Goal: Task Accomplishment & Management: Manage account settings

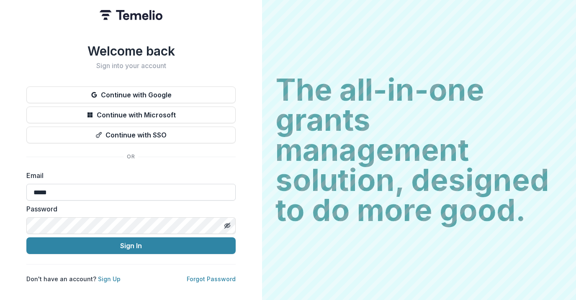
click at [86, 186] on input "*****" at bounding box center [130, 192] width 209 height 17
type input "**********"
click at [26, 238] on button "Sign In" at bounding box center [130, 246] width 209 height 17
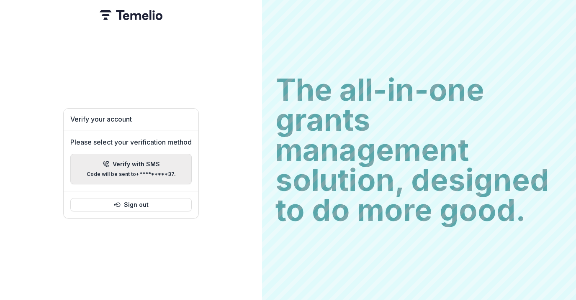
click at [181, 150] on div "Please select your verification method Verify with SMS Code will be sent to +**…" at bounding box center [131, 160] width 135 height 61
click at [176, 158] on button "Verify with SMS Code will be sent to +*********37 ." at bounding box center [130, 169] width 121 height 31
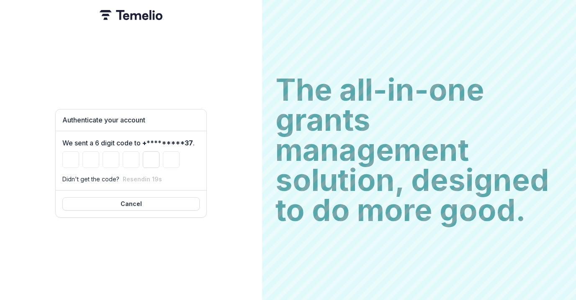
type input "*"
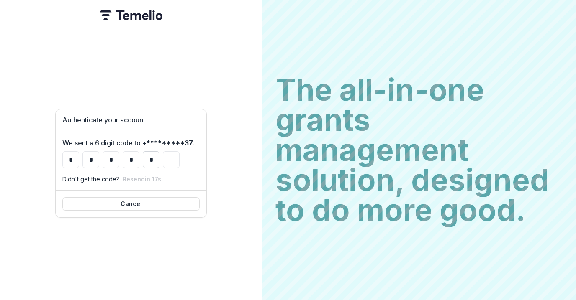
type input "*"
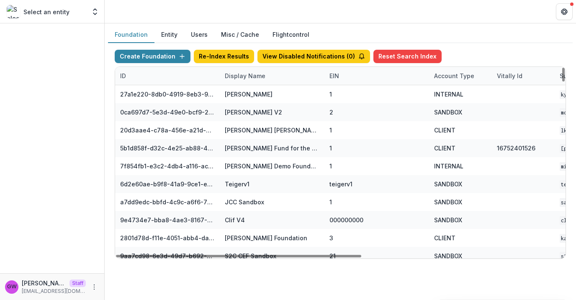
click at [249, 79] on div "Display Name" at bounding box center [245, 76] width 51 height 9
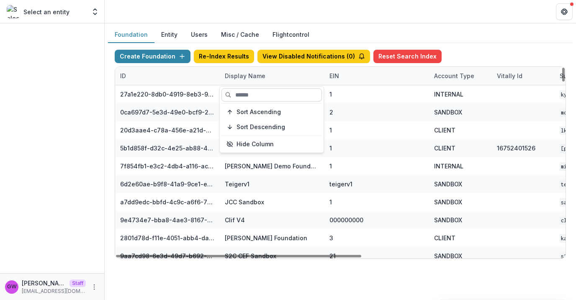
click at [251, 100] on input at bounding box center [271, 94] width 100 height 13
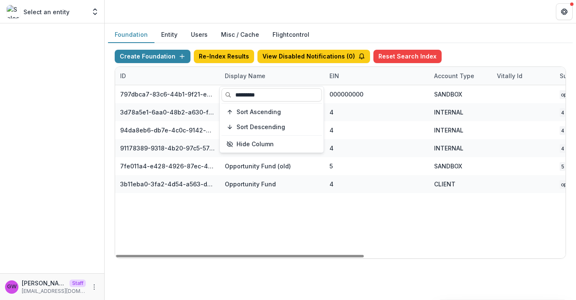
type input "*********"
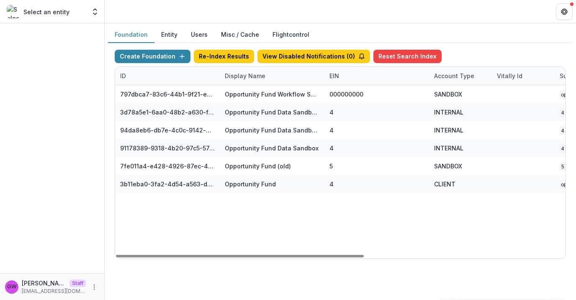
click at [505, 38] on div "Foundation Entity Users Misc / Cache Flightcontrol" at bounding box center [340, 35] width 464 height 16
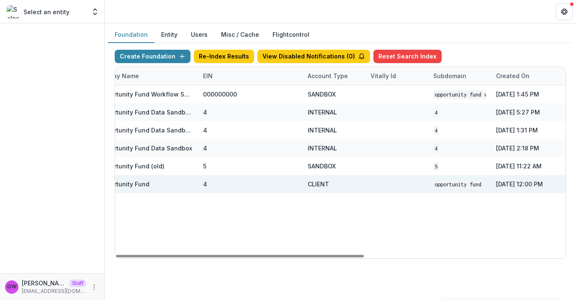
scroll to position [0, 366]
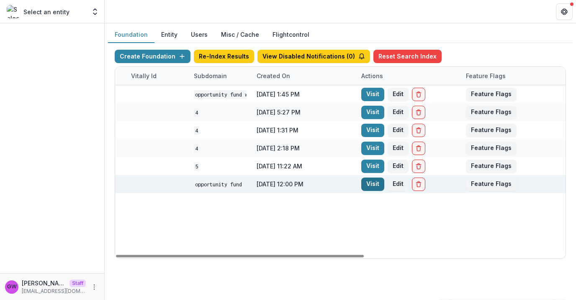
click at [373, 186] on link "Visit" at bounding box center [372, 184] width 23 height 13
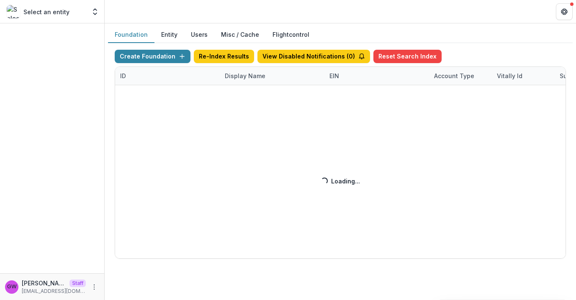
click at [260, 77] on div "Create Foundation Re-Index Results View Disabled Notifications ( 0 ) Reset Sear…" at bounding box center [340, 154] width 451 height 209
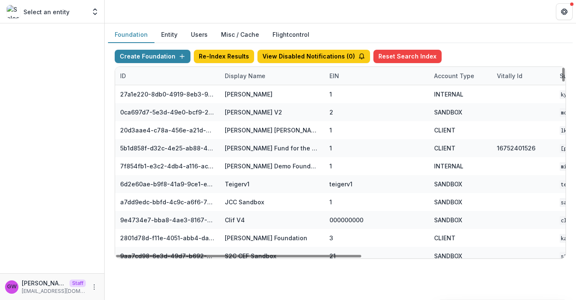
click at [260, 77] on div "Display Name" at bounding box center [245, 76] width 51 height 9
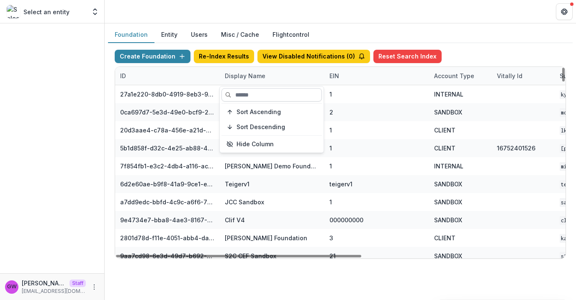
click at [256, 94] on input at bounding box center [271, 94] width 100 height 13
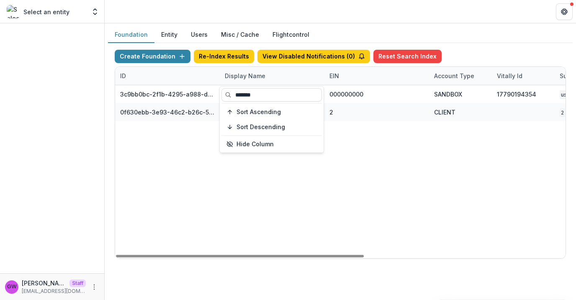
type input "*******"
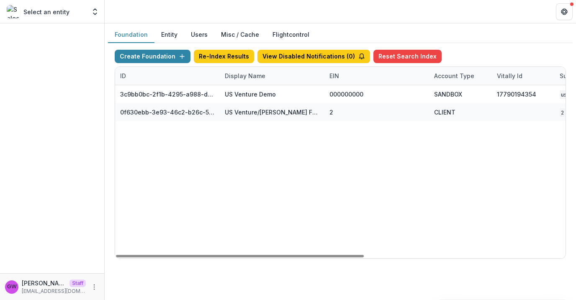
click at [484, 43] on div "Create Foundation Re-Index Results View Disabled Notifications ( 0 ) Reset Sear…" at bounding box center [340, 154] width 464 height 223
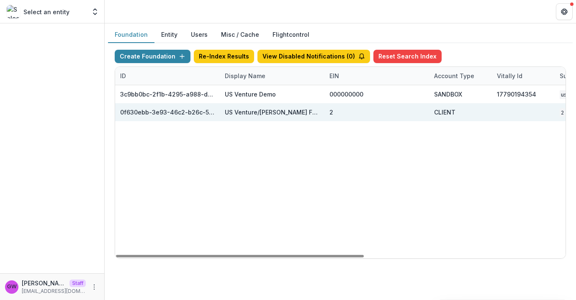
scroll to position [0, 366]
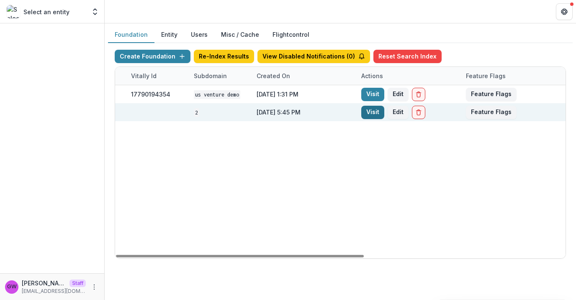
click at [379, 113] on link "Visit" at bounding box center [372, 112] width 23 height 13
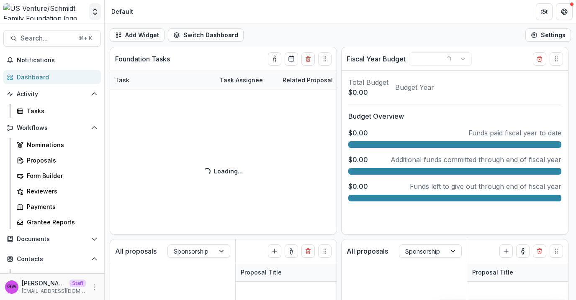
click at [92, 8] on icon "Open entity switcher" at bounding box center [95, 12] width 8 height 8
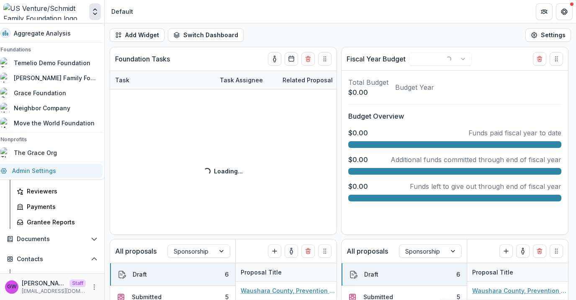
click at [43, 171] on link "Admin Settings" at bounding box center [48, 171] width 107 height 14
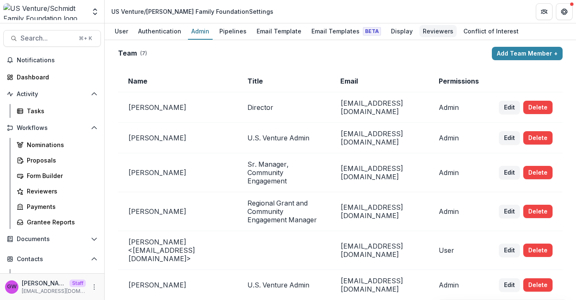
click at [424, 33] on div "Reviewers" at bounding box center [437, 31] width 37 height 12
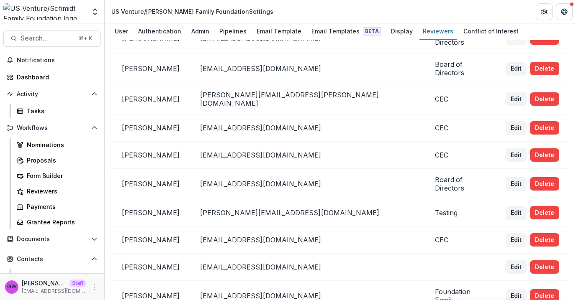
scroll to position [771, 0]
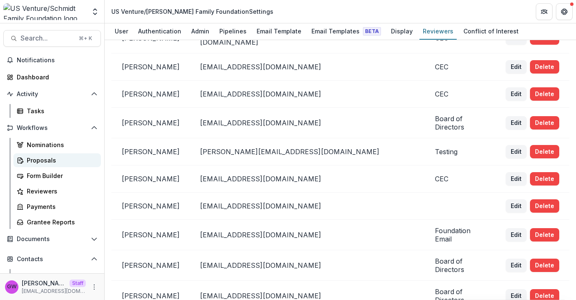
click at [49, 160] on div "Proposals" at bounding box center [60, 160] width 67 height 9
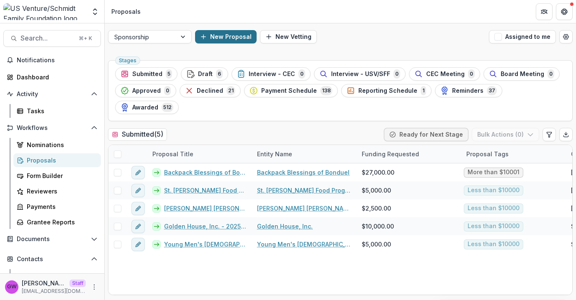
click at [220, 40] on button "New Proposal" at bounding box center [225, 36] width 61 height 13
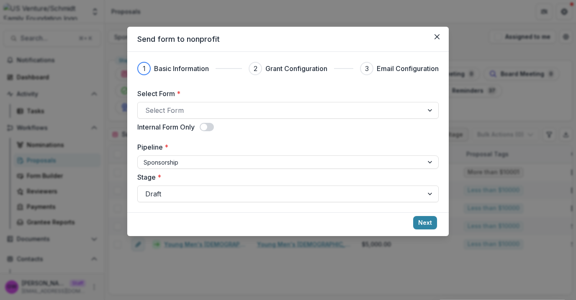
click at [257, 18] on div "Send form to nonprofit 1 Basic Information 2 Grant Configuration 3 Email Config…" at bounding box center [288, 150] width 576 height 300
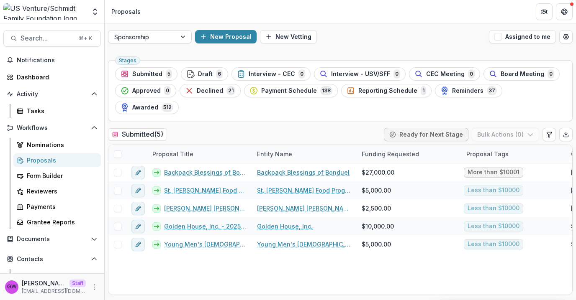
click at [160, 37] on div at bounding box center [142, 37] width 56 height 10
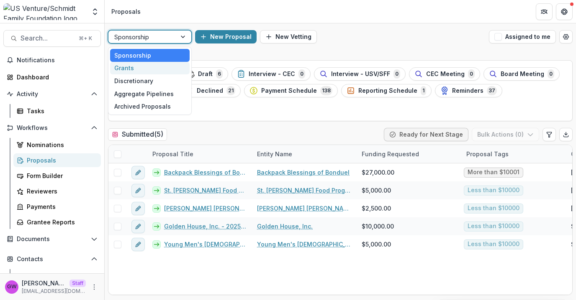
click at [151, 66] on div "Grants" at bounding box center [149, 68] width 79 height 13
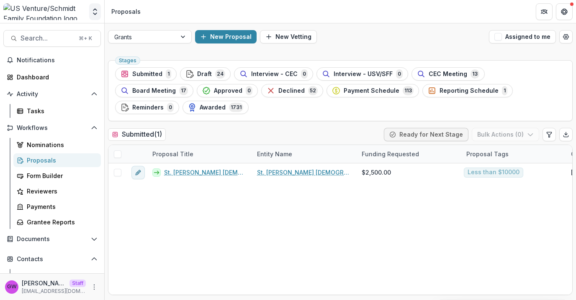
click at [92, 15] on icon "Open entity switcher" at bounding box center [95, 12] width 8 height 8
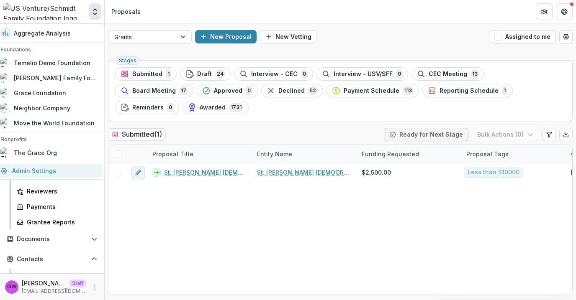
click at [57, 168] on link "Admin Settings" at bounding box center [48, 171] width 107 height 14
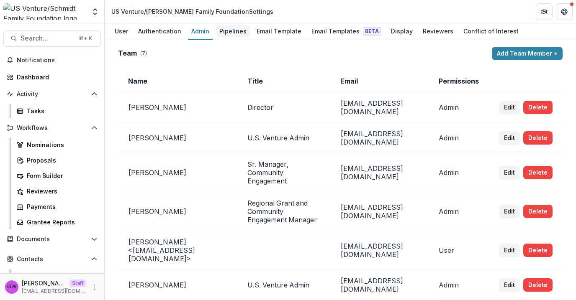
click at [236, 32] on div "Pipelines" at bounding box center [233, 31] width 34 height 12
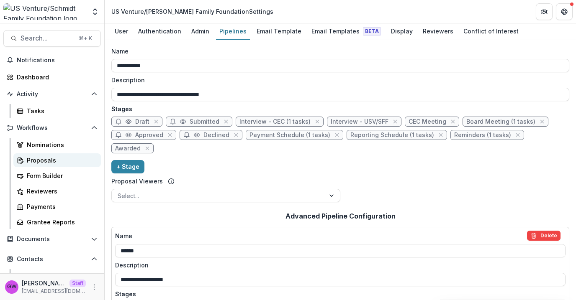
click at [46, 156] on div "Proposals" at bounding box center [60, 160] width 67 height 9
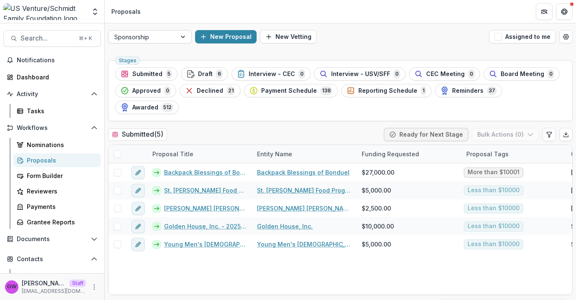
click at [181, 35] on div at bounding box center [183, 37] width 15 height 13
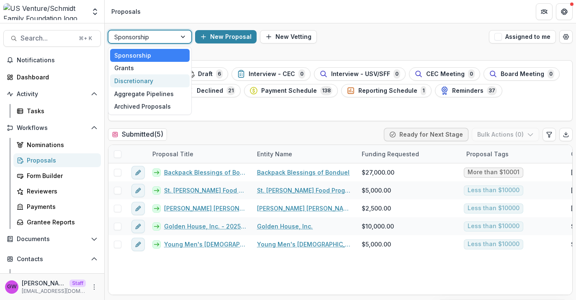
click at [156, 78] on div "Discretionary" at bounding box center [149, 80] width 79 height 13
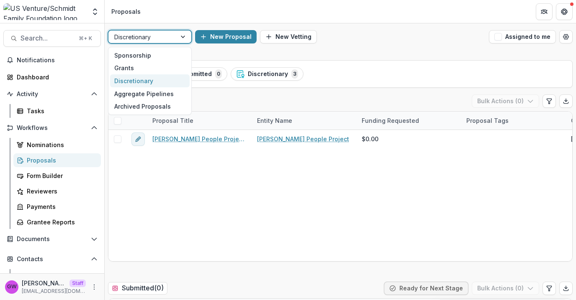
click at [171, 38] on div "Discretionary" at bounding box center [142, 37] width 68 height 12
click at [164, 55] on div "Sponsorship" at bounding box center [149, 55] width 79 height 13
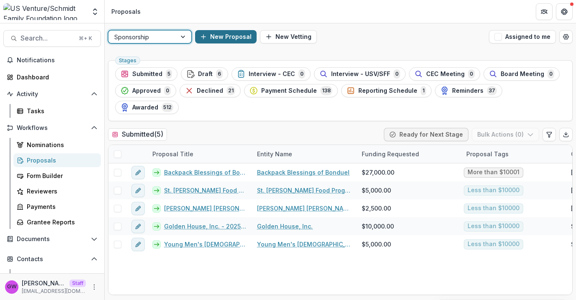
click at [220, 36] on button "New Proposal" at bounding box center [225, 36] width 61 height 13
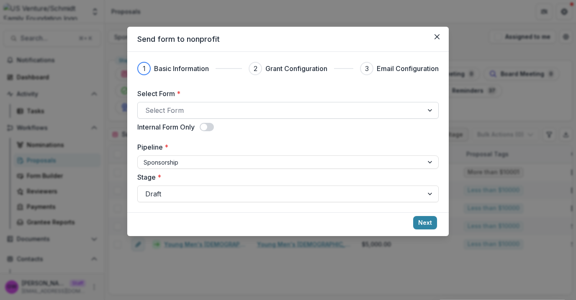
click at [197, 109] on div at bounding box center [280, 111] width 270 height 12
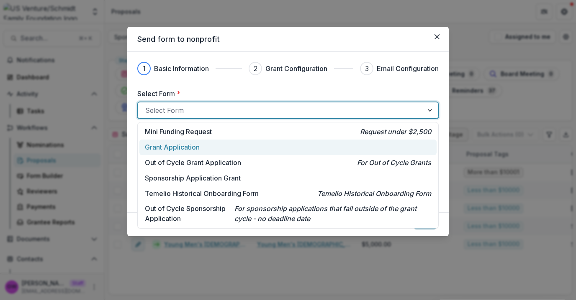
click at [179, 148] on p "Grant Application" at bounding box center [172, 147] width 55 height 10
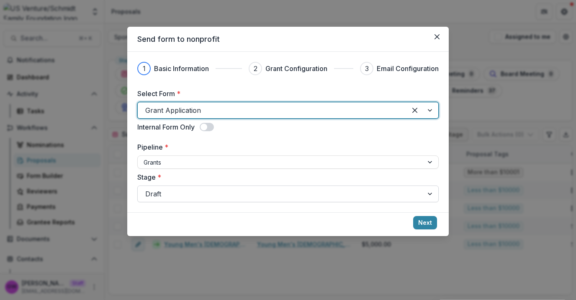
click at [172, 192] on div at bounding box center [280, 194] width 270 height 12
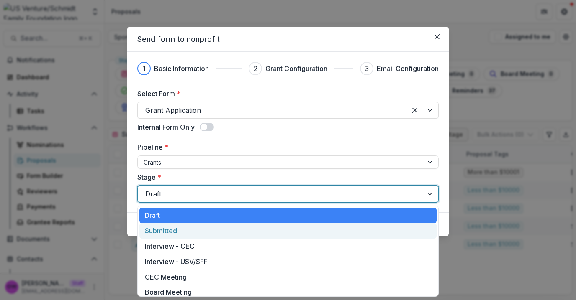
click at [167, 232] on div "Submitted" at bounding box center [287, 230] width 297 height 15
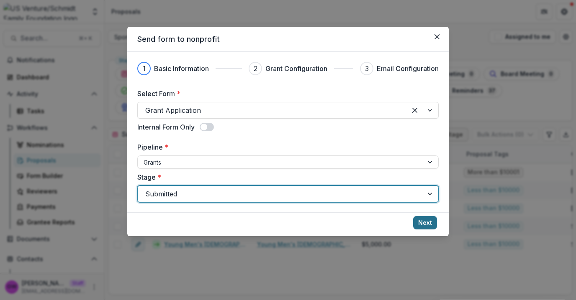
click at [422, 222] on button "Next" at bounding box center [425, 222] width 24 height 13
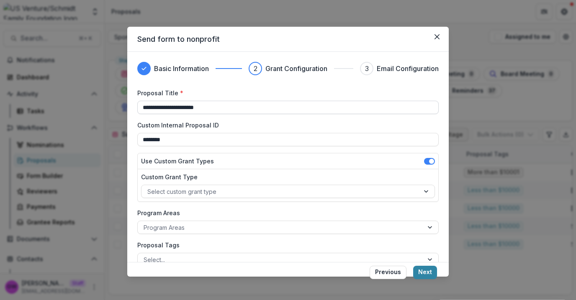
click at [184, 105] on input "**********" at bounding box center [287, 107] width 301 height 13
type input "*******"
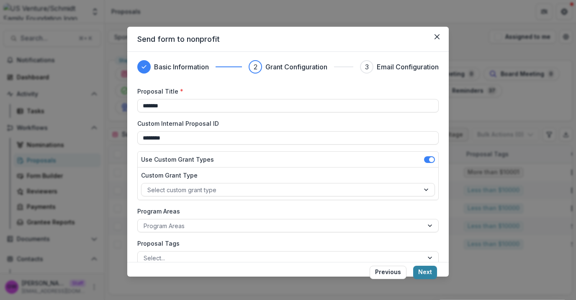
click at [429, 267] on button "Next" at bounding box center [425, 272] width 24 height 13
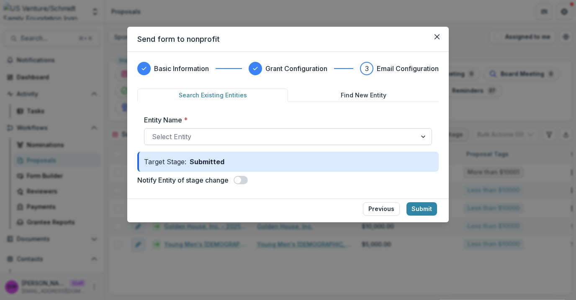
click at [204, 133] on div at bounding box center [280, 137] width 257 height 12
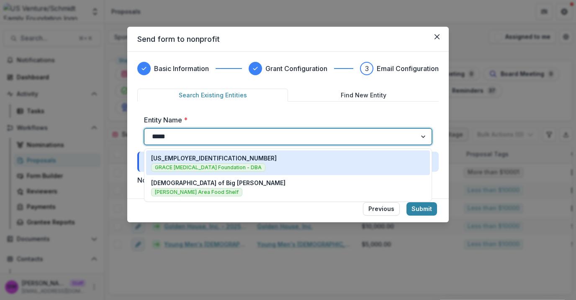
type input "*****"
drag, startPoint x: 263, startPoint y: 102, endPoint x: 320, endPoint y: 131, distance: 62.8
click at [263, 102] on div "Search Existing Entities Find New Entity Entity Name * 46-3590295, 1 of 2. 2 re…" at bounding box center [287, 120] width 301 height 63
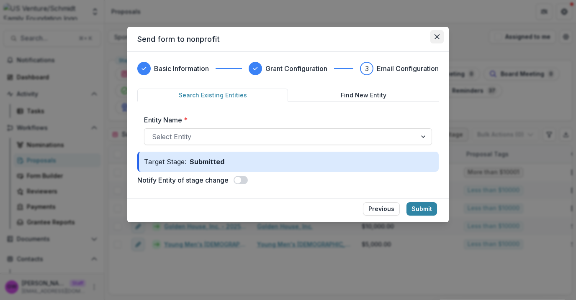
click at [440, 35] on button "Close" at bounding box center [436, 36] width 13 height 13
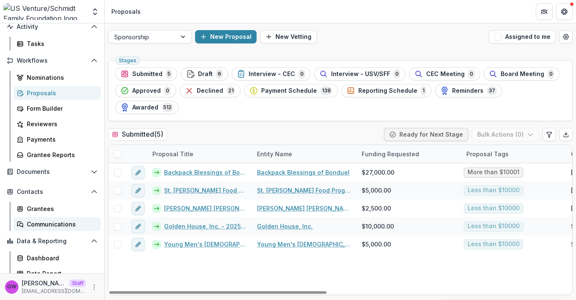
scroll to position [74, 0]
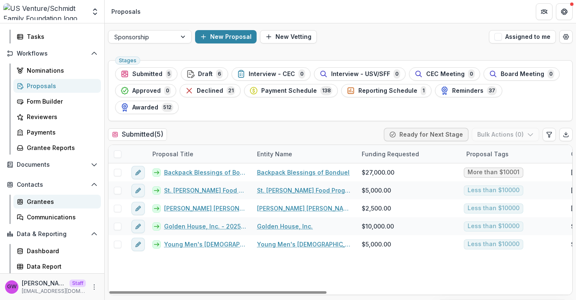
click at [52, 207] on link "Grantees" at bounding box center [56, 202] width 87 height 14
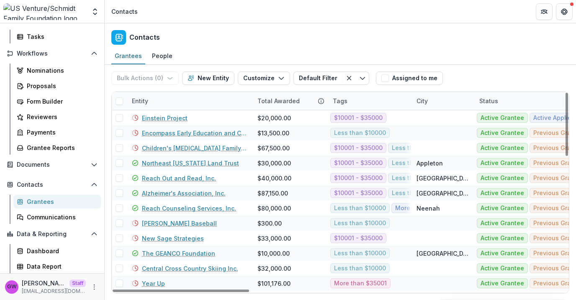
click at [158, 102] on div "Entity" at bounding box center [189, 101] width 125 height 18
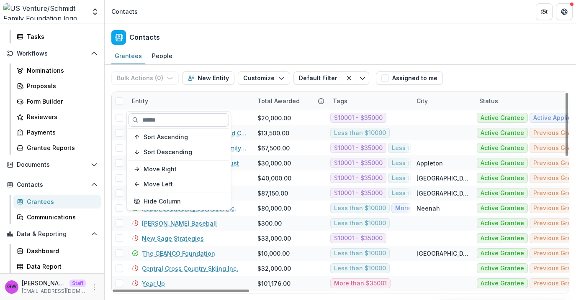
click at [159, 125] on input at bounding box center [178, 119] width 100 height 13
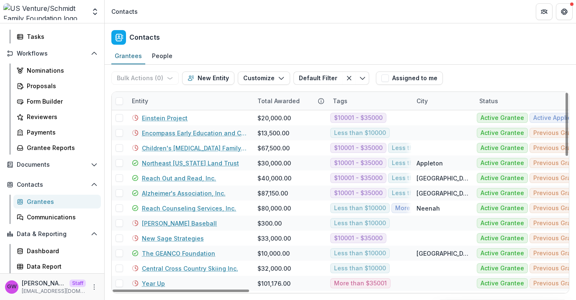
click at [210, 86] on div "Bulk Actions ( 0 ) Send Email Create Proposals Create Tasks New Entity Customiz…" at bounding box center [241, 78] width 261 height 27
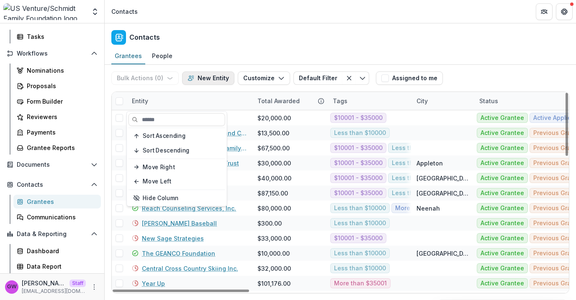
click at [212, 83] on button "New Entity" at bounding box center [208, 78] width 52 height 13
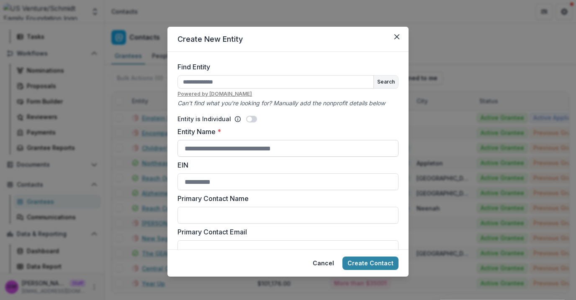
click at [211, 150] on input "Entity Name *" at bounding box center [287, 148] width 221 height 17
type input "**********"
click at [371, 267] on button "Create Contact" at bounding box center [370, 263] width 56 height 13
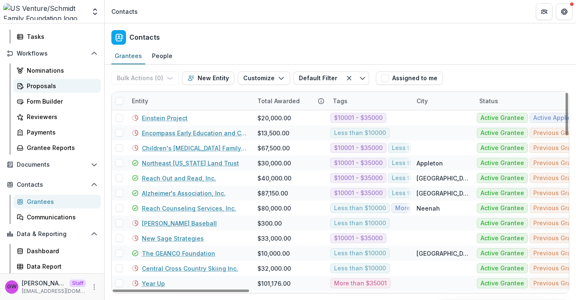
click at [41, 87] on div "Proposals" at bounding box center [60, 86] width 67 height 9
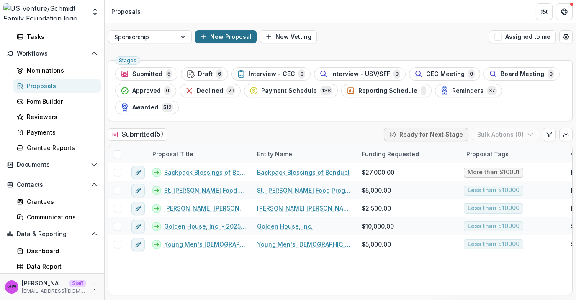
click at [236, 32] on button "New Proposal" at bounding box center [225, 36] width 61 height 13
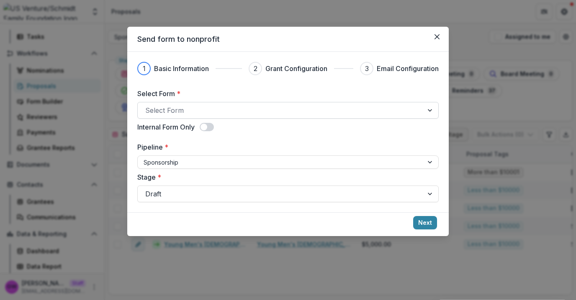
click at [197, 110] on div at bounding box center [280, 111] width 270 height 12
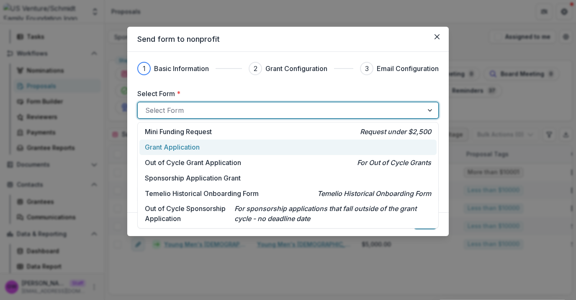
click at [189, 143] on p "Grant Application" at bounding box center [172, 147] width 55 height 10
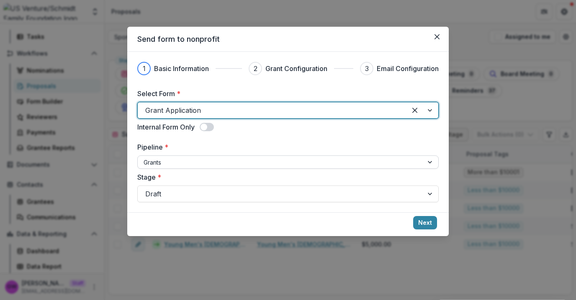
click at [190, 164] on div at bounding box center [280, 162] width 274 height 10
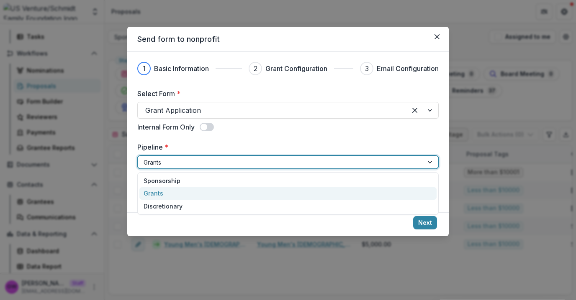
click at [254, 142] on label "Pipeline *" at bounding box center [285, 147] width 296 height 10
click at [145, 158] on input "Pipeline *" at bounding box center [144, 162] width 2 height 9
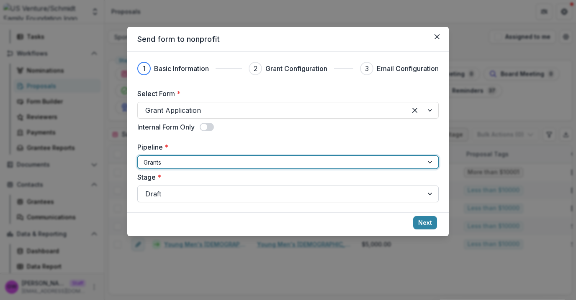
click at [206, 201] on div "Draft" at bounding box center [287, 194] width 301 height 17
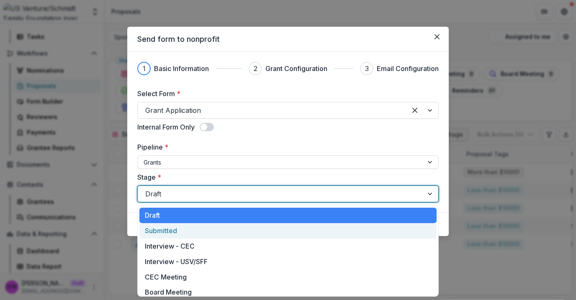
click at [190, 230] on div "Submitted" at bounding box center [287, 230] width 297 height 15
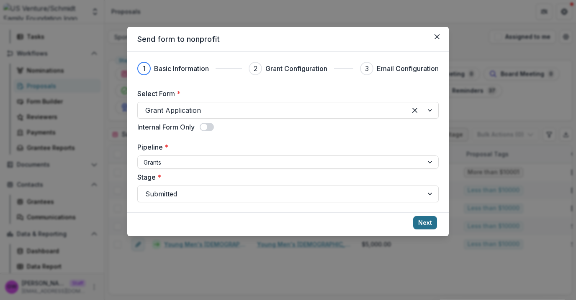
click at [418, 223] on button "Next" at bounding box center [425, 222] width 24 height 13
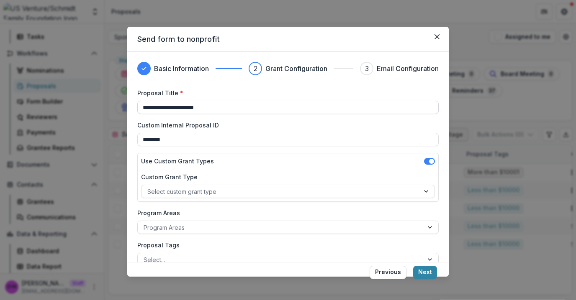
click at [207, 107] on input "**********" at bounding box center [287, 107] width 301 height 13
type input "*******"
click at [419, 274] on button "Next" at bounding box center [425, 272] width 24 height 13
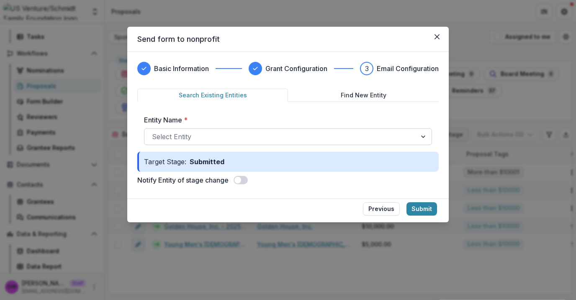
click at [248, 138] on div at bounding box center [280, 137] width 257 height 12
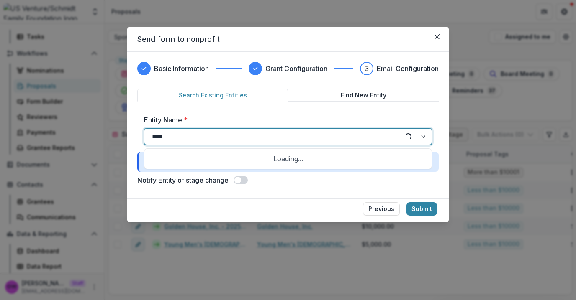
type input "*****"
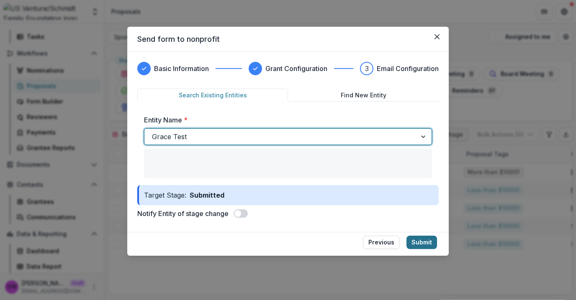
click at [416, 241] on button "Submit" at bounding box center [421, 242] width 31 height 13
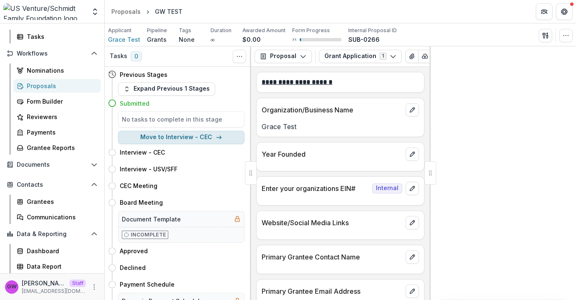
click at [200, 137] on button "Move to Interview - CEC" at bounding box center [181, 137] width 126 height 13
select select "**********"
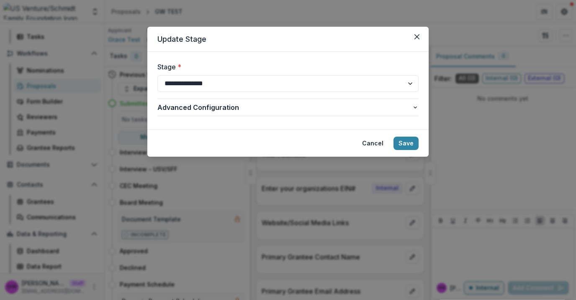
click at [418, 40] on button "Close" at bounding box center [416, 36] width 13 height 13
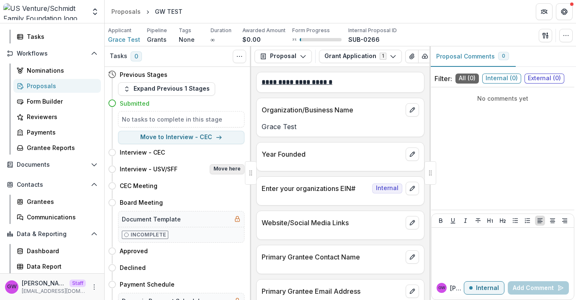
click at [227, 171] on button "Move here" at bounding box center [227, 169] width 35 height 10
select select "**********"
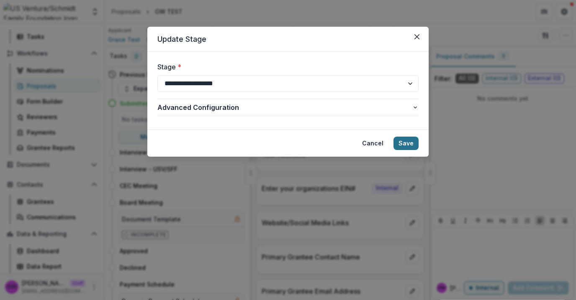
click at [405, 143] on button "Save" at bounding box center [405, 143] width 25 height 13
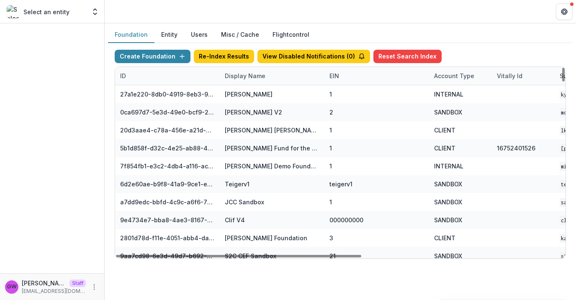
click at [235, 74] on div "Display Name" at bounding box center [245, 76] width 51 height 9
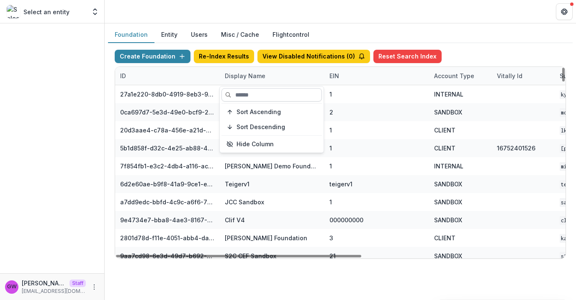
click at [239, 90] on input at bounding box center [271, 94] width 100 height 13
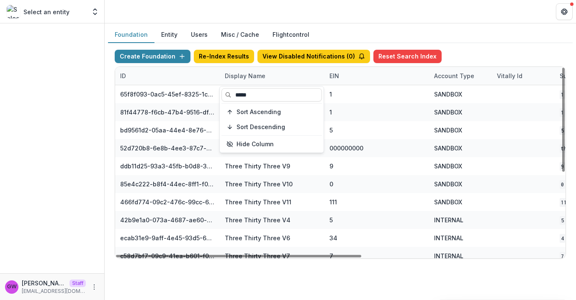
type input "*****"
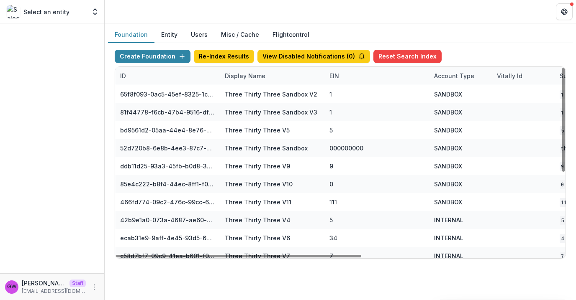
click at [483, 43] on div "Create Foundation Re-Index Results View Disabled Notifications ( 0 ) Reset Sear…" at bounding box center [340, 154] width 464 height 223
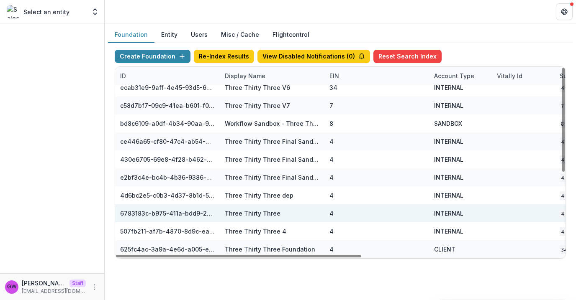
scroll to position [151, 366]
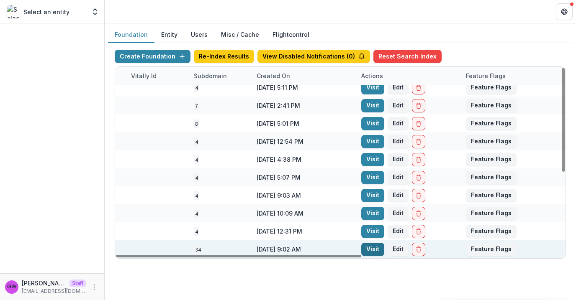
click at [377, 250] on link "Visit" at bounding box center [372, 249] width 23 height 13
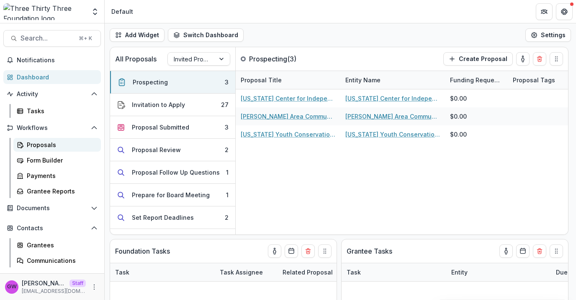
click at [49, 145] on div "Proposals" at bounding box center [60, 145] width 67 height 9
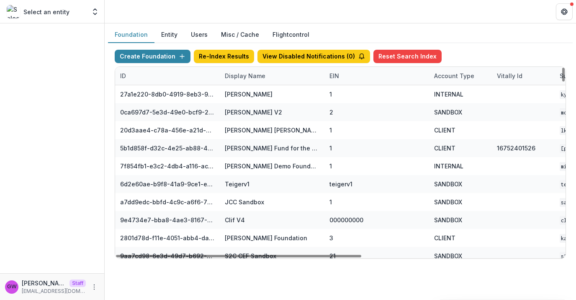
drag, startPoint x: 234, startPoint y: 78, endPoint x: 237, endPoint y: 86, distance: 8.3
click at [234, 78] on div "Display Name" at bounding box center [245, 76] width 51 height 9
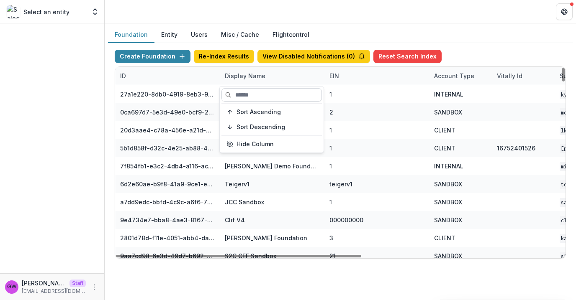
click at [246, 97] on input at bounding box center [271, 94] width 100 height 13
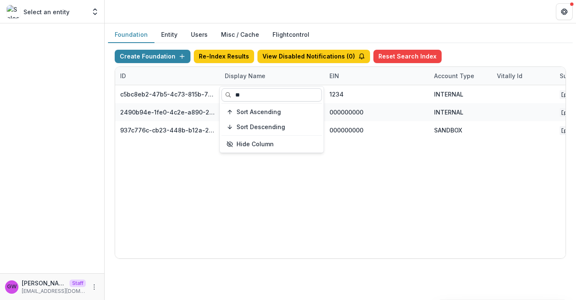
type input "*"
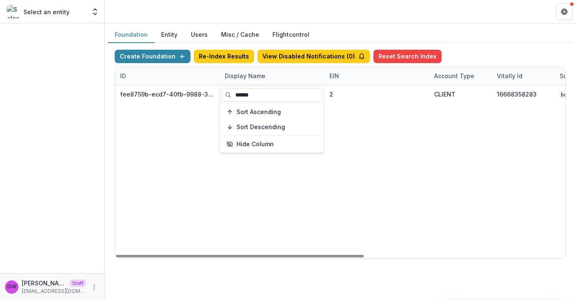
type input "******"
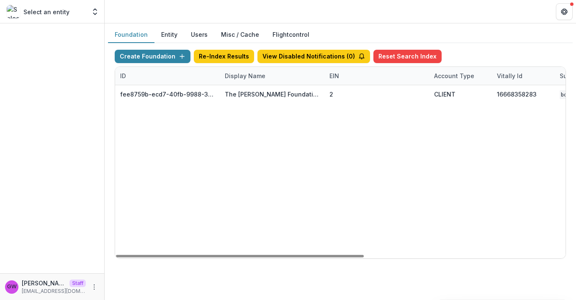
click at [516, 43] on div "Create Foundation Re-Index Results View Disabled Notifications ( 0 ) Reset Sear…" at bounding box center [340, 154] width 464 height 223
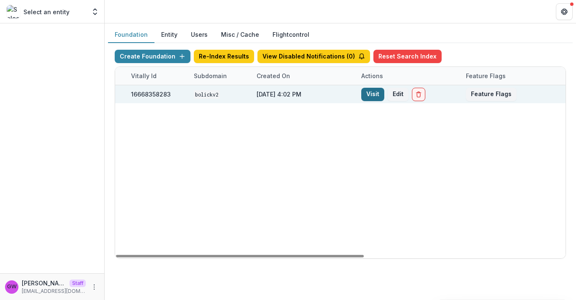
click at [371, 96] on link "Visit" at bounding box center [372, 94] width 23 height 13
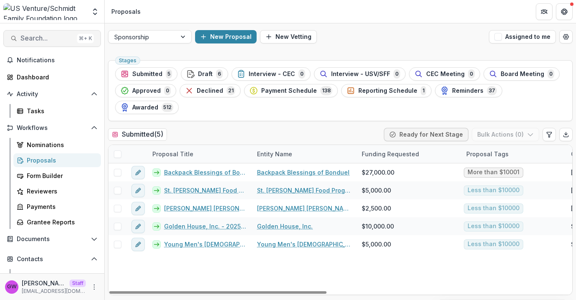
click at [44, 33] on button "Search... ⌘ + K" at bounding box center [51, 38] width 97 height 17
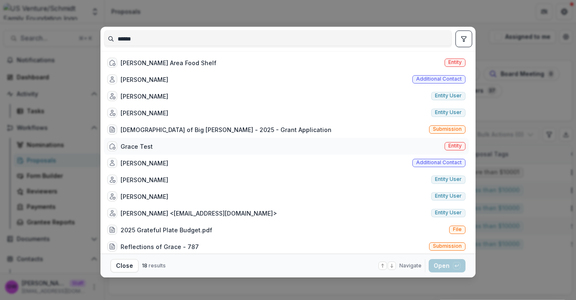
type input "*****"
drag, startPoint x: 156, startPoint y: 143, endPoint x: 204, endPoint y: 138, distance: 48.0
click at [156, 143] on div "Grace Test Entity" at bounding box center [286, 146] width 365 height 17
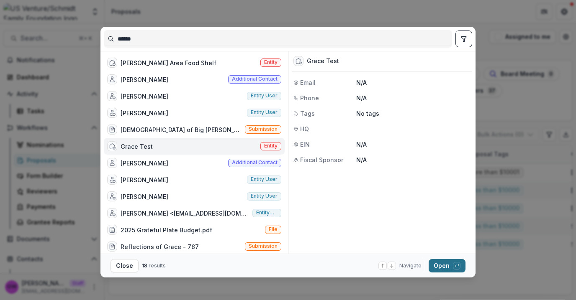
click at [445, 268] on button "Open with enter key" at bounding box center [446, 265] width 37 height 13
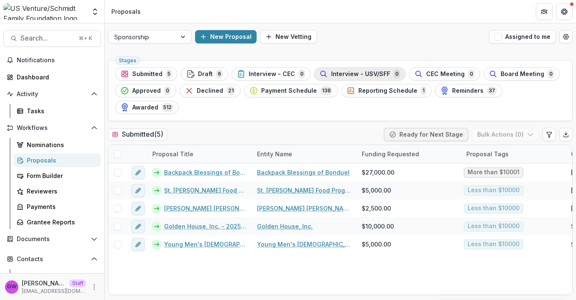
click at [376, 72] on span "Interview - USV/SFF" at bounding box center [360, 74] width 59 height 7
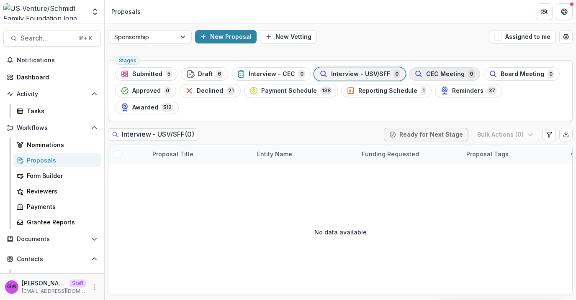
click at [445, 74] on span "CEC Meeting" at bounding box center [445, 74] width 38 height 7
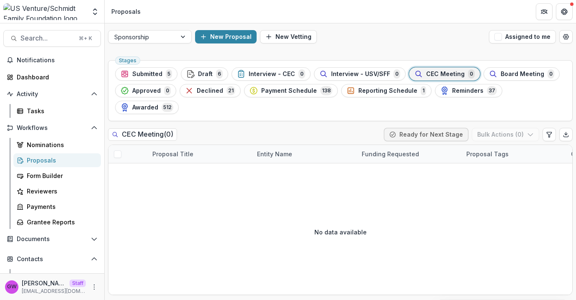
click at [280, 79] on button "Interview - CEC 0" at bounding box center [270, 73] width 79 height 13
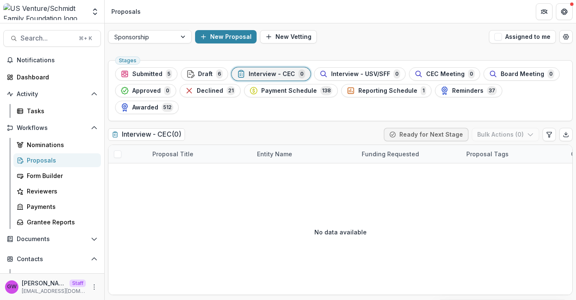
drag, startPoint x: 423, startPoint y: 76, endPoint x: 418, endPoint y: 76, distance: 4.6
click at [426, 76] on span "CEC Meeting" at bounding box center [445, 74] width 38 height 7
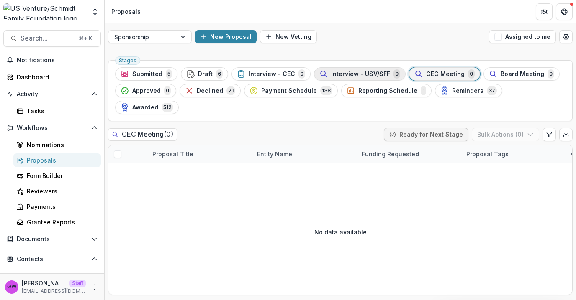
click at [346, 77] on span "Interview - USV/SFF" at bounding box center [360, 74] width 59 height 7
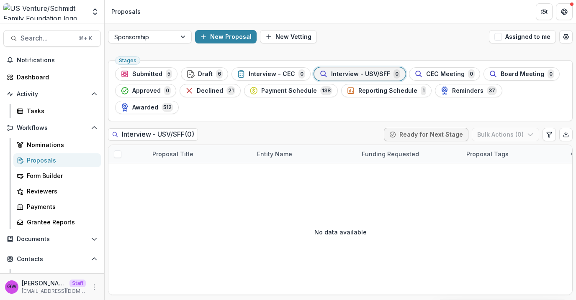
click at [436, 73] on span "CEC Meeting" at bounding box center [445, 74] width 38 height 7
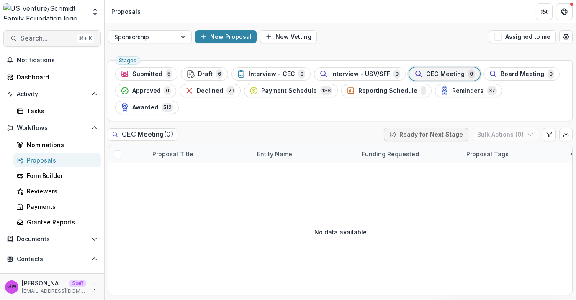
click at [45, 39] on span "Search..." at bounding box center [46, 38] width 53 height 8
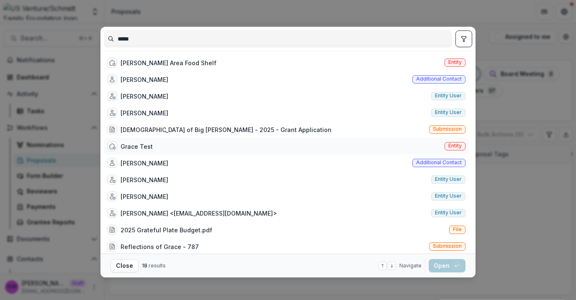
type input "*****"
click at [158, 144] on div "Grace Test Entity" at bounding box center [286, 146] width 365 height 17
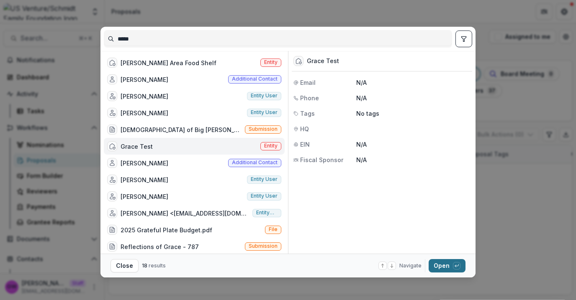
click at [445, 264] on button "Open with enter key" at bounding box center [446, 265] width 37 height 13
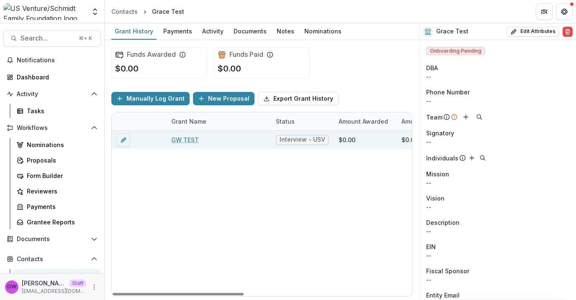
click at [182, 140] on link "GW TEST" at bounding box center [185, 140] width 28 height 9
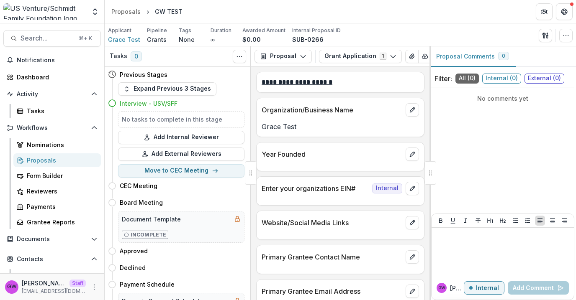
click at [511, 38] on div "Applicant Grace Test Pipeline Grants Tags None All tags Duration ∞ Awarded Amou…" at bounding box center [340, 35] width 464 height 17
click at [44, 161] on div "Proposals" at bounding box center [60, 160] width 67 height 9
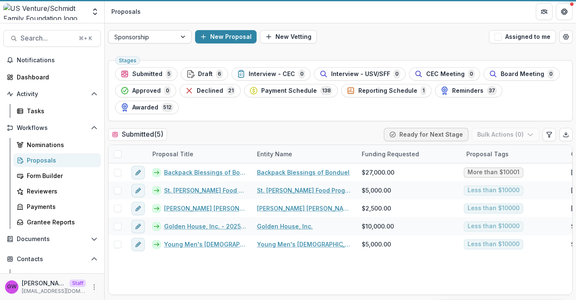
click at [156, 37] on div at bounding box center [142, 37] width 56 height 10
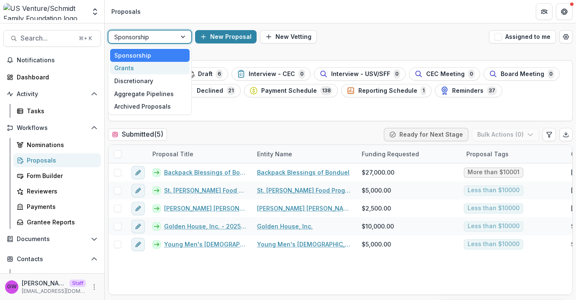
click at [150, 67] on div "Grants" at bounding box center [149, 68] width 79 height 13
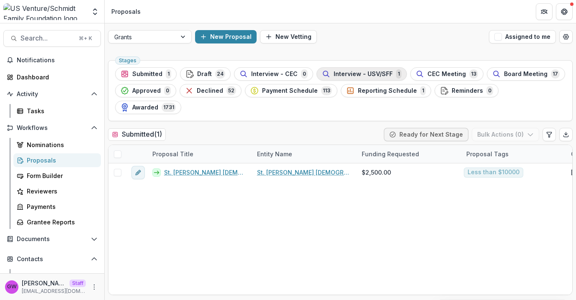
click at [358, 73] on span "Interview - USV/SFF" at bounding box center [362, 74] width 59 height 7
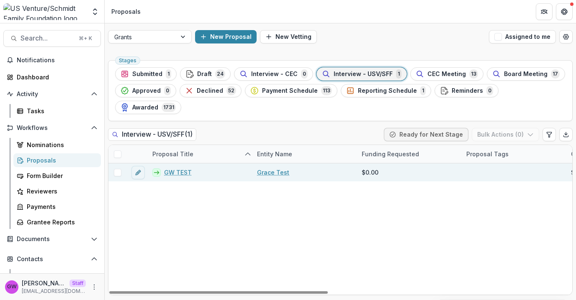
click at [119, 169] on span at bounding box center [118, 173] width 8 height 8
drag, startPoint x: 502, startPoint y: 116, endPoint x: 489, endPoint y: 120, distance: 13.9
click at [502, 128] on button "Bulk Actions ( 1 )" at bounding box center [506, 134] width 66 height 13
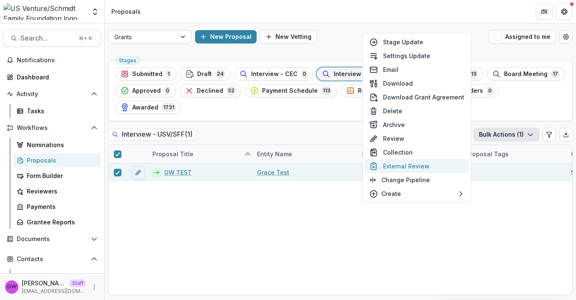
click at [427, 167] on button "External Review" at bounding box center [416, 166] width 105 height 14
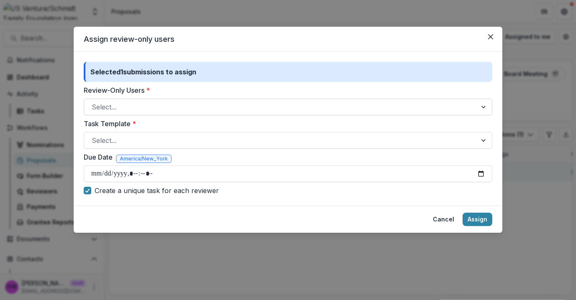
click at [208, 100] on div "Select..." at bounding box center [280, 106] width 392 height 13
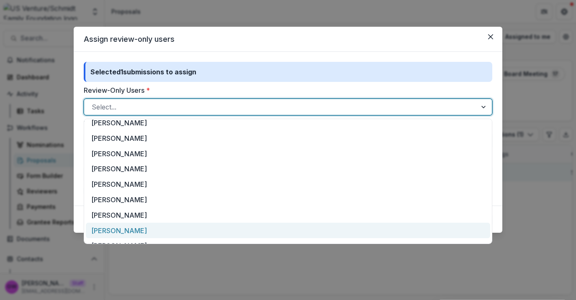
scroll to position [407, 0]
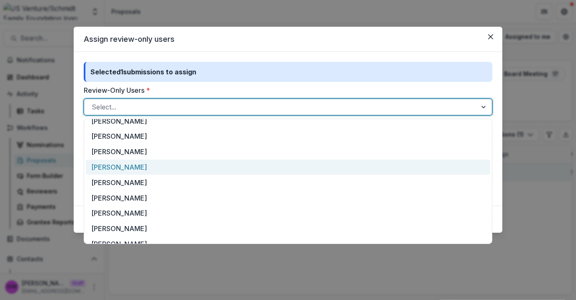
click at [150, 166] on div "[PERSON_NAME]" at bounding box center [288, 167] width 404 height 15
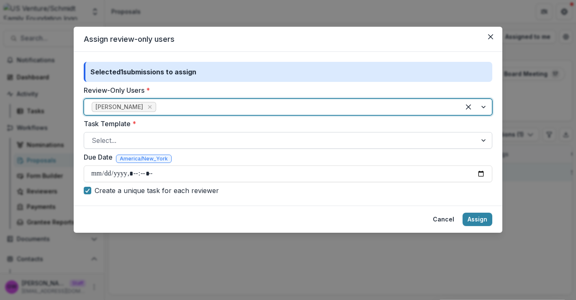
click at [166, 138] on div at bounding box center [280, 141] width 377 height 12
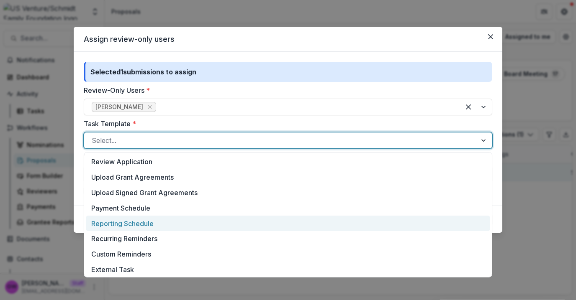
scroll to position [217, 0]
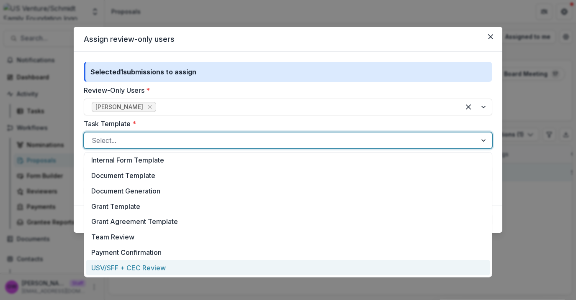
click at [156, 269] on div "USV/SFF + CEC Review" at bounding box center [288, 267] width 404 height 15
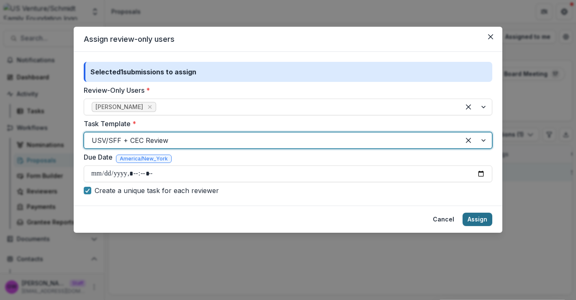
click at [477, 218] on button "Assign" at bounding box center [477, 219] width 30 height 13
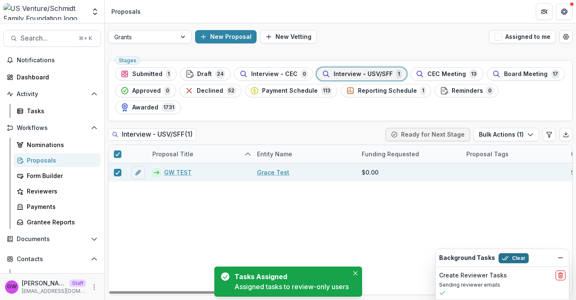
click at [517, 258] on button "Clear" at bounding box center [513, 258] width 30 height 10
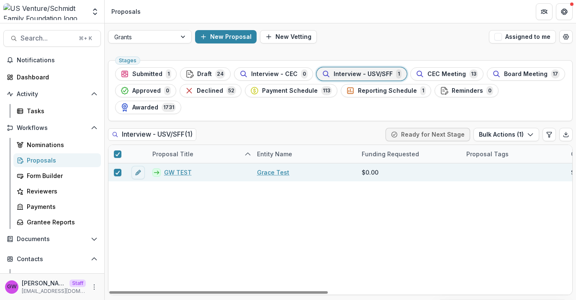
click at [176, 168] on link "GW TEST" at bounding box center [178, 172] width 28 height 9
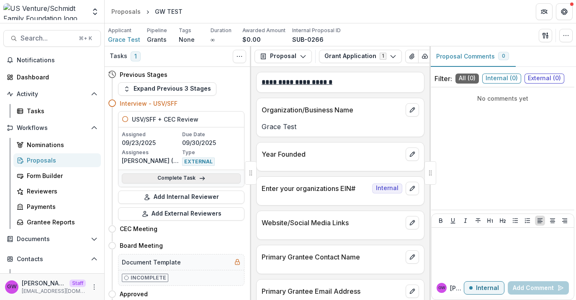
click at [178, 177] on link "Complete Task" at bounding box center [181, 179] width 119 height 10
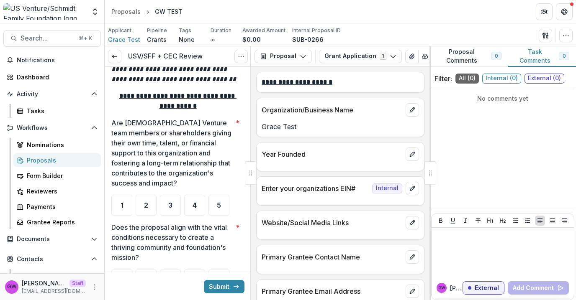
scroll to position [276, 0]
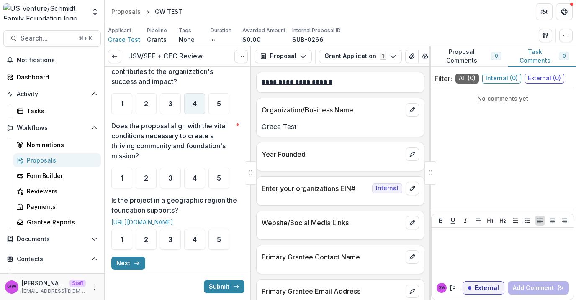
click at [192, 109] on div "4" at bounding box center [194, 103] width 21 height 21
click at [147, 177] on span "2" at bounding box center [146, 178] width 4 height 7
click at [224, 240] on div "5" at bounding box center [218, 239] width 21 height 21
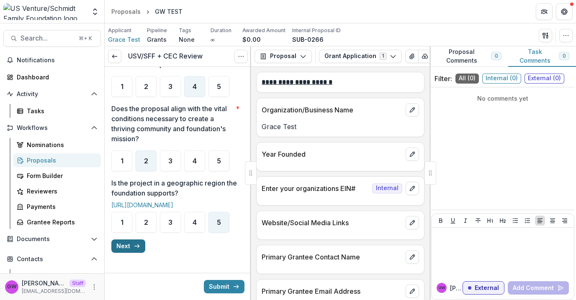
click at [128, 246] on button "Next" at bounding box center [128, 246] width 34 height 13
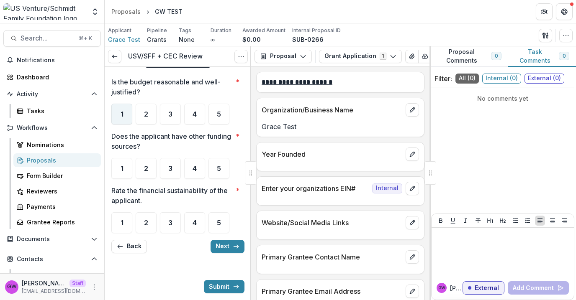
click at [118, 117] on div "1" at bounding box center [121, 114] width 21 height 21
click at [175, 165] on div "3" at bounding box center [170, 168] width 21 height 21
click at [147, 223] on span "2" at bounding box center [146, 223] width 4 height 7
click at [237, 249] on button "Next" at bounding box center [227, 246] width 34 height 13
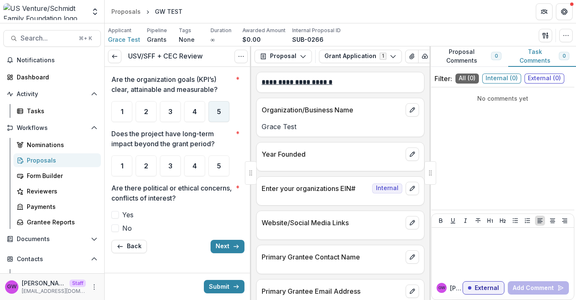
click at [213, 111] on div "5" at bounding box center [218, 111] width 21 height 21
click at [148, 163] on div "2" at bounding box center [146, 166] width 21 height 21
click at [117, 226] on span at bounding box center [115, 229] width 8 height 8
click at [227, 244] on button "Next" at bounding box center [227, 246] width 34 height 13
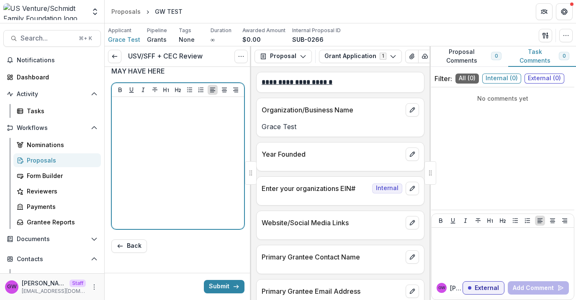
click at [171, 136] on div at bounding box center [177, 162] width 125 height 125
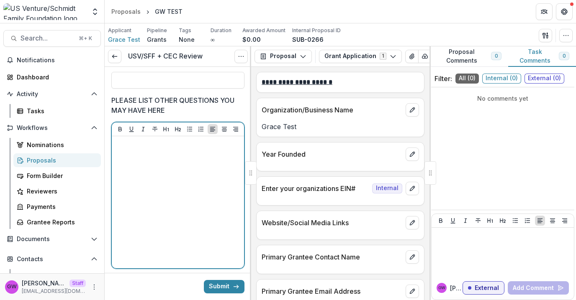
scroll to position [262, 0]
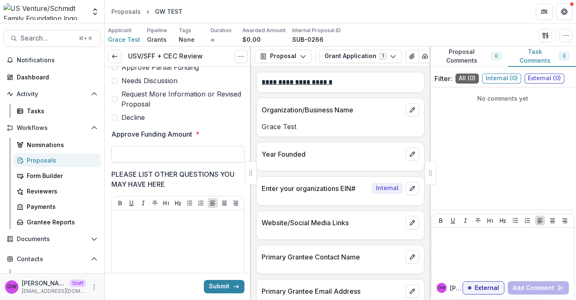
click at [169, 161] on input "Approve Funding Amount *" at bounding box center [177, 154] width 133 height 17
type input "*******"
click at [166, 244] on div at bounding box center [177, 276] width 125 height 125
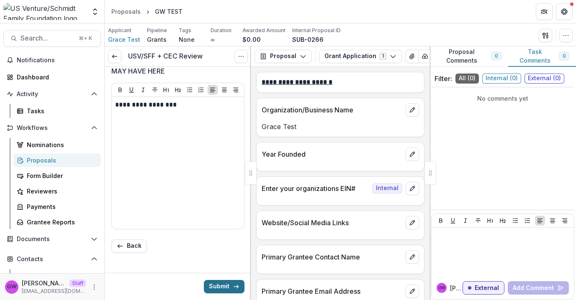
click at [216, 286] on button "Submit" at bounding box center [224, 286] width 41 height 13
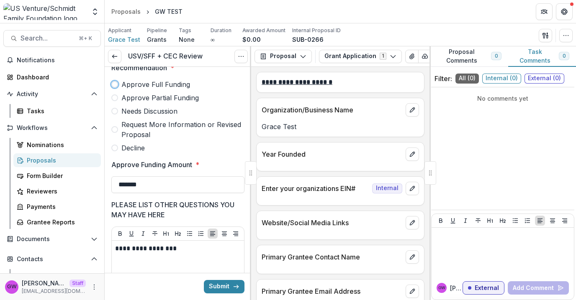
scroll to position [224, 0]
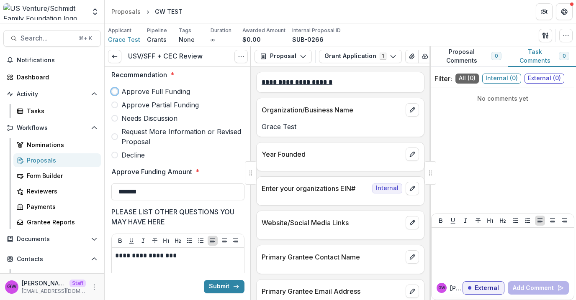
click at [116, 95] on span at bounding box center [114, 91] width 7 height 7
click at [220, 289] on button "Submit" at bounding box center [224, 286] width 41 height 13
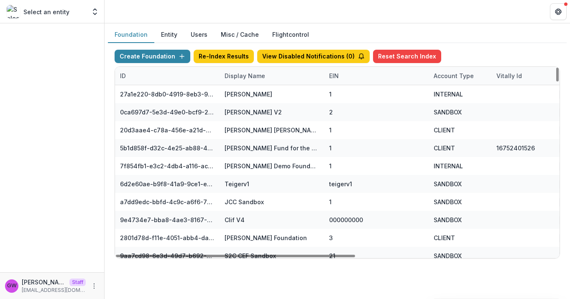
click at [226, 76] on div "Display Name" at bounding box center [245, 76] width 51 height 9
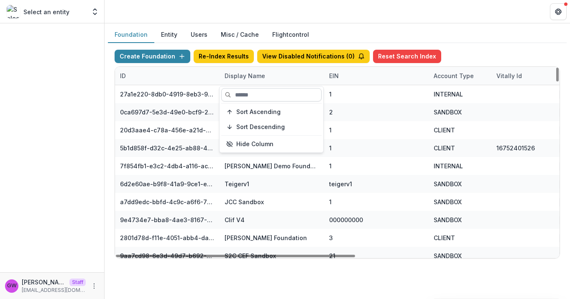
click at [241, 93] on input at bounding box center [271, 94] width 100 height 13
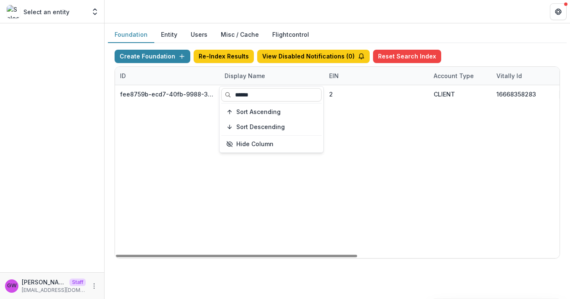
type input "******"
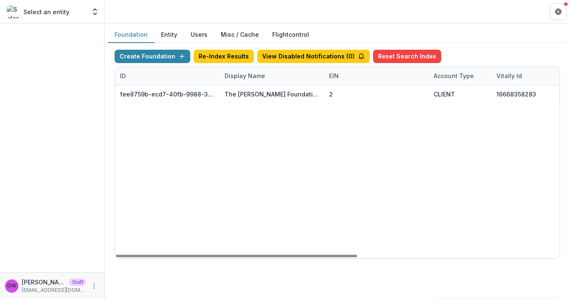
click at [491, 59] on div "Create Foundation Re-Index Results View Disabled Notifications ( 0 ) Reset Sear…" at bounding box center [337, 58] width 445 height 17
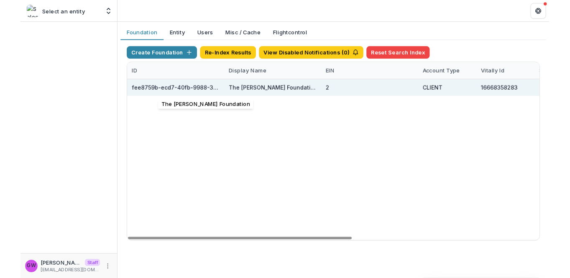
scroll to position [0, 371]
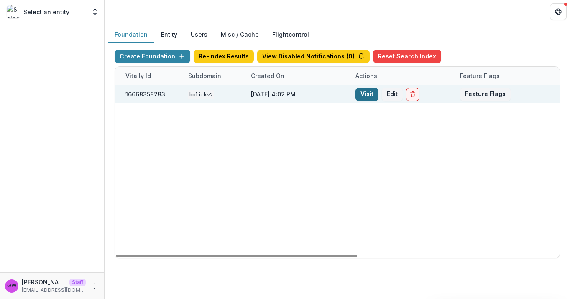
click at [366, 95] on link "Visit" at bounding box center [367, 94] width 23 height 13
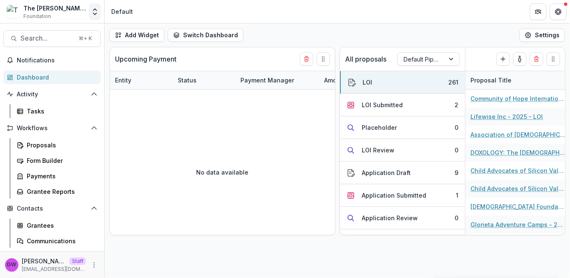
click at [96, 13] on polyline "Open entity switcher" at bounding box center [94, 14] width 3 height 2
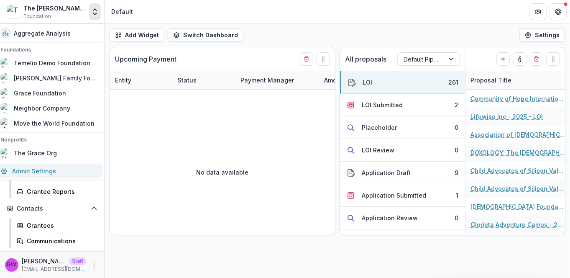
click at [39, 175] on link "Admin Settings" at bounding box center [48, 171] width 107 height 14
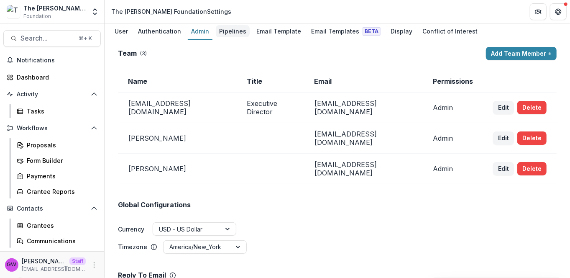
click at [223, 33] on div "Pipelines" at bounding box center [233, 31] width 34 height 12
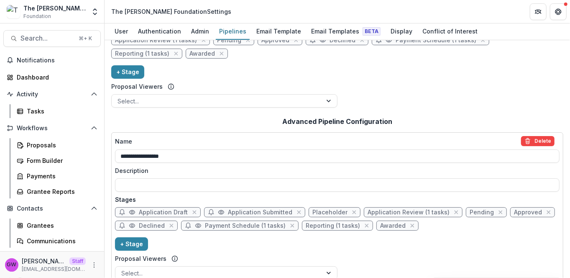
scroll to position [126, 0]
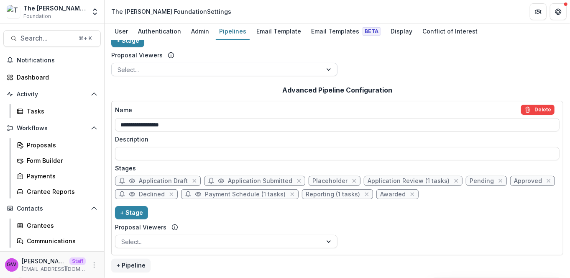
click at [178, 74] on div at bounding box center [217, 69] width 199 height 10
click at [375, 66] on div "**********" at bounding box center [337, 0] width 452 height 159
click at [47, 147] on div "Proposals" at bounding box center [60, 145] width 67 height 9
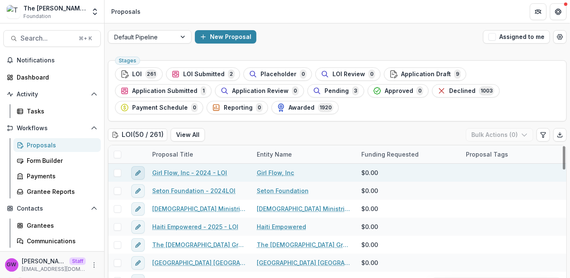
click at [138, 171] on icon "edit" at bounding box center [138, 172] width 7 height 7
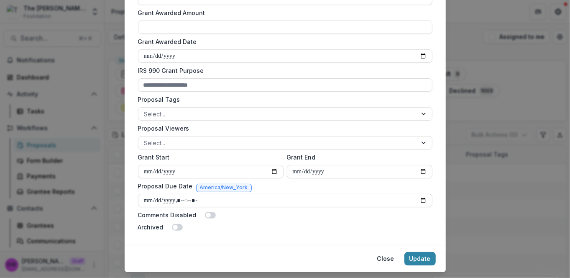
scroll to position [280, 0]
click at [171, 140] on div at bounding box center [277, 142] width 267 height 10
click at [127, 141] on div "**********" at bounding box center [285, 8] width 321 height 473
click at [389, 257] on button "Close" at bounding box center [385, 257] width 27 height 13
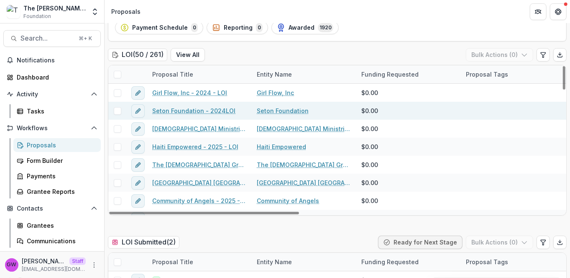
scroll to position [82, 0]
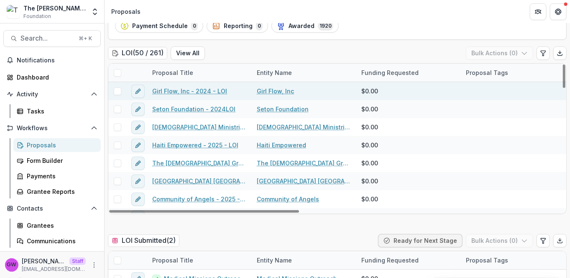
click at [119, 89] on span at bounding box center [118, 91] width 8 height 8
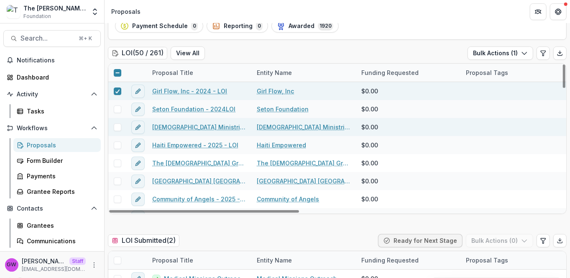
click at [116, 127] on span at bounding box center [118, 127] width 8 height 8
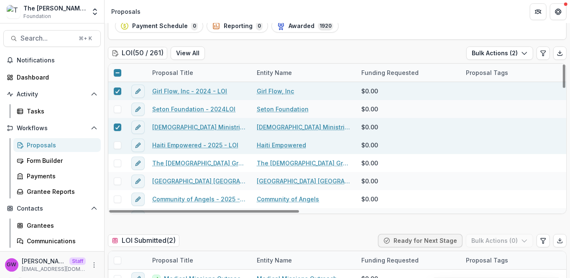
click at [117, 146] on span at bounding box center [118, 145] width 8 height 8
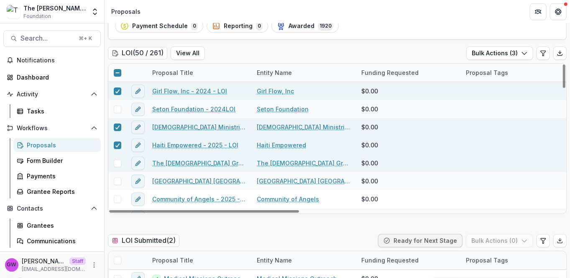
click at [117, 159] on span at bounding box center [118, 163] width 8 height 8
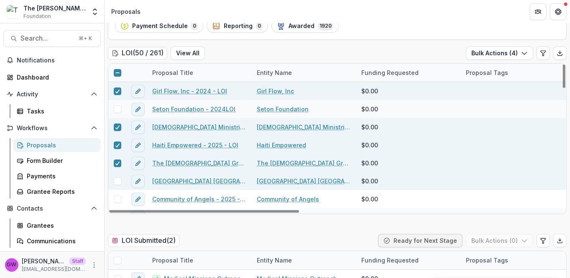
click at [117, 180] on span at bounding box center [118, 181] width 8 height 8
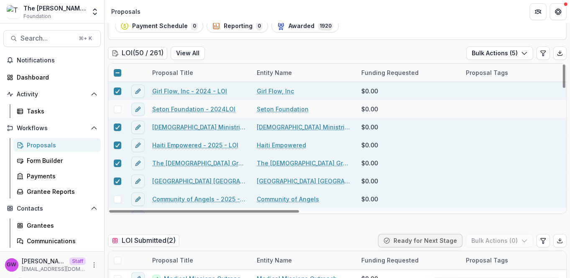
click at [120, 196] on span at bounding box center [118, 199] width 8 height 8
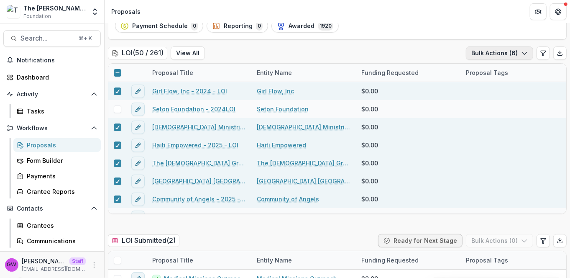
click at [494, 54] on button "Bulk Actions ( 6 )" at bounding box center [499, 52] width 67 height 13
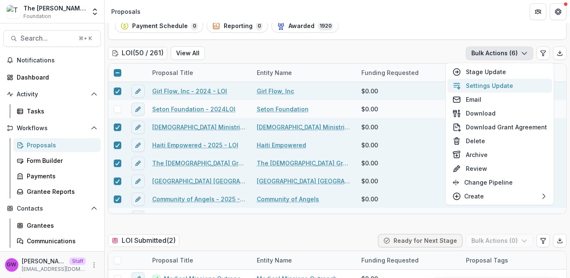
click at [483, 84] on button "Settings Update" at bounding box center [500, 86] width 105 height 14
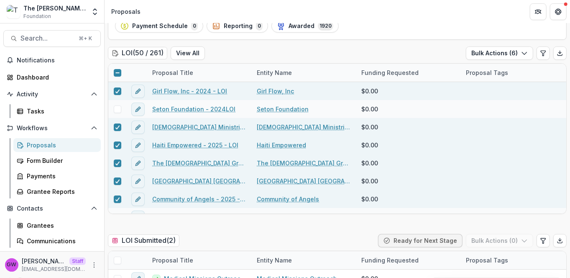
type input "**"
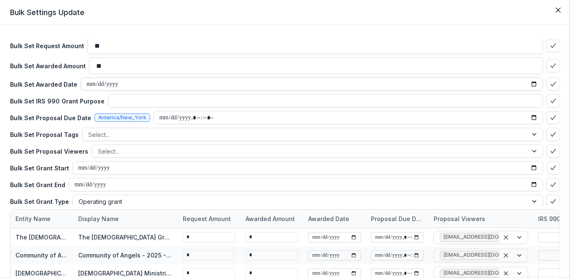
scroll to position [20, 0]
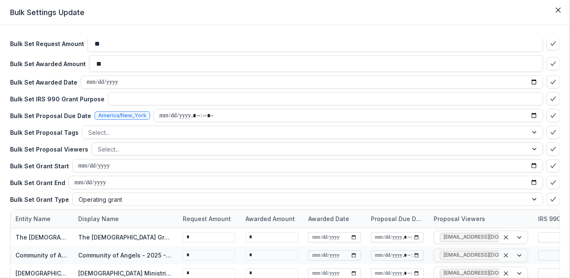
click at [123, 150] on div at bounding box center [310, 149] width 424 height 10
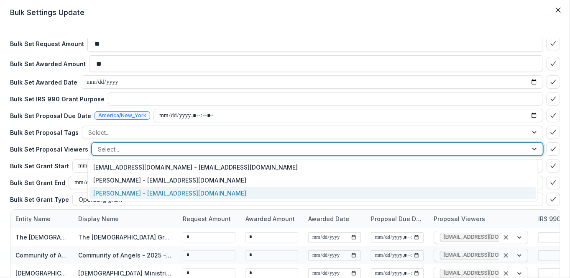
click at [124, 191] on div "[PERSON_NAME] - [EMAIL_ADDRESS][DOMAIN_NAME]" at bounding box center [313, 193] width 447 height 13
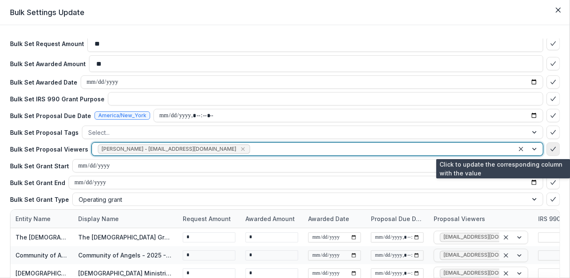
click at [550, 150] on icon "bulk-confirm-option" at bounding box center [553, 149] width 7 height 7
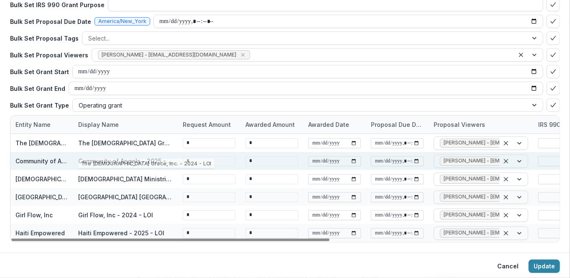
scroll to position [95, 0]
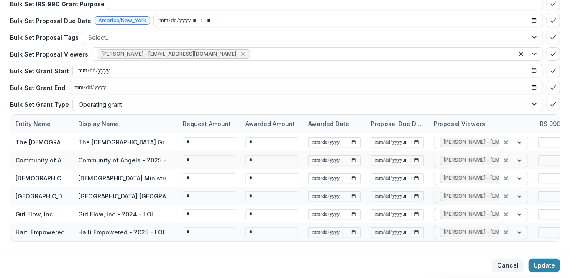
click at [497, 263] on button "Cancel" at bounding box center [507, 264] width 31 height 13
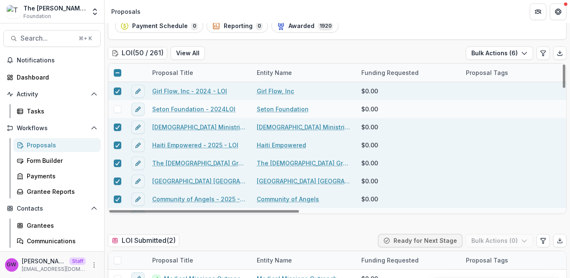
drag, startPoint x: 120, startPoint y: 72, endPoint x: 149, endPoint y: 69, distance: 29.4
click at [120, 72] on span at bounding box center [118, 73] width 8 height 8
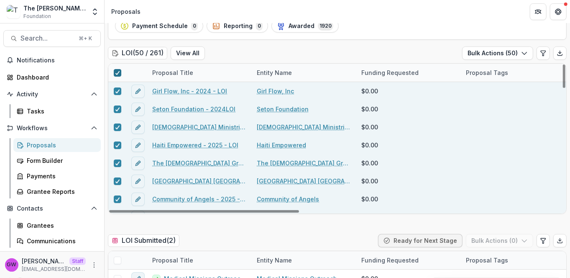
drag, startPoint x: 116, startPoint y: 72, endPoint x: 123, endPoint y: 72, distance: 7.1
click at [116, 72] on icon at bounding box center [117, 73] width 5 height 4
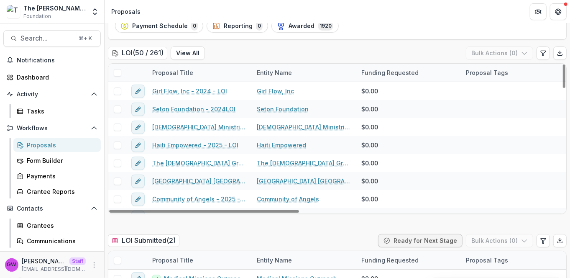
scroll to position [0, 0]
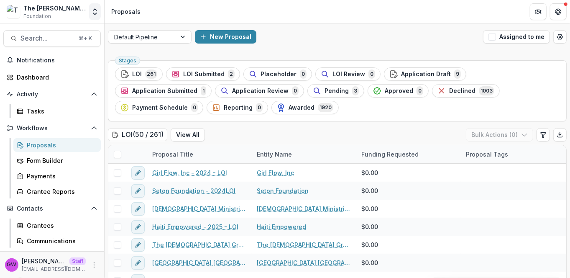
click at [94, 11] on icon "Open entity switcher" at bounding box center [95, 12] width 8 height 8
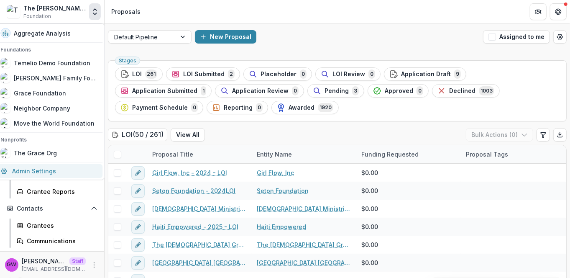
click at [34, 170] on link "Admin Settings" at bounding box center [48, 171] width 107 height 14
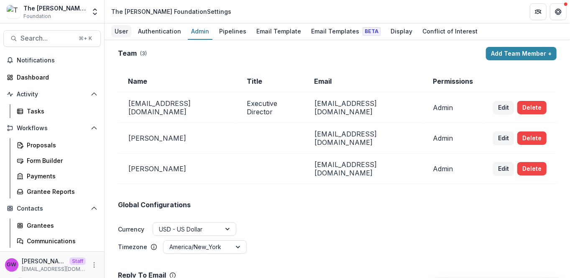
click at [127, 32] on div "User" at bounding box center [121, 31] width 20 height 12
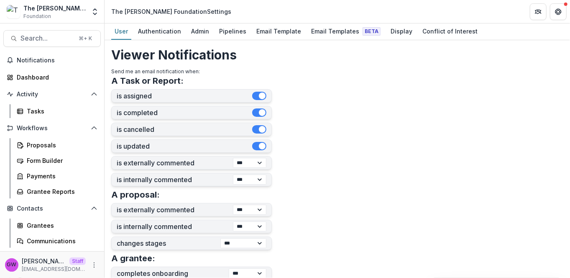
scroll to position [182, 0]
click at [261, 164] on select "*** ******** ****" at bounding box center [249, 163] width 33 height 10
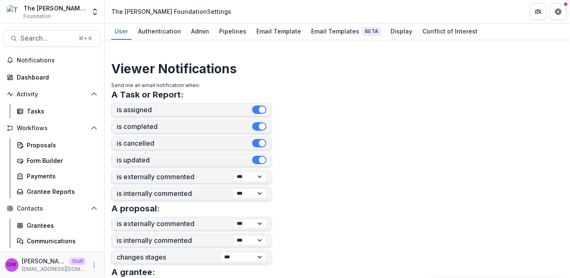
scroll to position [161, 0]
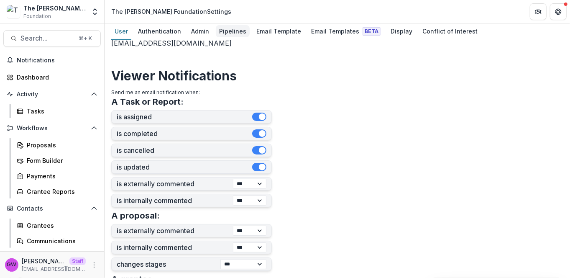
click at [217, 32] on div "Pipelines" at bounding box center [233, 31] width 34 height 12
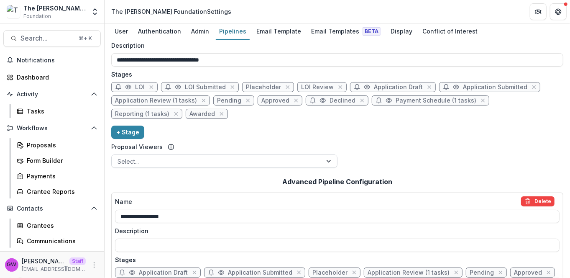
scroll to position [35, 0]
click at [335, 27] on div "Email Templates Beta" at bounding box center [346, 31] width 76 height 12
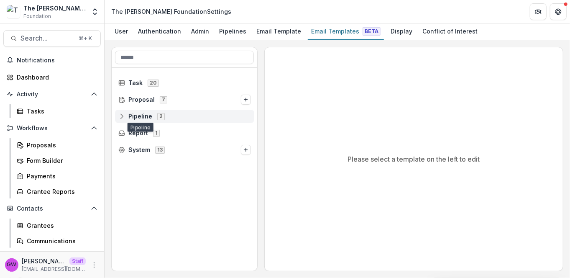
click at [131, 115] on span "Pipeline" at bounding box center [140, 116] width 24 height 7
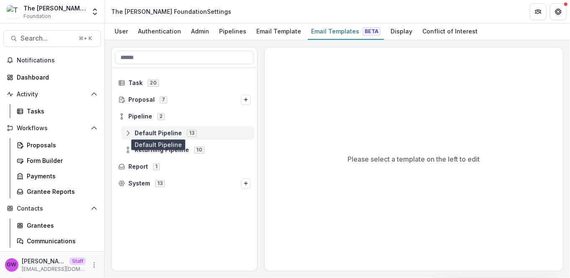
click at [143, 130] on span "Default Pipeline" at bounding box center [158, 133] width 47 height 7
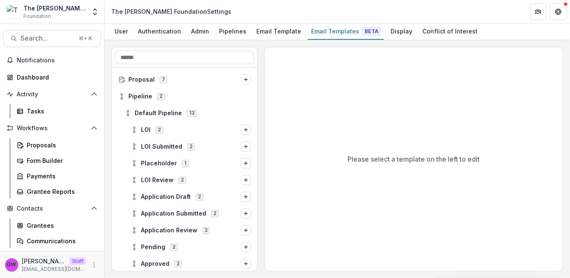
scroll to position [32, 0]
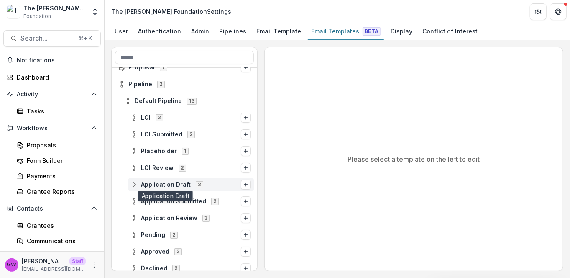
click at [158, 183] on span "Application Draft" at bounding box center [166, 184] width 50 height 7
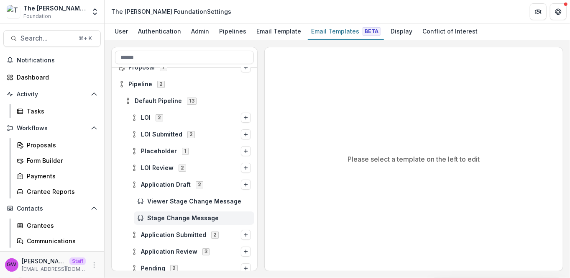
click at [175, 215] on span "Stage Change Message" at bounding box center [199, 218] width 104 height 7
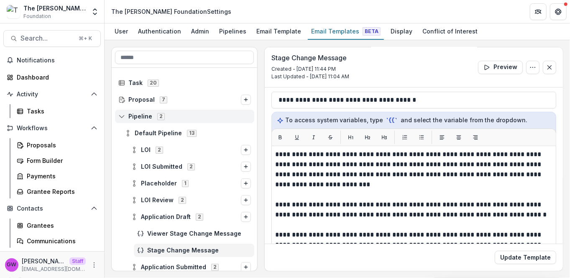
click at [122, 116] on icon at bounding box center [121, 116] width 7 height 7
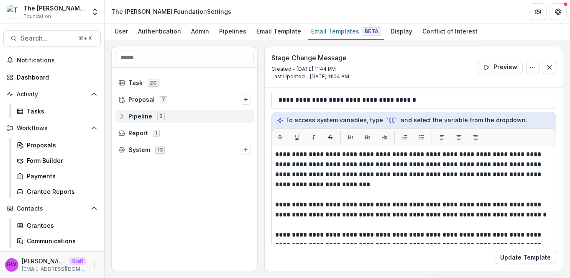
click at [122, 116] on line at bounding box center [122, 116] width 0 height 3
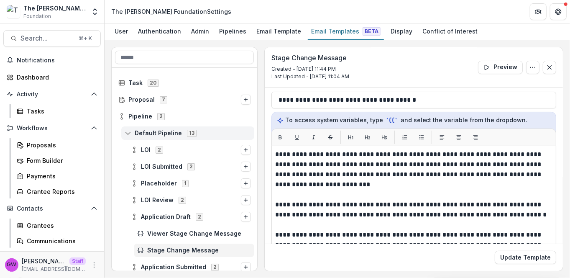
click at [127, 132] on icon at bounding box center [128, 133] width 7 height 7
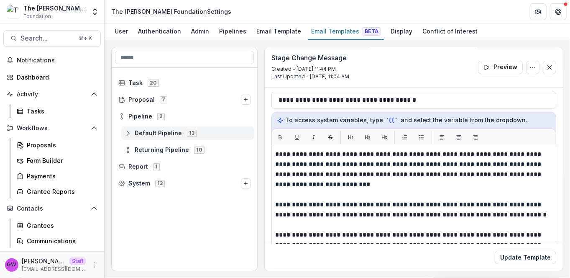
click at [141, 136] on span "Default Pipeline" at bounding box center [158, 133] width 47 height 7
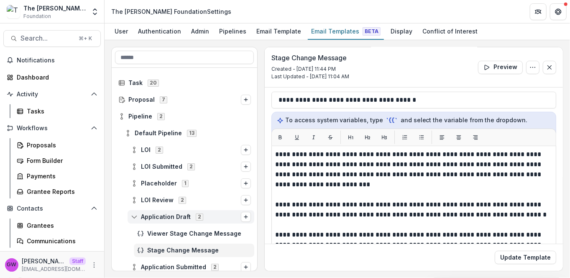
click at [146, 214] on span "Application Draft" at bounding box center [166, 216] width 50 height 7
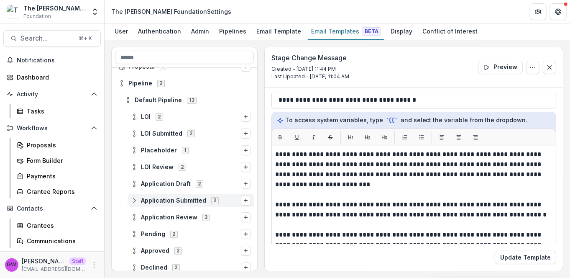
scroll to position [35, 0]
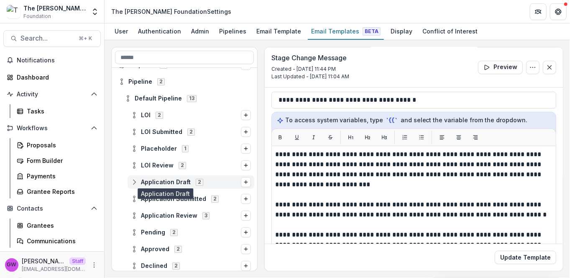
click at [164, 183] on span "Application Draft" at bounding box center [166, 182] width 50 height 7
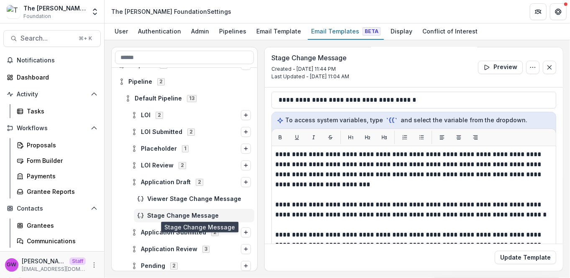
click at [160, 214] on span "Stage Change Message" at bounding box center [199, 215] width 104 height 7
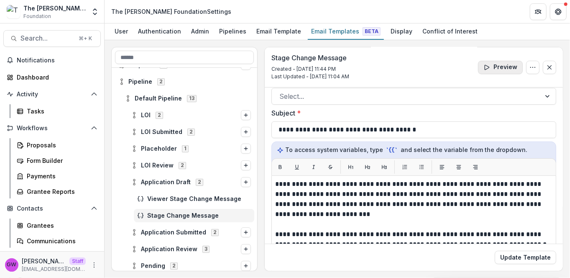
scroll to position [0, 0]
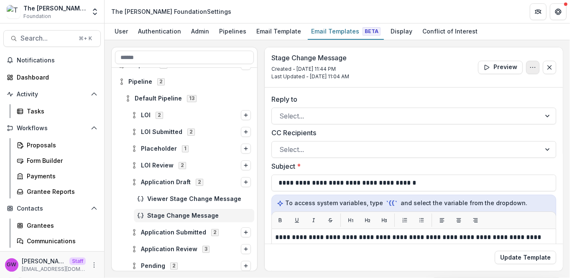
click at [531, 67] on icon "Options" at bounding box center [533, 67] width 7 height 7
click at [482, 86] on button "Edit Name" at bounding box center [493, 86] width 90 height 14
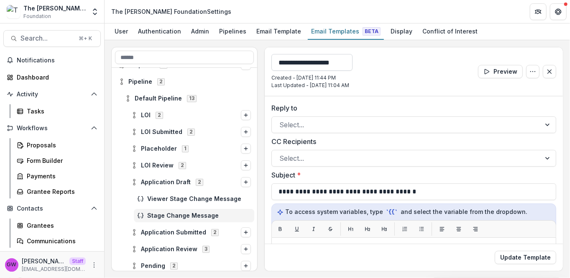
click at [324, 62] on input "**********" at bounding box center [311, 62] width 81 height 17
type input "**********"
click at [398, 50] on div "**********" at bounding box center [414, 71] width 298 height 49
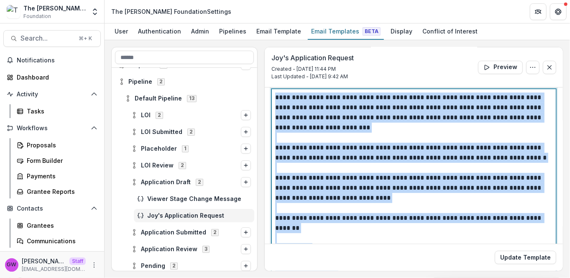
scroll to position [105, 0]
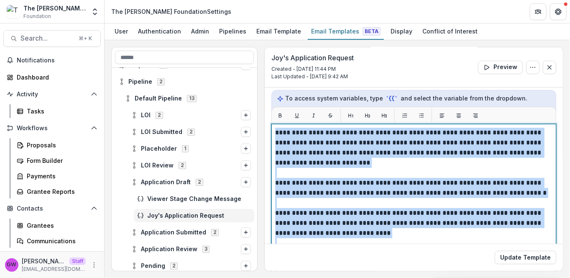
drag, startPoint x: 366, startPoint y: 194, endPoint x: 274, endPoint y: 128, distance: 113.9
click at [274, 128] on div "**********" at bounding box center [413, 228] width 285 height 209
copy div "**********"
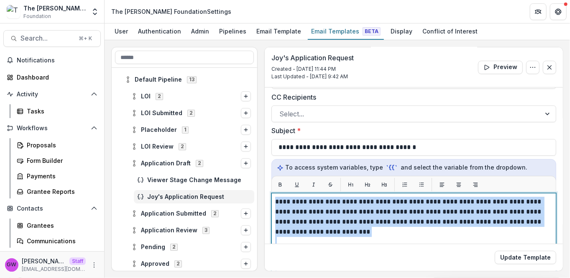
scroll to position [54, 0]
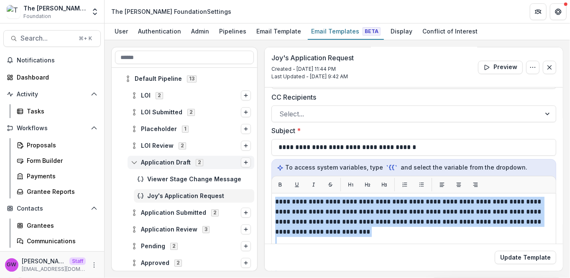
click at [245, 161] on icon "Options" at bounding box center [245, 162] width 5 height 5
click at [187, 161] on button "Stage Change Message" at bounding box center [190, 162] width 91 height 12
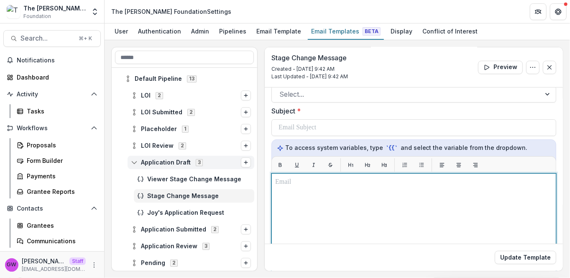
click at [317, 196] on div at bounding box center [413, 278] width 277 height 202
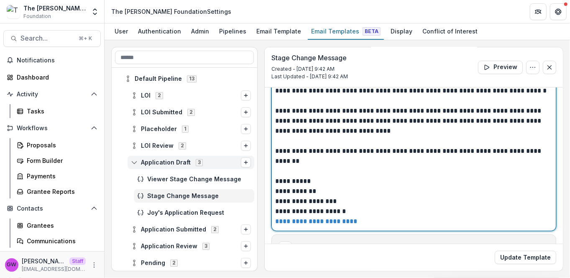
scroll to position [207, 0]
drag, startPoint x: 284, startPoint y: 190, endPoint x: 275, endPoint y: 190, distance: 8.8
click at [275, 190] on p "**********" at bounding box center [413, 191] width 276 height 10
drag, startPoint x: 338, startPoint y: 199, endPoint x: 275, endPoint y: 199, distance: 62.7
click at [275, 199] on p "**********" at bounding box center [413, 201] width 276 height 10
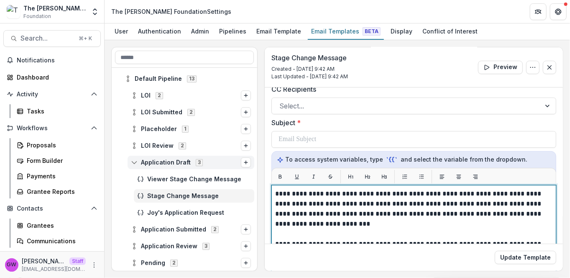
scroll to position [41, 0]
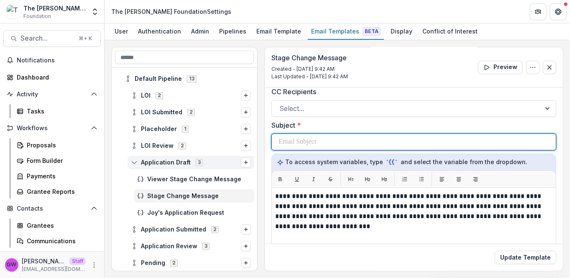
click at [316, 145] on p at bounding box center [298, 142] width 38 height 10
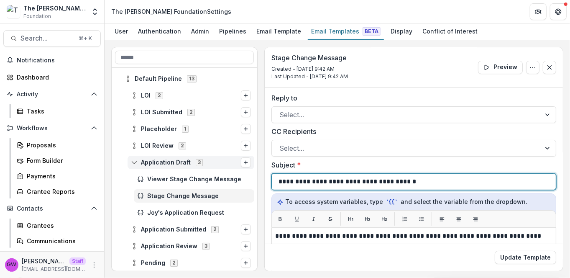
scroll to position [2, 0]
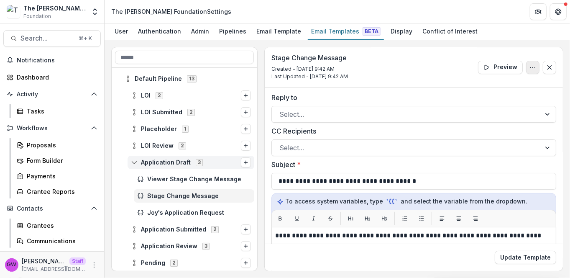
click at [532, 67] on icon "Options" at bounding box center [533, 67] width 7 height 7
click at [478, 81] on button "Edit Name" at bounding box center [493, 86] width 90 height 14
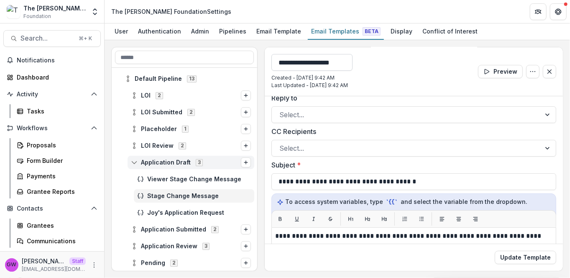
click at [333, 64] on input "**********" at bounding box center [311, 62] width 81 height 17
type input "*"
type input "**********"
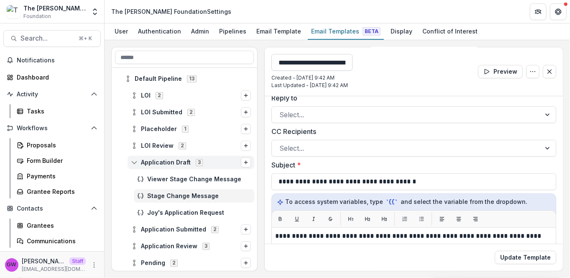
scroll to position [0, 3]
click at [515, 258] on button "Update Template" at bounding box center [525, 257] width 61 height 13
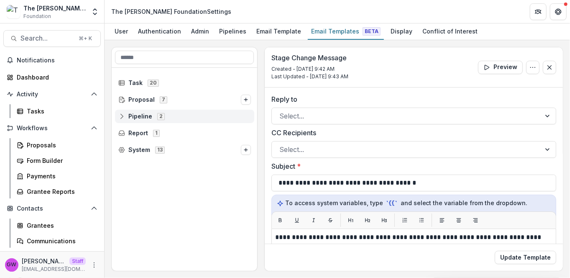
click at [127, 117] on span "Pipeline 2" at bounding box center [184, 116] width 133 height 7
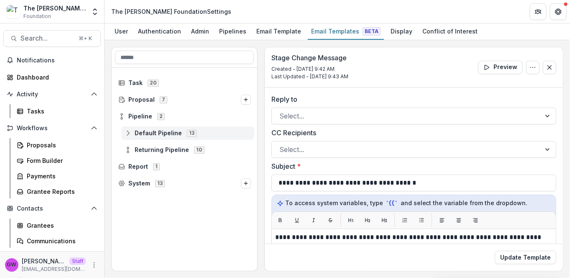
click at [153, 133] on span "Default Pipeline" at bounding box center [158, 133] width 47 height 7
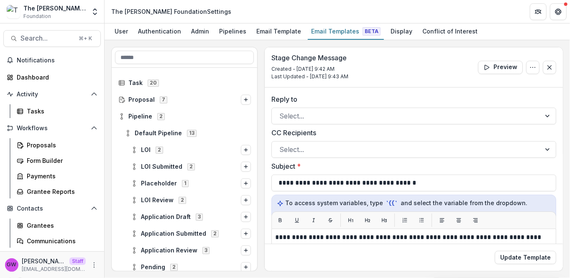
scroll to position [18, 0]
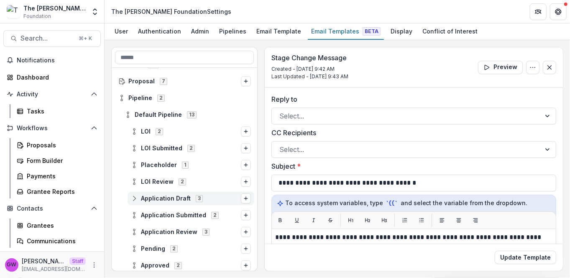
click at [157, 197] on span "Application Draft" at bounding box center [166, 198] width 50 height 7
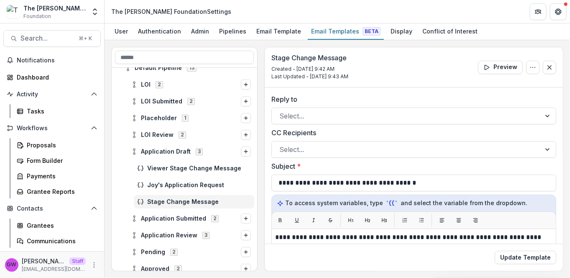
scroll to position [65, 0]
click at [190, 202] on span "Stage Change Message" at bounding box center [199, 201] width 104 height 7
click at [200, 187] on div "Joy's Application Request" at bounding box center [194, 184] width 120 height 13
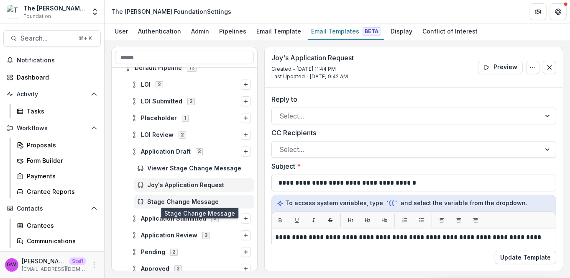
click at [200, 201] on span "Stage Change Message" at bounding box center [199, 201] width 104 height 7
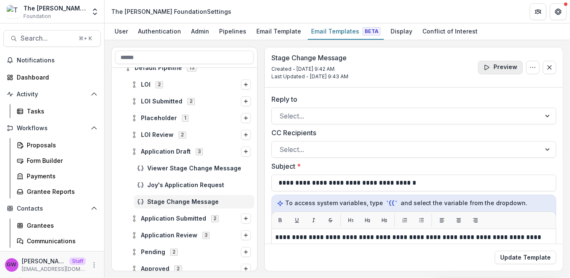
click at [501, 65] on button "Preview" at bounding box center [500, 67] width 45 height 13
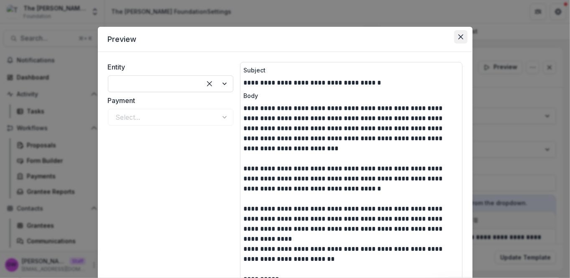
click at [463, 36] on button "Close" at bounding box center [460, 36] width 13 height 13
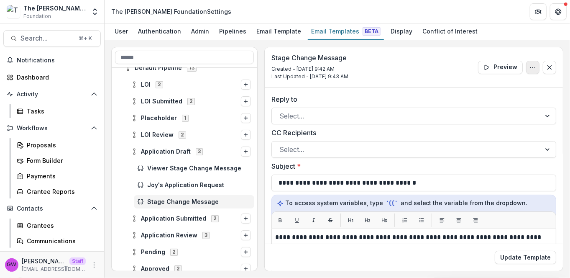
click at [530, 68] on icon "Options" at bounding box center [533, 67] width 7 height 7
click at [474, 85] on button "Edit Name" at bounding box center [493, 86] width 90 height 14
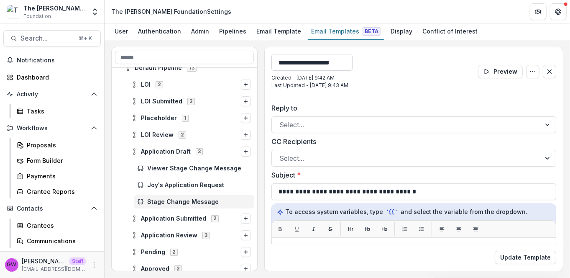
click at [307, 60] on input "**********" at bounding box center [311, 62] width 81 height 17
type input "**********"
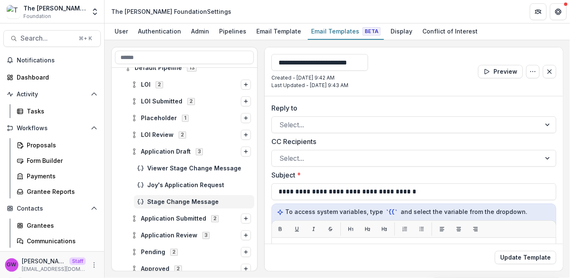
click at [419, 45] on div "**********" at bounding box center [338, 159] width 466 height 238
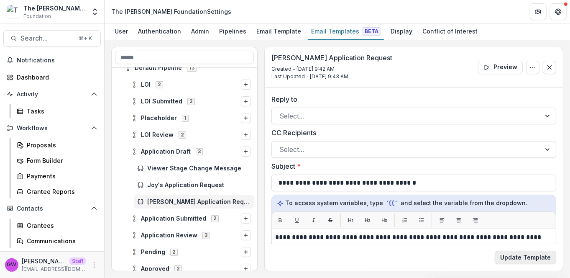
click at [506, 263] on button "Update Template" at bounding box center [525, 257] width 61 height 13
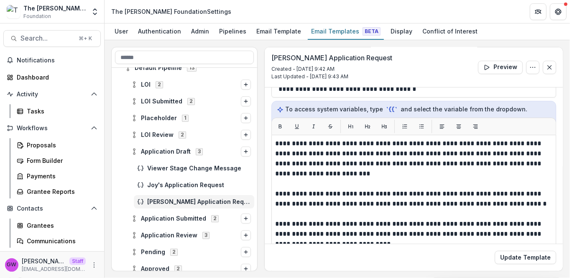
scroll to position [101, 0]
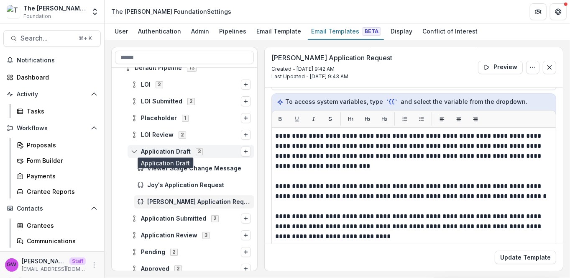
click at [145, 151] on span "Application Draft" at bounding box center [166, 151] width 50 height 7
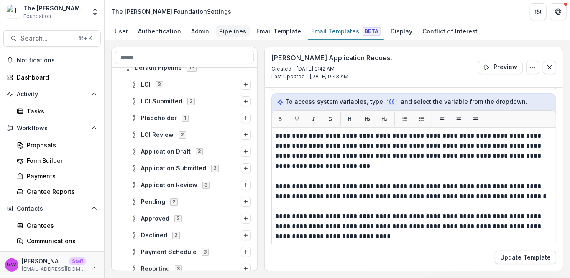
click at [224, 30] on div "Pipelines" at bounding box center [233, 31] width 34 height 12
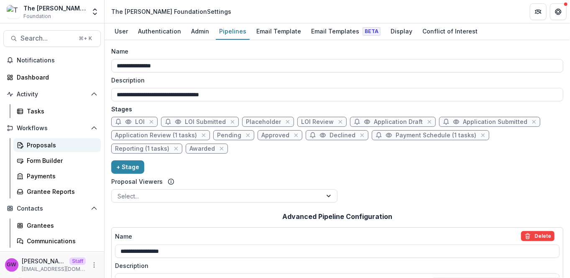
click at [46, 143] on div "Proposals" at bounding box center [60, 145] width 67 height 9
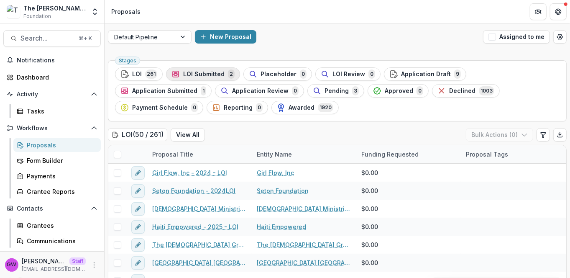
click at [213, 76] on span "LOI Submitted" at bounding box center [203, 74] width 41 height 7
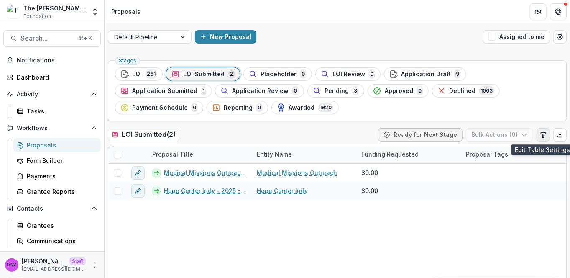
click at [541, 132] on icon "Edit table settings" at bounding box center [543, 134] width 7 height 7
select select "******"
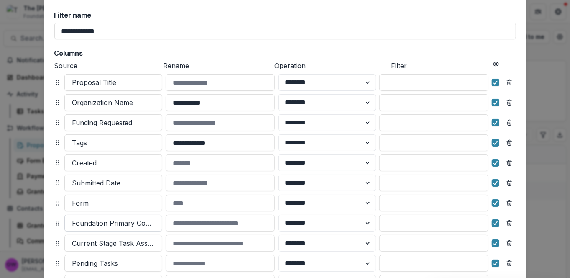
scroll to position [161, 0]
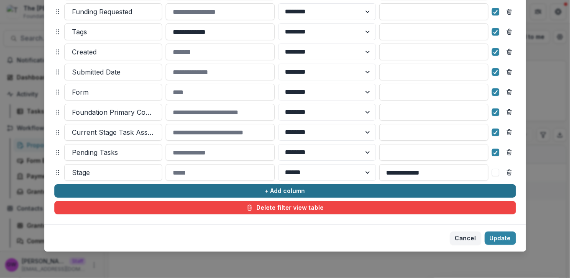
click at [188, 190] on button "+ Add column" at bounding box center [285, 190] width 462 height 13
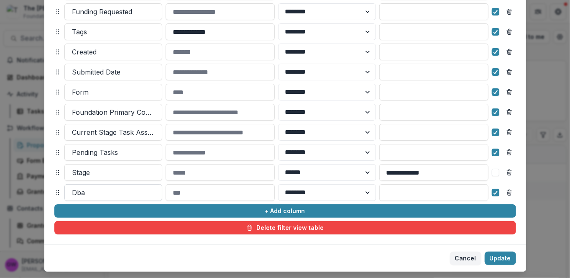
click at [114, 190] on div at bounding box center [113, 193] width 82 height 12
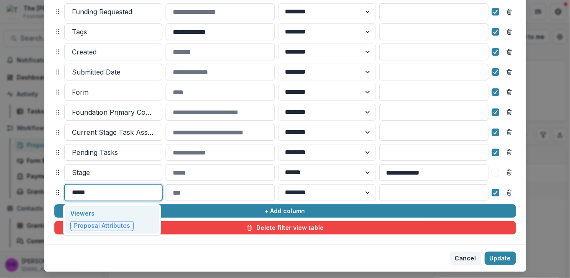
type input "******"
click at [102, 209] on p "Viewers" at bounding box center [102, 213] width 64 height 9
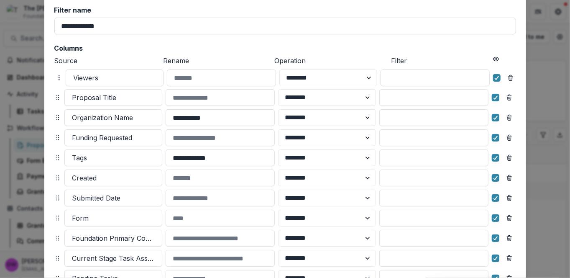
drag, startPoint x: 54, startPoint y: 190, endPoint x: 55, endPoint y: 76, distance: 113.8
click at [56, 76] on icon at bounding box center [59, 77] width 7 height 7
select select "******"
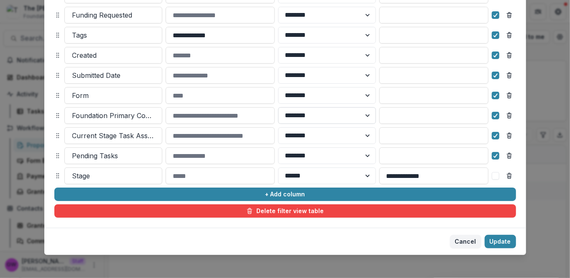
scroll to position [182, 0]
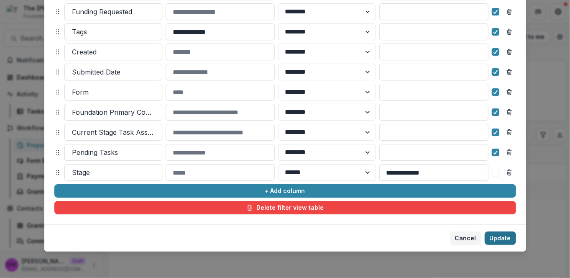
click at [496, 236] on button "Update" at bounding box center [500, 237] width 31 height 13
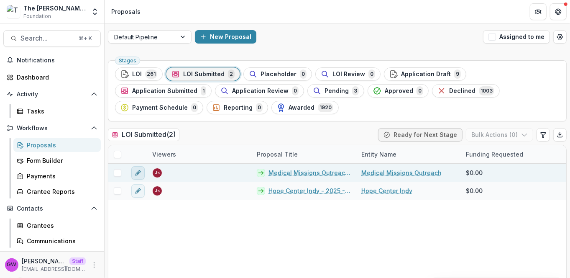
click at [139, 172] on icon "edit" at bounding box center [138, 173] width 4 height 4
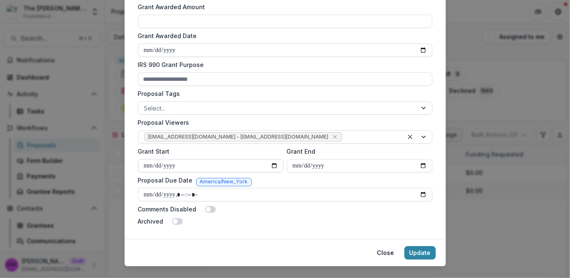
scroll to position [299, 0]
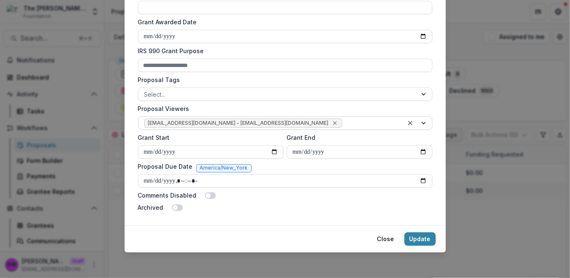
click at [332, 122] on icon "Remove jcline@bolickfoundation.org - jcline@bolickfoundation.org" at bounding box center [335, 123] width 7 height 7
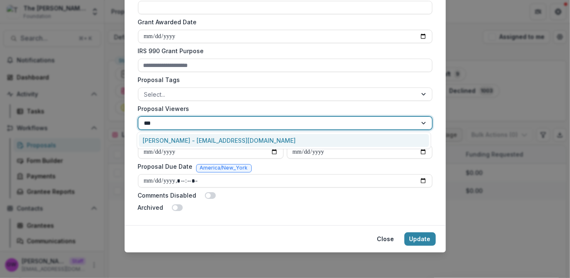
type input "****"
click at [254, 140] on div "Blair White - bwhite@bolickfoundation.org" at bounding box center [284, 140] width 290 height 13
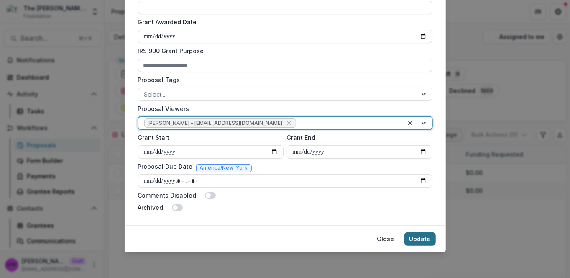
click at [426, 238] on button "Update" at bounding box center [419, 238] width 31 height 13
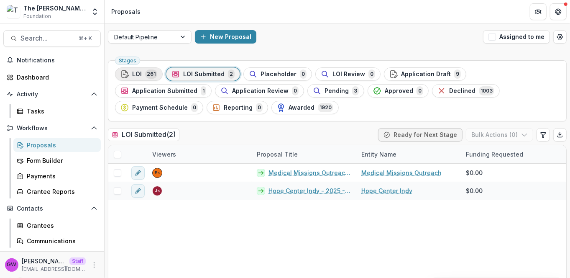
click at [151, 73] on span "261" at bounding box center [151, 73] width 12 height 9
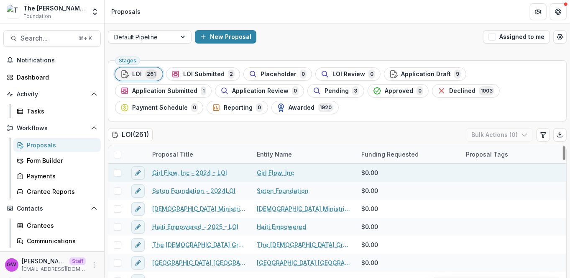
click at [117, 173] on span at bounding box center [118, 173] width 8 height 8
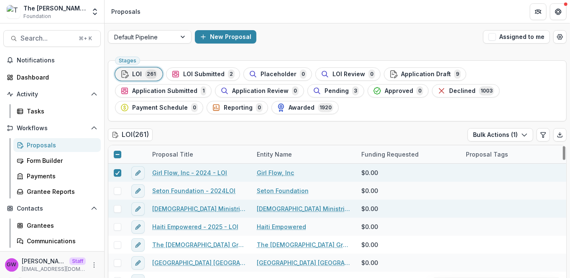
drag, startPoint x: 117, startPoint y: 191, endPoint x: 118, endPoint y: 207, distance: 16.3
click at [117, 191] on span at bounding box center [118, 191] width 8 height 8
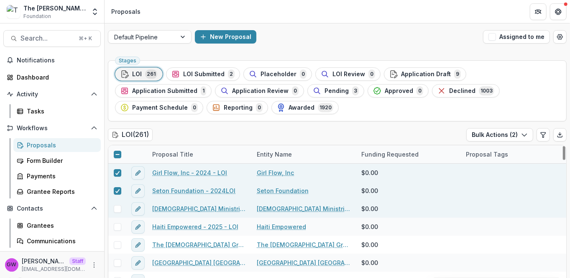
click at [118, 211] on span at bounding box center [118, 209] width 8 height 8
click at [493, 135] on button "Bulk Actions ( 3 )" at bounding box center [499, 134] width 67 height 13
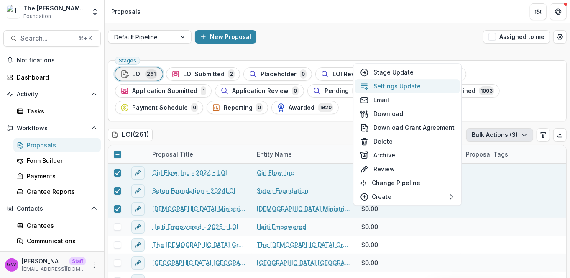
click at [406, 83] on button "Settings Update" at bounding box center [407, 86] width 105 height 14
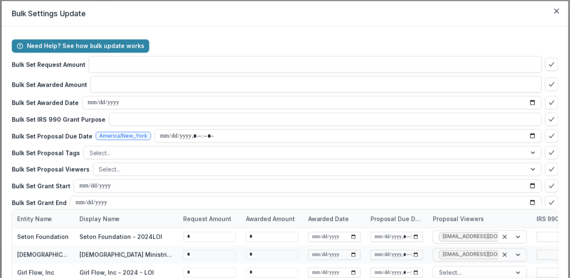
type input "**"
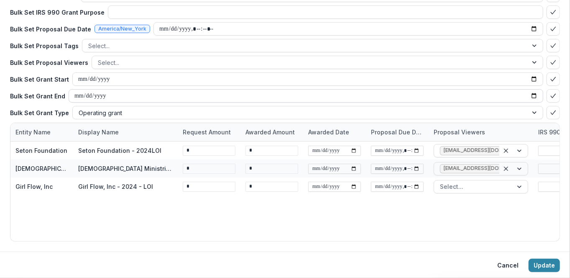
scroll to position [87, 0]
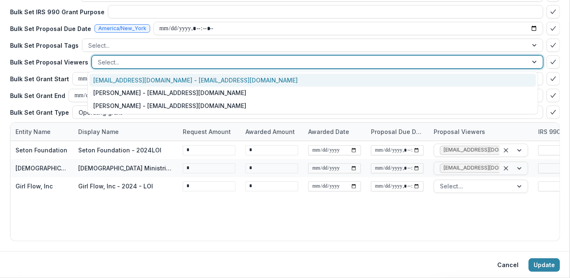
click at [123, 61] on div at bounding box center [310, 62] width 424 height 10
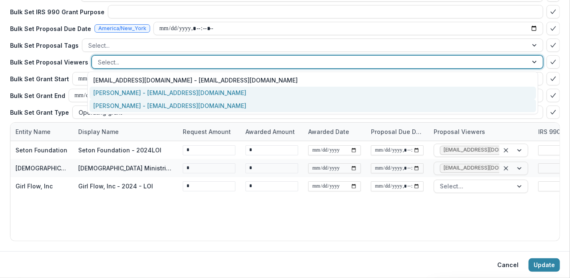
click at [123, 101] on div "Blair White - bwhite@bolickfoundation.org" at bounding box center [313, 105] width 447 height 13
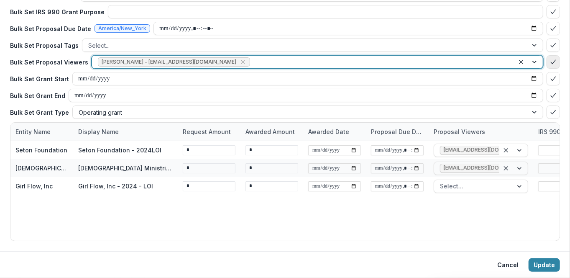
click at [550, 60] on icon "bulk-confirm-option" at bounding box center [553, 62] width 7 height 7
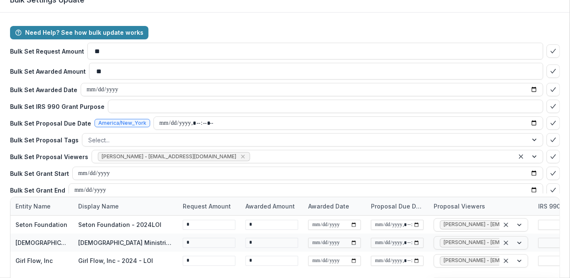
scroll to position [0, 0]
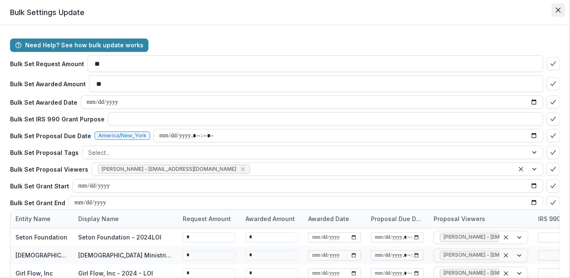
click at [559, 9] on button "Close" at bounding box center [558, 9] width 13 height 13
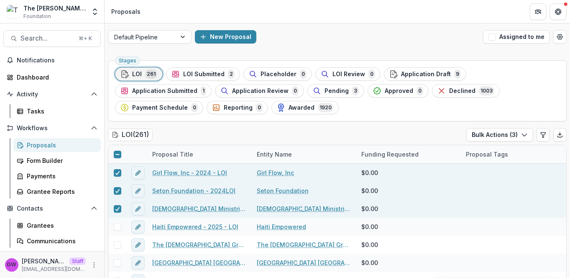
click at [217, 125] on div "Stages LOI 261 LOI Submitted 2 Placeholder 0 LOI Review 0 Application Draft 9 A…" at bounding box center [338, 178] width 466 height 242
click at [114, 154] on span at bounding box center [118, 155] width 8 height 8
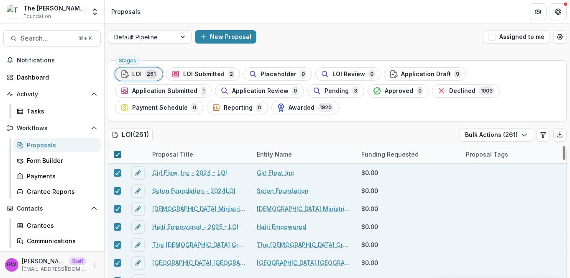
click at [118, 153] on polyline at bounding box center [117, 154] width 4 height 3
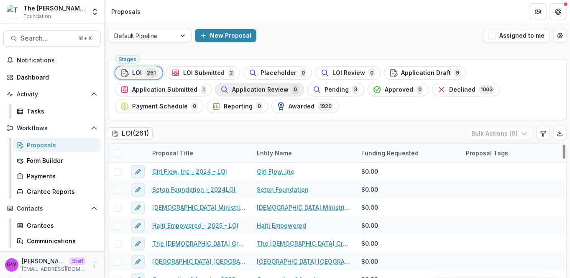
scroll to position [2, 0]
click at [197, 74] on span "LOI Submitted" at bounding box center [203, 72] width 41 height 7
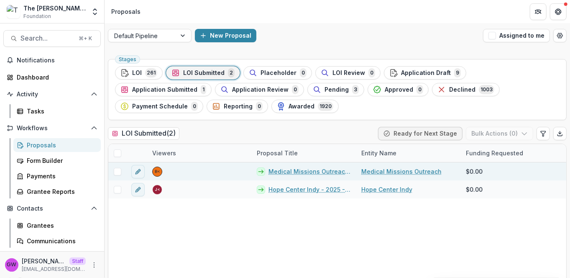
scroll to position [2, 0]
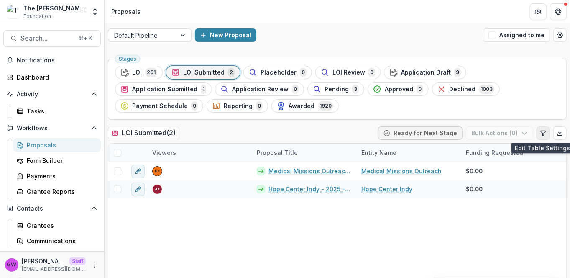
click at [542, 134] on icon "Edit table settings" at bounding box center [543, 133] width 7 height 7
select select "******"
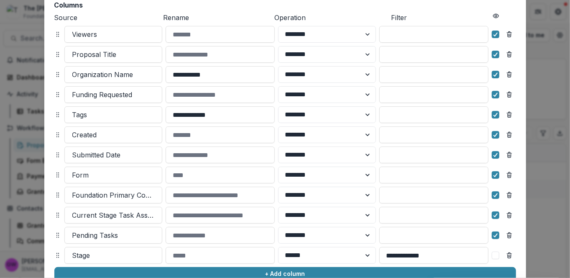
scroll to position [182, 0]
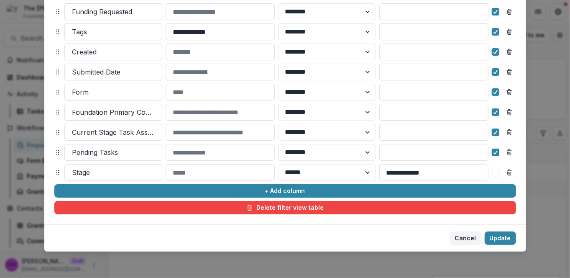
click at [543, 191] on div "**********" at bounding box center [285, 139] width 570 height 278
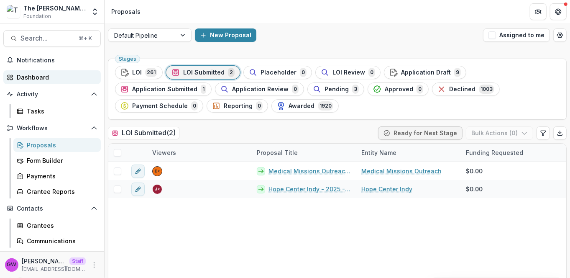
click at [56, 79] on div "Dashboard" at bounding box center [55, 77] width 77 height 9
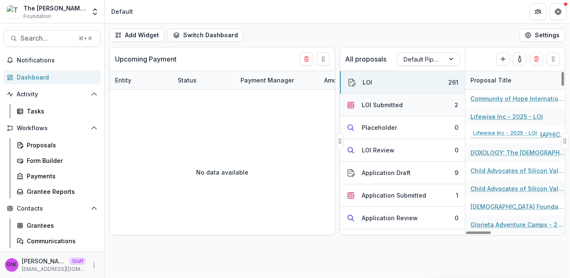
click at [392, 100] on div "LOI Submitted" at bounding box center [382, 104] width 41 height 9
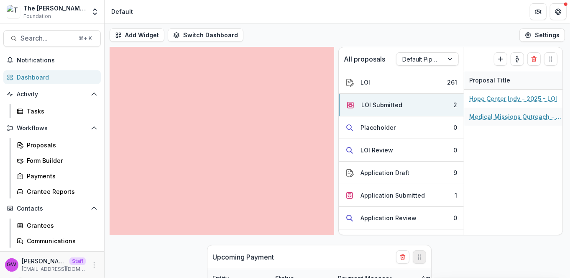
drag, startPoint x: 324, startPoint y: 58, endPoint x: 423, endPoint y: 256, distance: 221.1
click at [423, 256] on icon "Drag" at bounding box center [419, 256] width 7 height 7
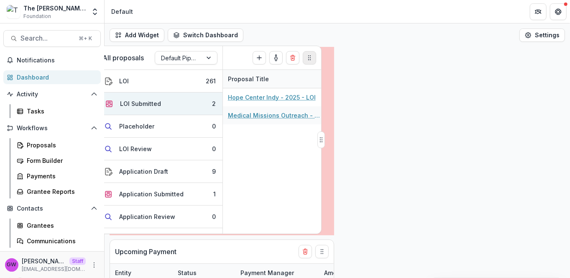
drag, startPoint x: 557, startPoint y: 60, endPoint x: 315, endPoint y: 59, distance: 242.6
click at [315, 59] on button "Drag" at bounding box center [309, 57] width 13 height 13
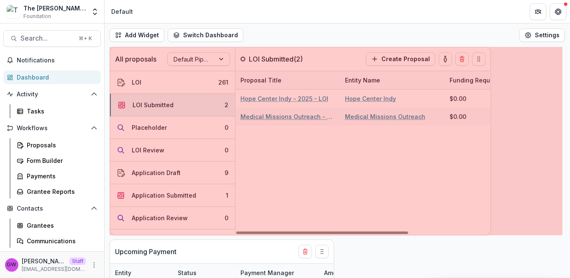
drag, startPoint x: 332, startPoint y: 137, endPoint x: 489, endPoint y: 142, distance: 156.9
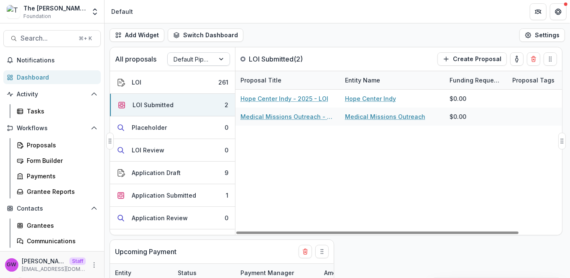
click at [188, 59] on div at bounding box center [191, 59] width 35 height 10
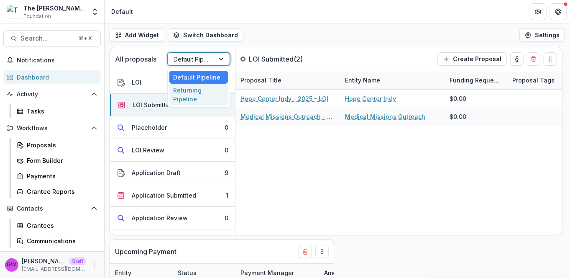
click at [188, 91] on div "Returning Pipeline" at bounding box center [198, 95] width 59 height 22
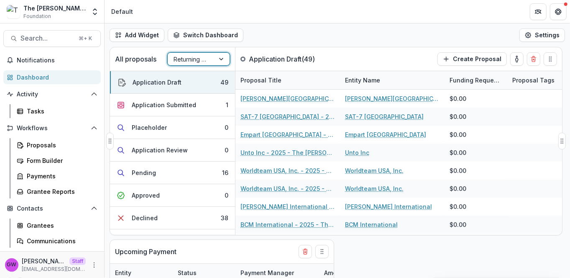
click at [205, 60] on div at bounding box center [191, 59] width 35 height 10
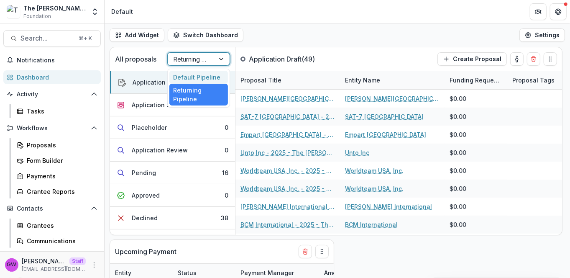
click at [200, 76] on div "Default Pipeline" at bounding box center [198, 77] width 59 height 13
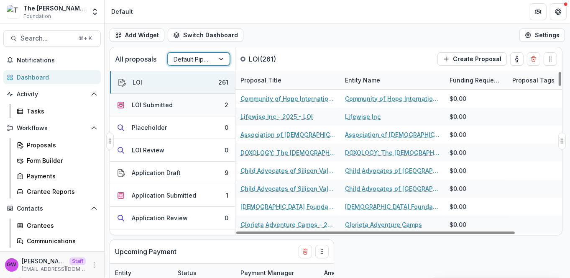
click at [159, 108] on div "LOI Submitted" at bounding box center [152, 104] width 41 height 9
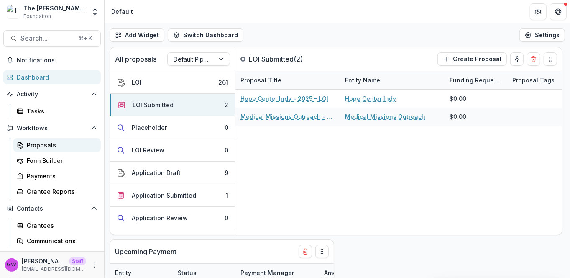
click at [39, 140] on link "Proposals" at bounding box center [56, 145] width 87 height 14
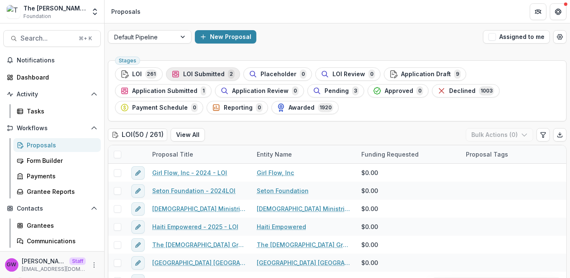
click at [199, 71] on span "LOI Submitted" at bounding box center [203, 74] width 41 height 7
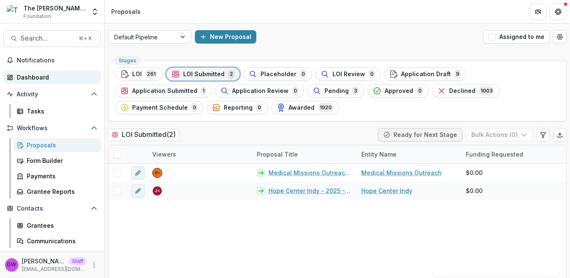
click at [53, 83] on link "Dashboard" at bounding box center [51, 77] width 97 height 14
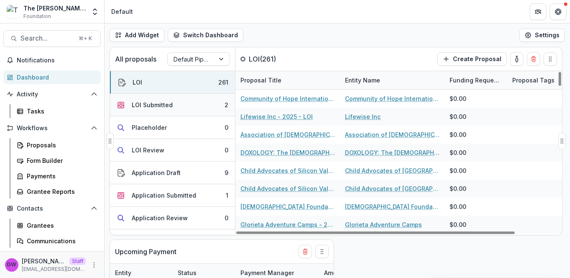
click at [158, 105] on div "LOI Submitted" at bounding box center [152, 104] width 41 height 9
click at [171, 101] on button "LOI Submitted 2" at bounding box center [172, 105] width 125 height 23
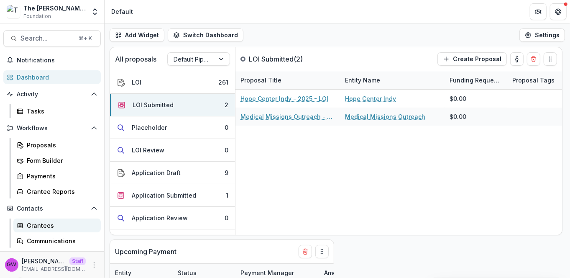
click at [43, 226] on div "Grantees" at bounding box center [60, 225] width 67 height 9
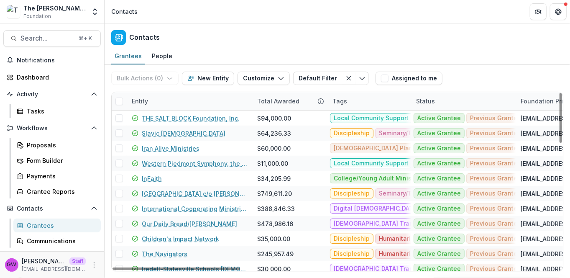
click at [152, 101] on div "Entity" at bounding box center [140, 101] width 26 height 9
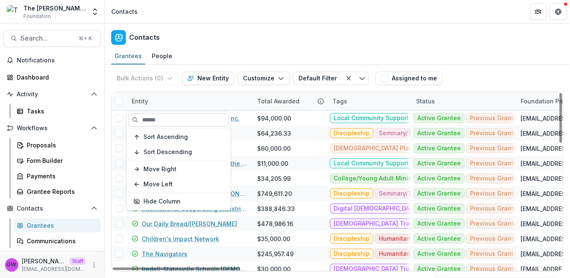
click at [157, 117] on input at bounding box center [178, 119] width 100 height 13
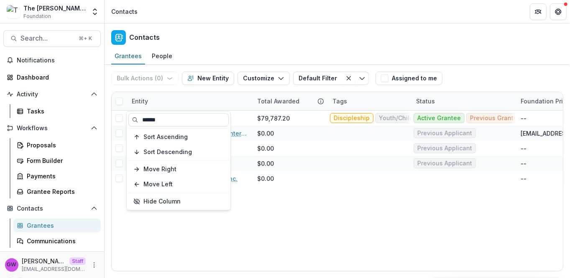
type input "******"
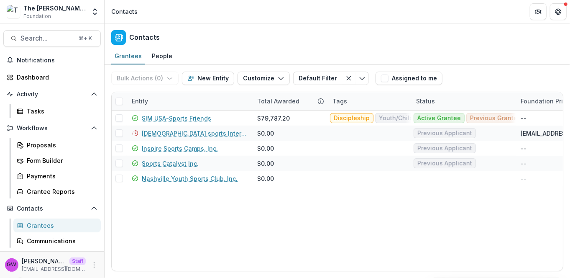
click at [487, 67] on div "Bulk Actions ( 0 ) Send Email Create Proposals Create Tasks New Entity Customiz…" at bounding box center [337, 78] width 452 height 27
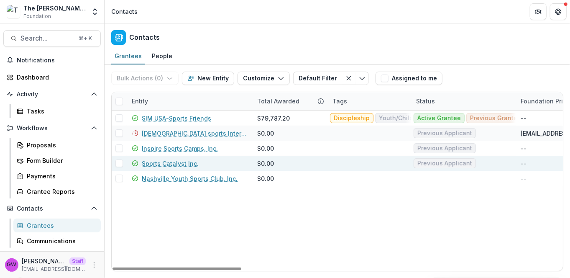
click at [169, 160] on link "Sports Catalyst Inc." at bounding box center [170, 163] width 57 height 9
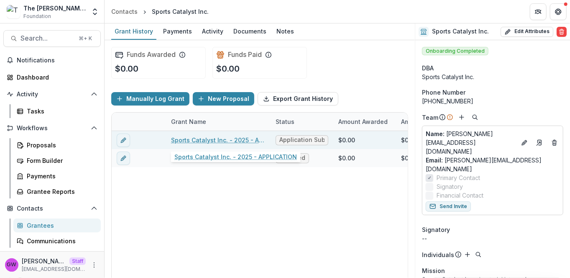
click at [230, 139] on link "Sports Catalyst Inc. - 2025 - APPLICATION" at bounding box center [218, 140] width 95 height 9
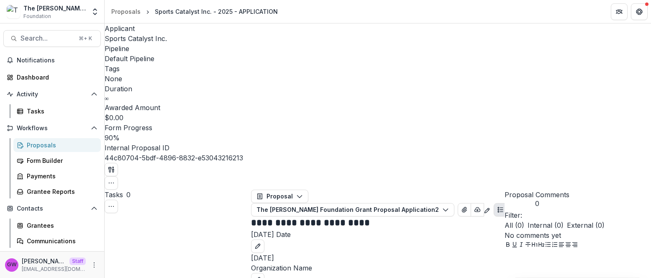
scroll to position [287, 0]
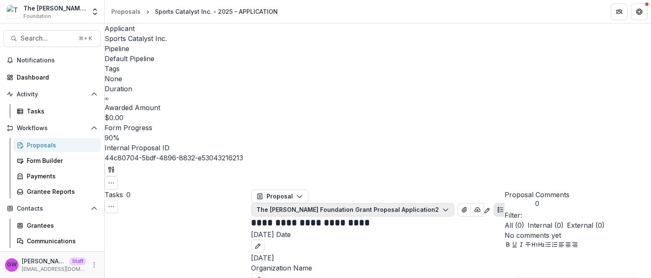
click at [343, 203] on button "The [PERSON_NAME] Foundation Grant Proposal Application 2" at bounding box center [352, 209] width 203 height 13
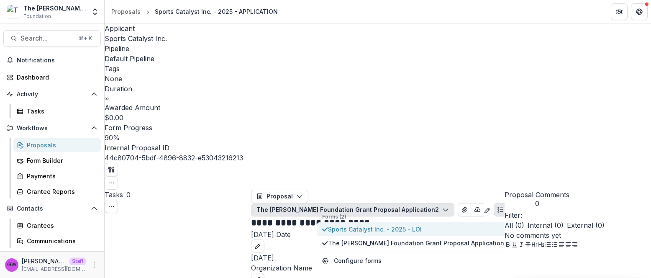
click at [358, 213] on p "Forms (2)" at bounding box center [413, 217] width 182 height 8
click at [359, 225] on span "Sports Catalyst Inc. - 2025 - LOI" at bounding box center [416, 229] width 176 height 9
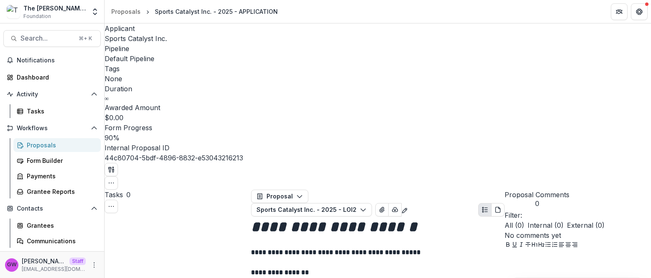
scroll to position [0, 0]
click at [570, 220] on span "External ( 0 )" at bounding box center [586, 225] width 38 height 10
click at [35, 228] on div "Grantees" at bounding box center [60, 225] width 67 height 9
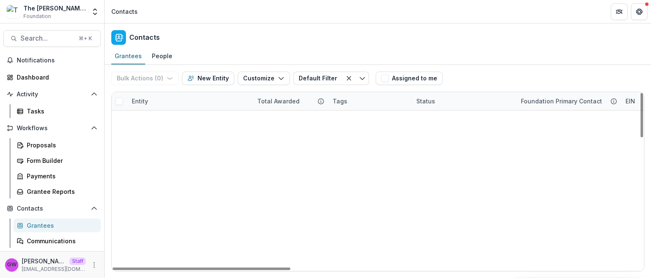
click at [168, 102] on div "Entity" at bounding box center [189, 101] width 125 height 18
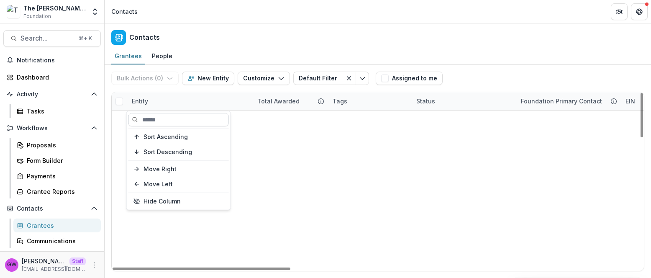
click at [166, 124] on input at bounding box center [178, 119] width 100 height 13
type input "***"
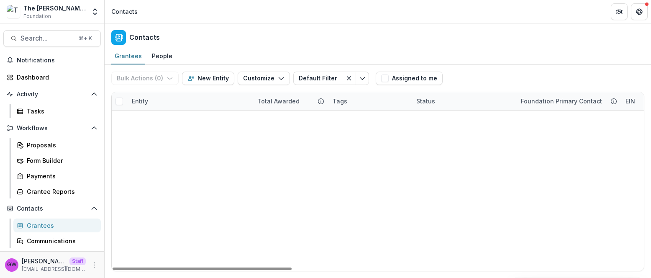
click at [489, 69] on div "Bulk Actions ( 0 ) Send Email Create Proposals Create Tasks New Entity Customiz…" at bounding box center [377, 78] width 533 height 27
click at [183, 120] on link "BigLife, International" at bounding box center [172, 118] width 61 height 9
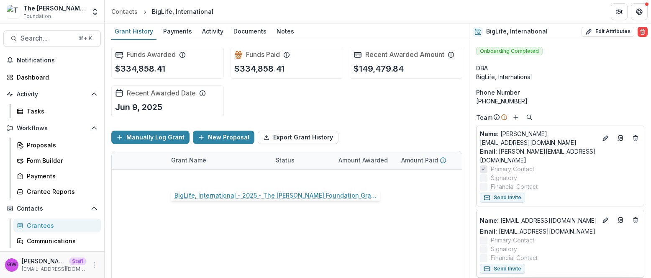
click at [227, 179] on link "BigLife, International - 2025 - The [PERSON_NAME] Foundation Grant Proposal App…" at bounding box center [218, 178] width 95 height 9
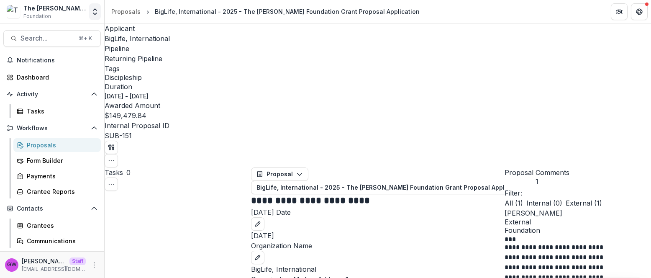
click at [92, 15] on icon "Open entity switcher" at bounding box center [95, 12] width 8 height 8
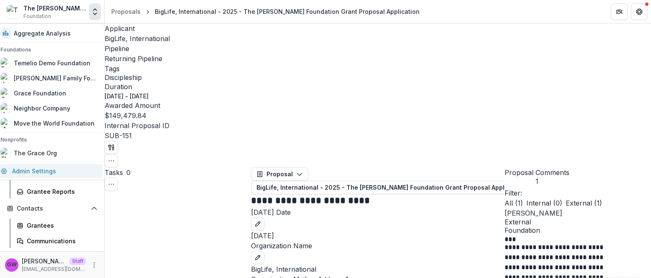
click at [49, 169] on link "Admin Settings" at bounding box center [48, 171] width 107 height 14
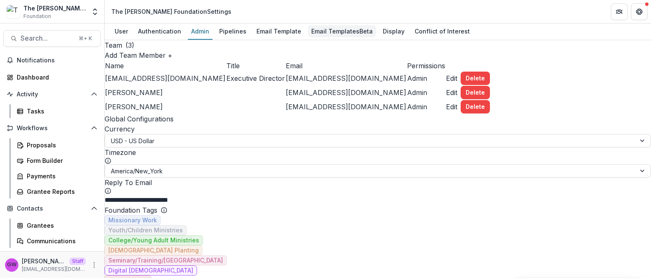
click at [324, 33] on div "Email Templates Beta" at bounding box center [342, 31] width 68 height 12
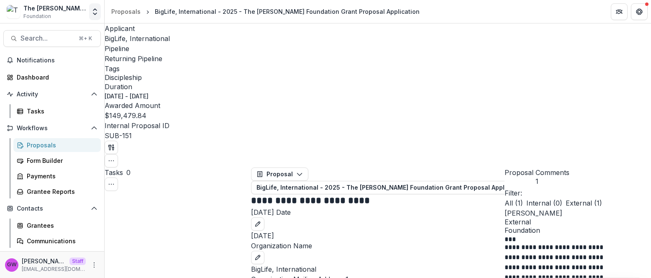
click at [98, 16] on button "Open entity switcher" at bounding box center [95, 11] width 12 height 17
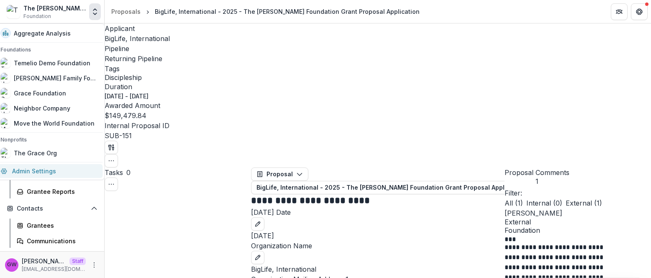
click at [35, 168] on link "Admin Settings" at bounding box center [48, 171] width 107 height 14
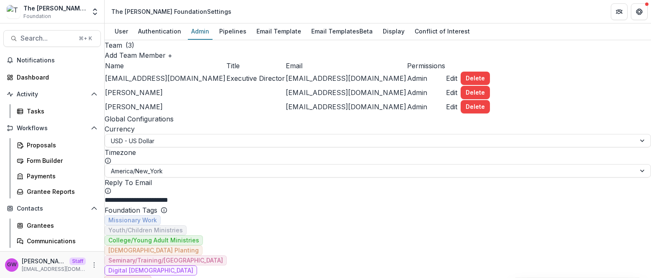
scroll to position [796, 0]
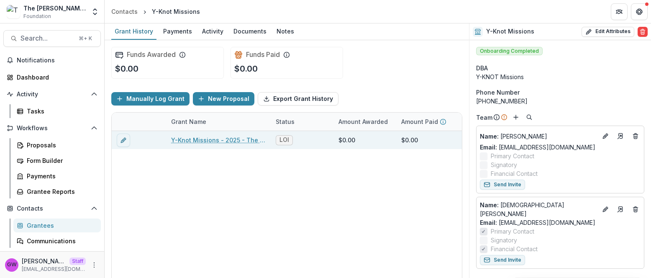
click at [219, 140] on link "Y-Knot Missions - 2025 - The [PERSON_NAME] Foundation Grant Proposal Application" at bounding box center [218, 140] width 95 height 9
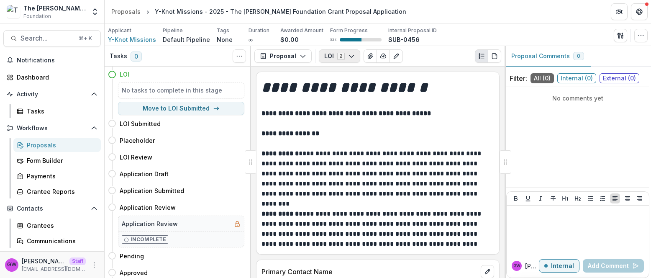
click at [325, 55] on button "LOI 2" at bounding box center [339, 55] width 41 height 13
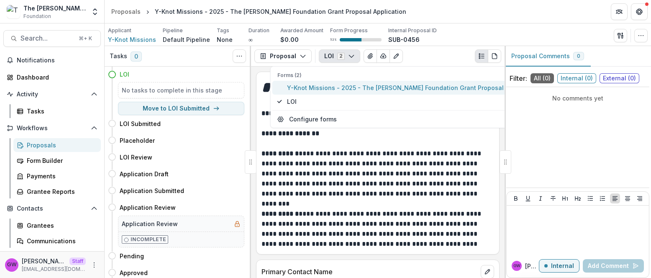
click at [311, 90] on span "Y-Knot Missions - 2025 - The [PERSON_NAME] Foundation Grant Proposal Application" at bounding box center [412, 87] width 251 height 9
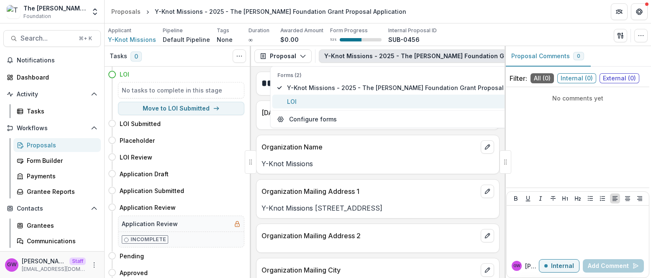
click at [310, 102] on span "LOI" at bounding box center [412, 101] width 251 height 9
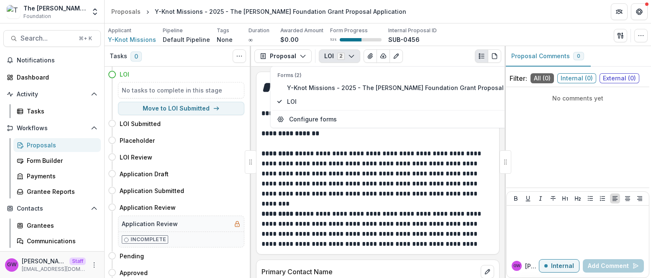
click at [256, 87] on div "**********" at bounding box center [377, 162] width 243 height 171
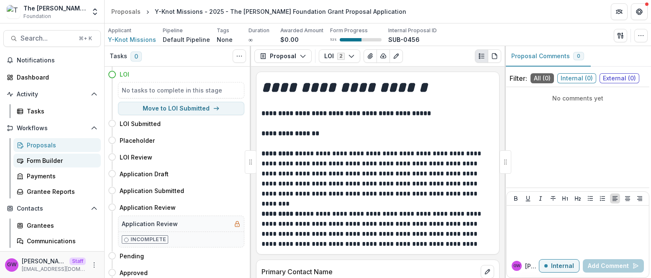
click at [58, 158] on div "Form Builder" at bounding box center [60, 160] width 67 height 9
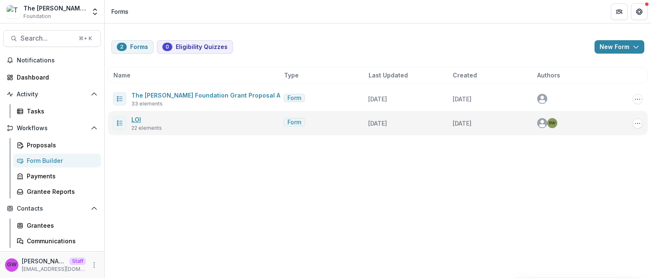
click at [140, 120] on link "LOI" at bounding box center [136, 119] width 10 height 7
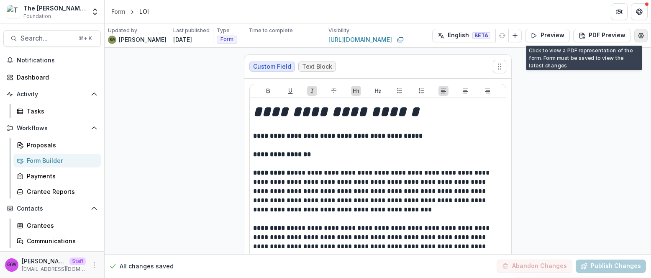
click at [639, 34] on icon "Edit Form Settings" at bounding box center [640, 35] width 7 height 7
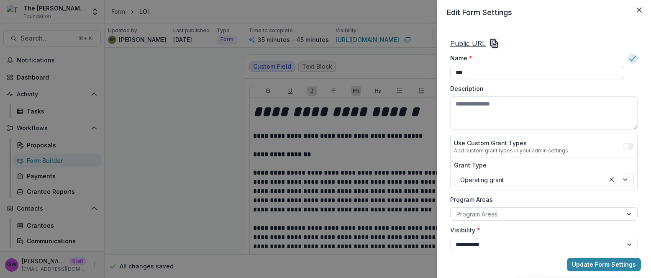
click at [164, 130] on div "**********" at bounding box center [325, 139] width 651 height 278
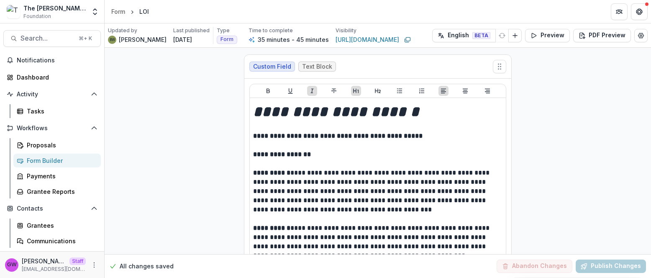
click at [40, 161] on div "Form Builder" at bounding box center [60, 160] width 67 height 9
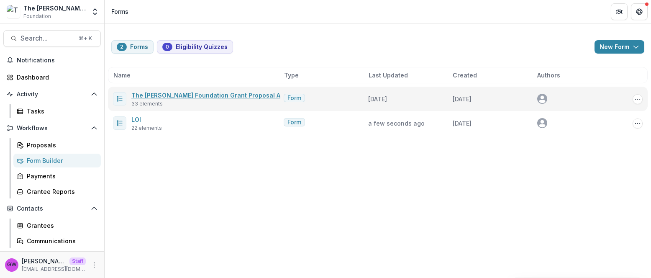
click at [164, 97] on link "The [PERSON_NAME] Foundation Grant Proposal Application" at bounding box center [220, 95] width 179 height 7
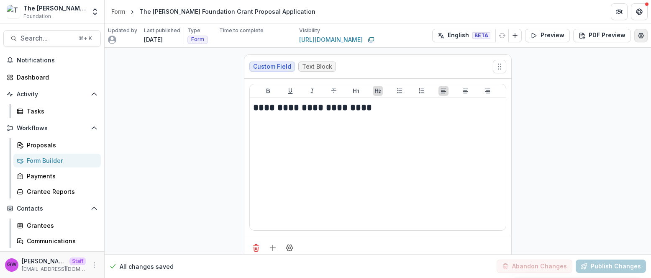
click at [640, 36] on circle "Edit Form Settings" at bounding box center [641, 35] width 2 height 2
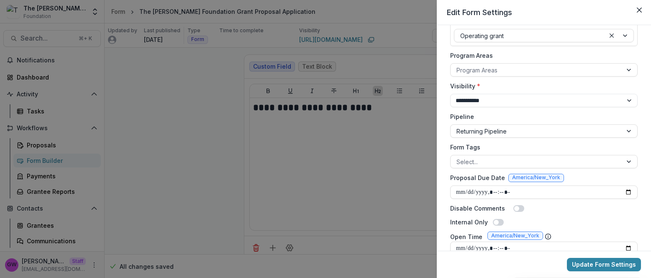
scroll to position [135, 0]
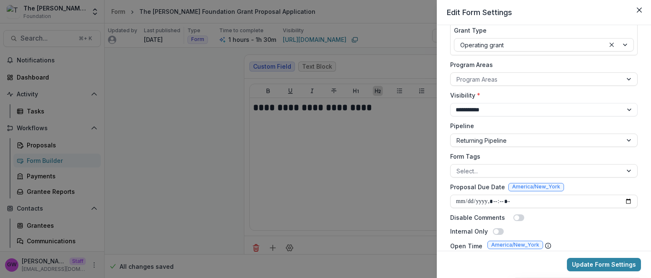
click at [176, 169] on div "**********" at bounding box center [325, 139] width 651 height 278
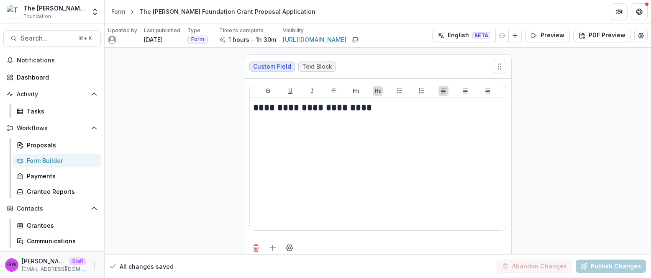
click at [68, 160] on div "Form Builder" at bounding box center [60, 160] width 67 height 9
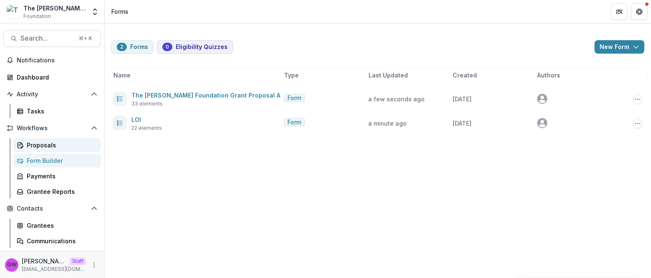
click at [46, 144] on div "Proposals" at bounding box center [60, 145] width 67 height 9
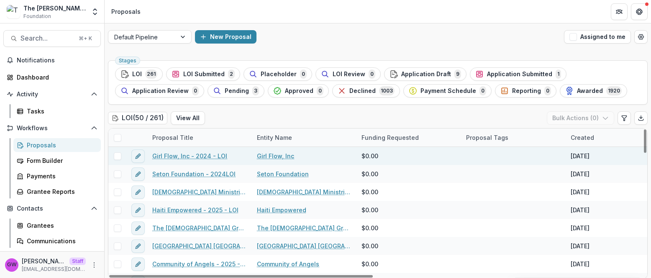
click at [116, 156] on span at bounding box center [118, 156] width 8 height 8
click at [621, 117] on icon "Edit table settings" at bounding box center [624, 118] width 7 height 7
select select "******"
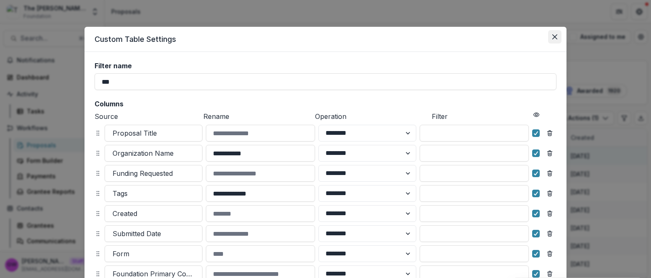
click at [503, 13] on div "**********" at bounding box center [325, 139] width 651 height 278
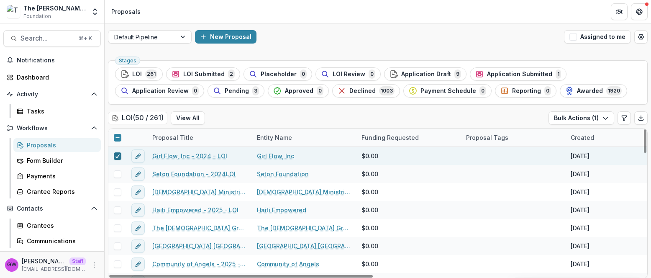
click at [115, 155] on icon at bounding box center [117, 156] width 5 height 4
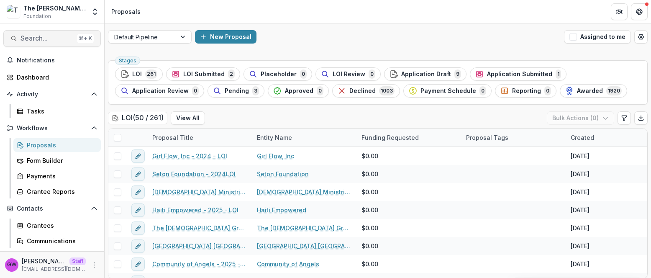
click at [43, 41] on span "Search..." at bounding box center [46, 38] width 53 height 8
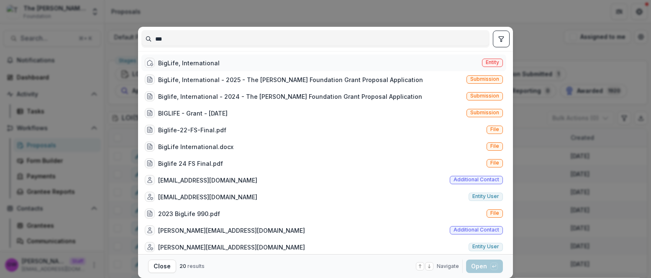
type input "***"
click at [189, 61] on div "BigLife, International" at bounding box center [188, 63] width 61 height 9
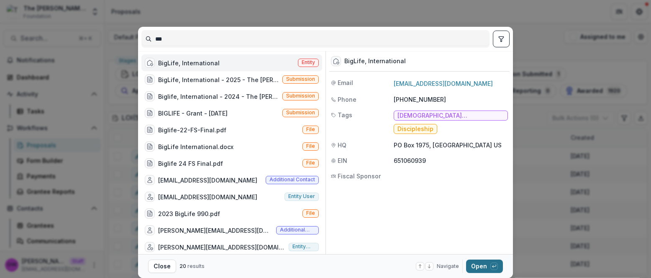
click at [482, 263] on button "Open with enter key" at bounding box center [484, 265] width 37 height 13
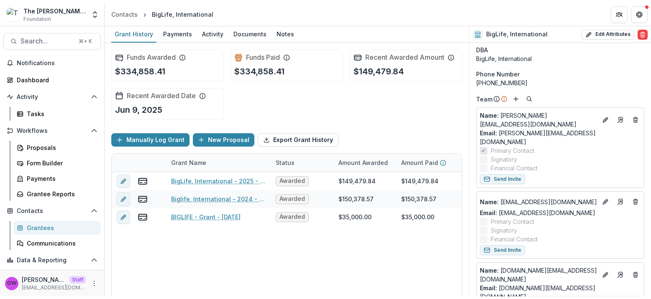
scroll to position [21, 0]
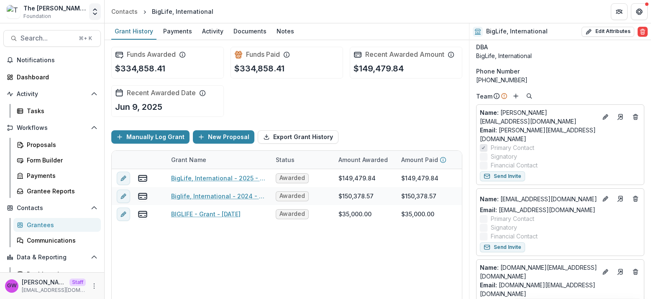
click at [98, 13] on icon "Open entity switcher" at bounding box center [95, 12] width 8 height 8
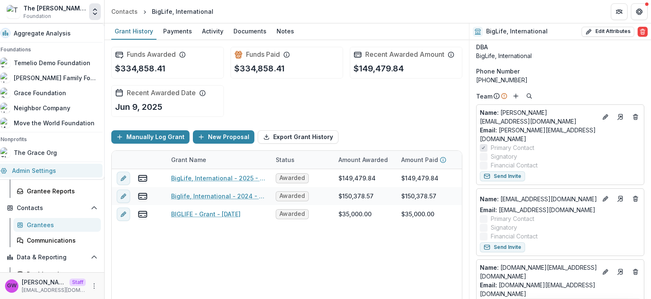
click at [41, 174] on link "Admin Settings" at bounding box center [48, 171] width 107 height 14
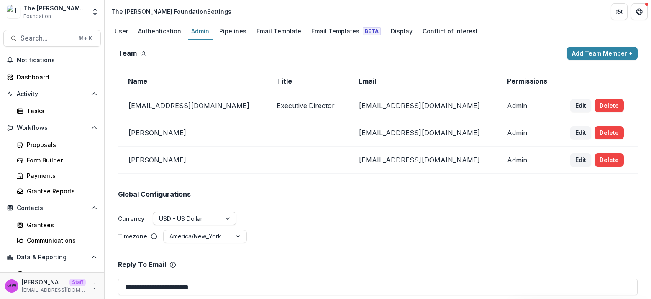
scroll to position [2, 0]
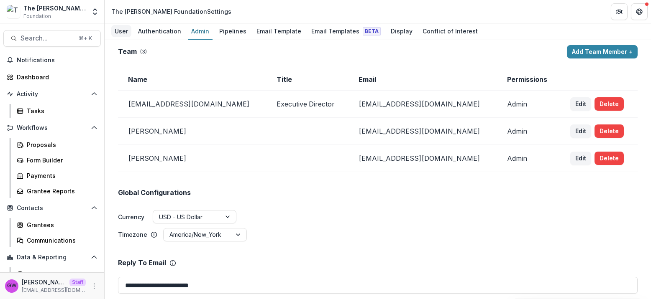
click at [124, 32] on div "User" at bounding box center [121, 31] width 20 height 12
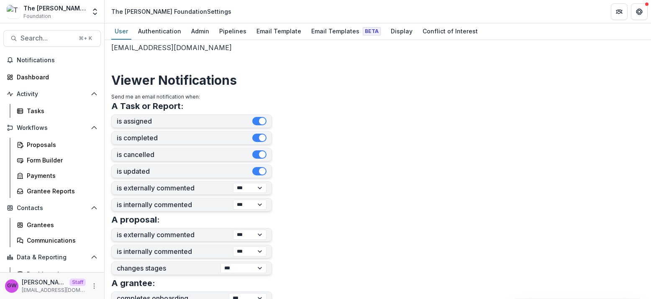
scroll to position [157, 0]
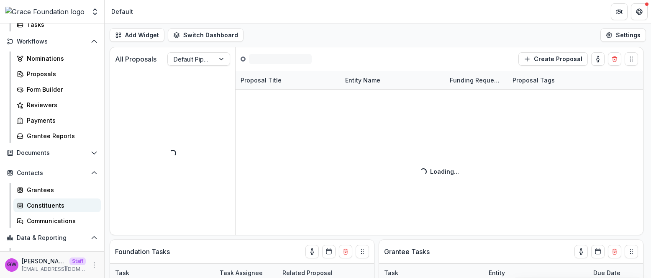
scroll to position [104, 0]
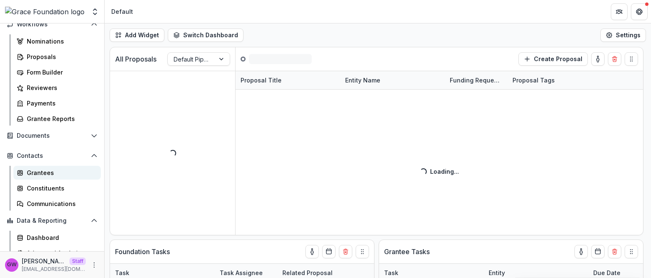
click at [52, 174] on div "Grantees" at bounding box center [60, 172] width 67 height 9
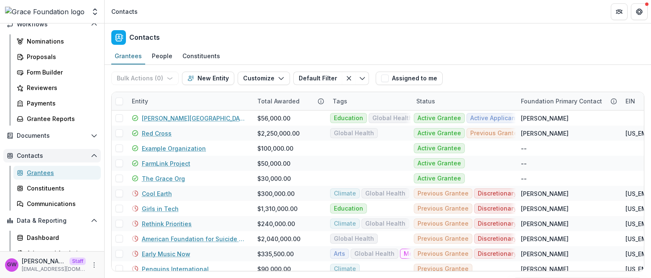
scroll to position [104, 0]
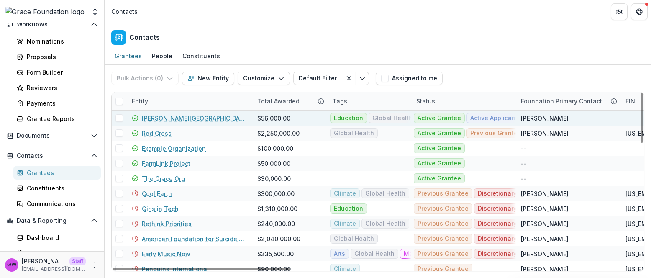
click at [163, 115] on link "[PERSON_NAME][GEOGRAPHIC_DATA]" at bounding box center [194, 118] width 105 height 9
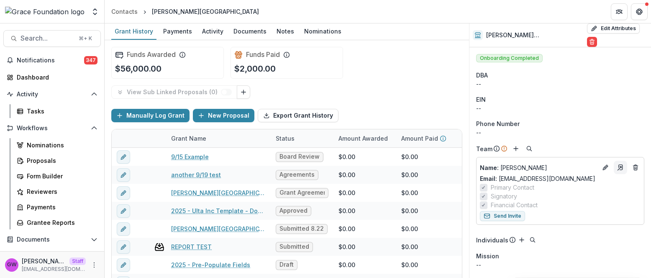
click at [619, 166] on polyline "Go to contact" at bounding box center [620, 167] width 2 height 2
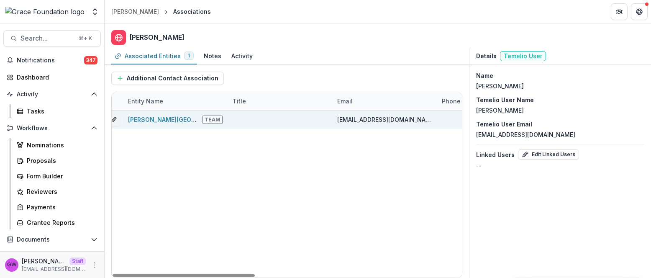
scroll to position [0, 43]
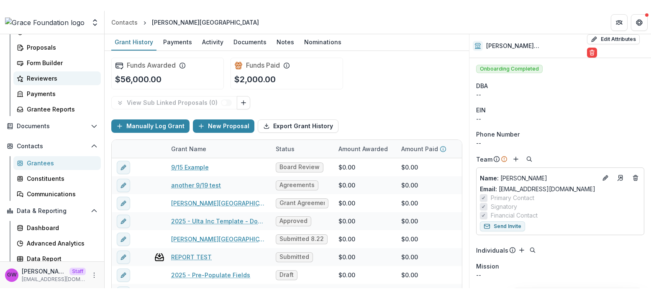
scroll to position [128, 0]
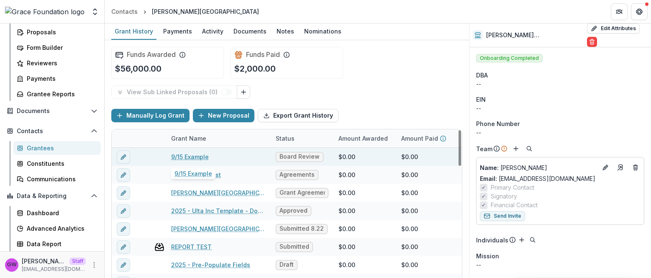
click at [189, 156] on link "9/15 Example" at bounding box center [190, 156] width 38 height 9
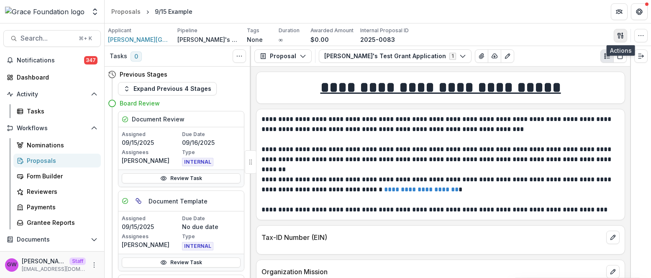
click at [621, 36] on icon "button" at bounding box center [620, 35] width 7 height 7
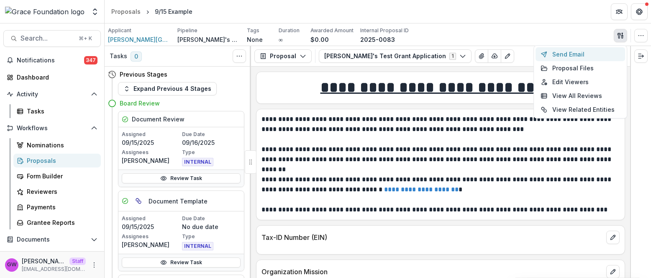
click at [572, 55] on button "Send Email" at bounding box center [580, 54] width 90 height 14
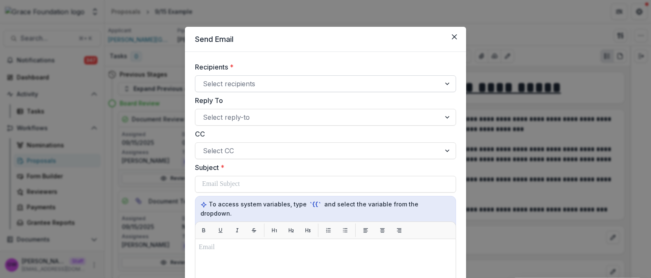
click at [292, 86] on div at bounding box center [318, 84] width 230 height 12
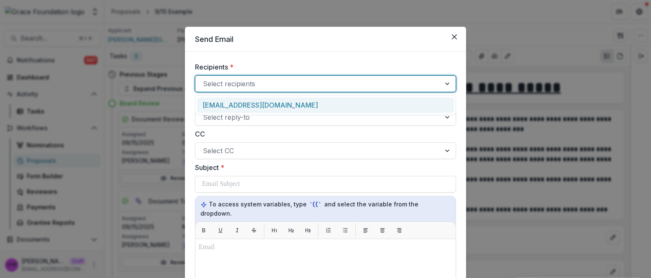
click at [304, 51] on header "Send Email" at bounding box center [325, 39] width 281 height 25
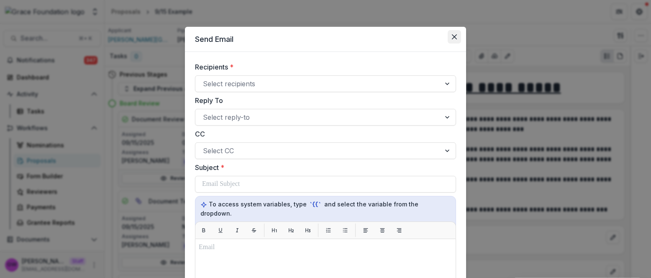
click at [456, 35] on button "Close" at bounding box center [454, 36] width 13 height 13
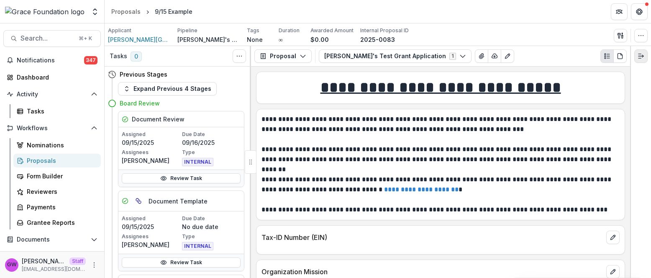
click at [638, 58] on line "Expand right" at bounding box center [639, 58] width 3 height 0
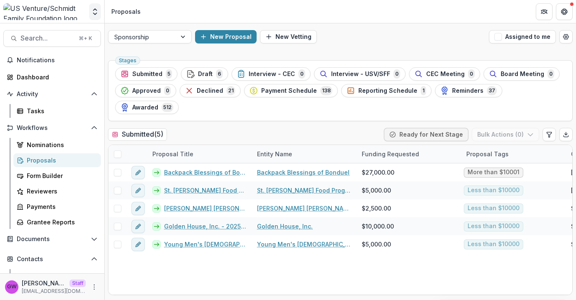
click at [96, 9] on polyline "Open entity switcher" at bounding box center [94, 10] width 3 height 2
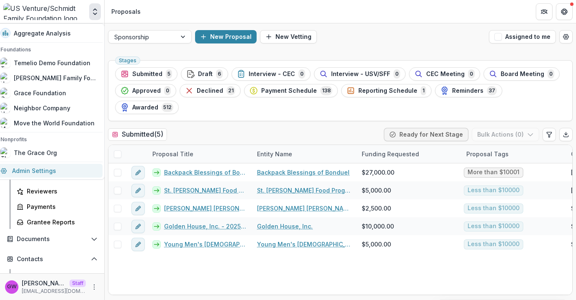
click at [45, 168] on link "Admin Settings" at bounding box center [48, 171] width 107 height 14
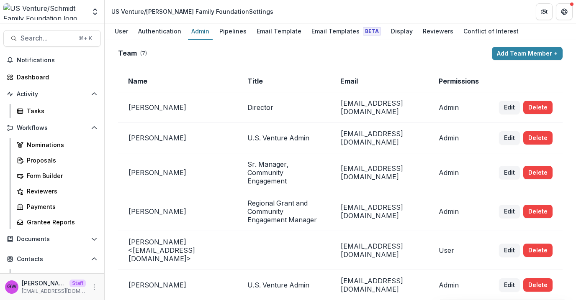
click at [230, 31] on div "Pipelines" at bounding box center [233, 31] width 34 height 12
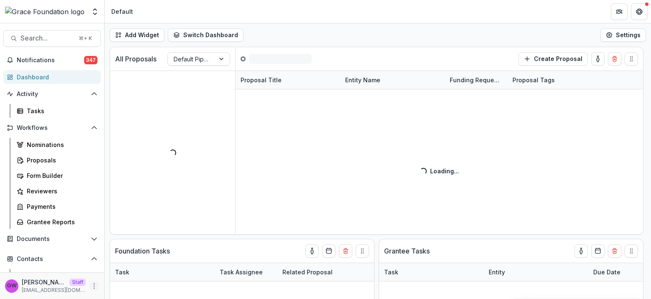
click at [93, 288] on icon "More" at bounding box center [94, 286] width 7 height 7
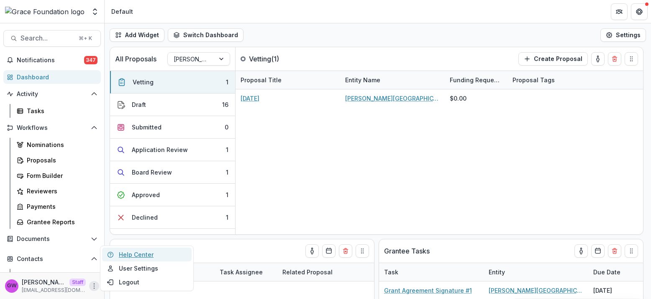
select select "******"
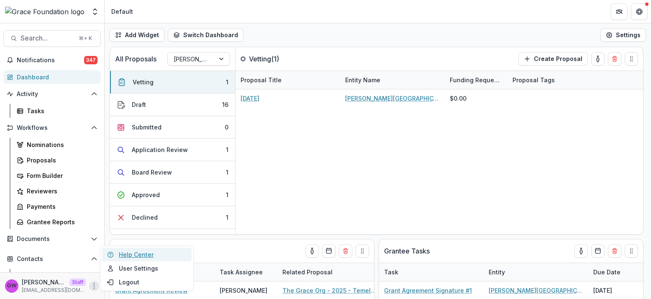
click at [149, 255] on link "Help Center" at bounding box center [147, 255] width 90 height 14
select select "******"
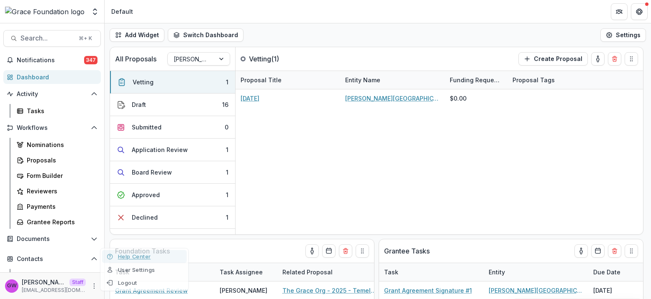
select select "******"
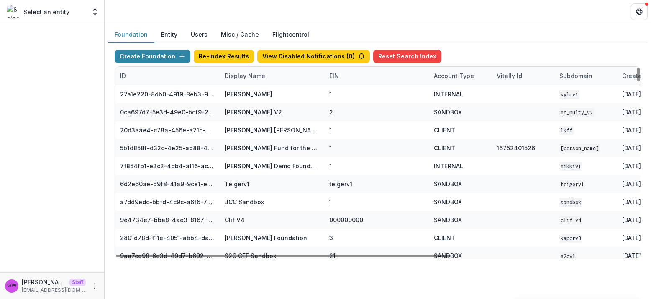
click at [245, 79] on div "Display Name" at bounding box center [245, 76] width 51 height 9
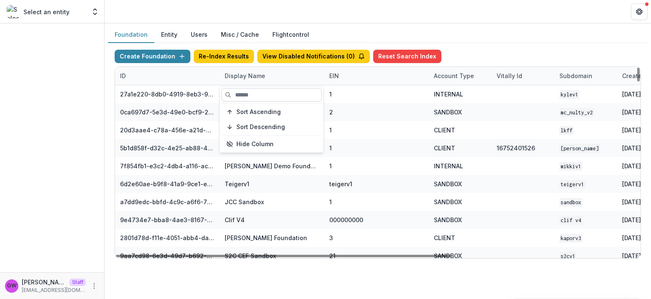
click at [251, 96] on input at bounding box center [271, 94] width 100 height 13
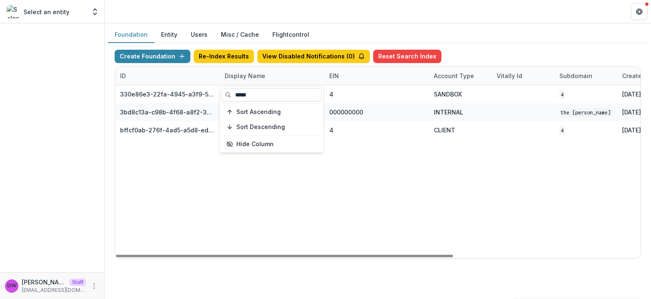
type input "*****"
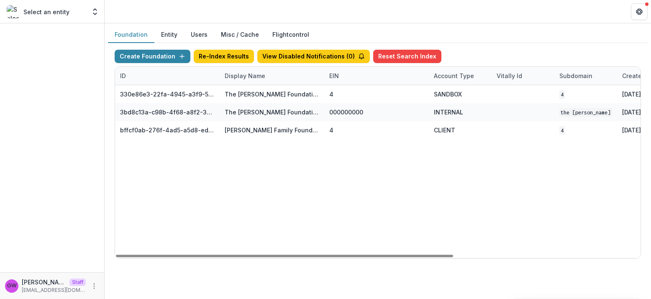
click at [463, 50] on div "Create Foundation Re-Index Results View Disabled Notifications ( 0 ) Reset Sear…" at bounding box center [378, 58] width 526 height 17
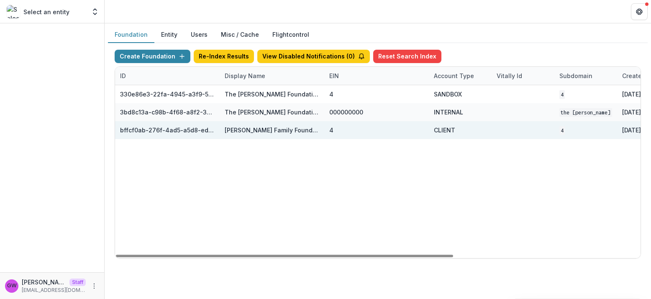
scroll to position [0, 290]
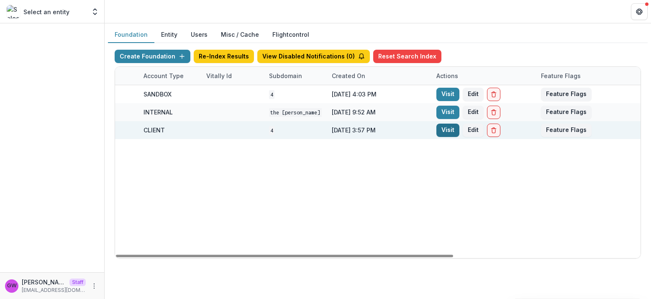
click at [446, 129] on link "Visit" at bounding box center [447, 130] width 23 height 13
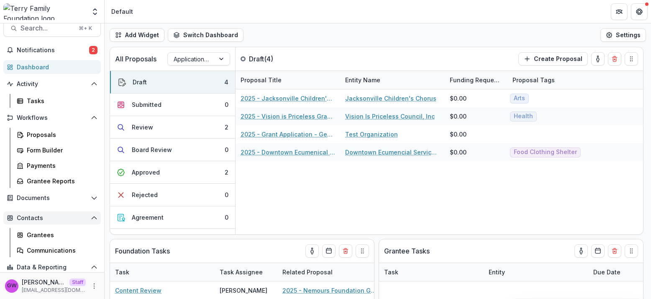
scroll to position [17, 0]
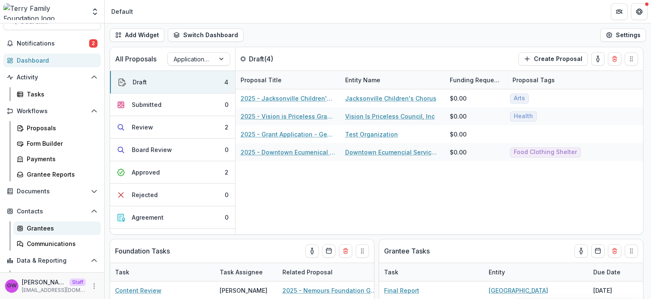
click at [37, 223] on link "Grantees" at bounding box center [56, 229] width 87 height 14
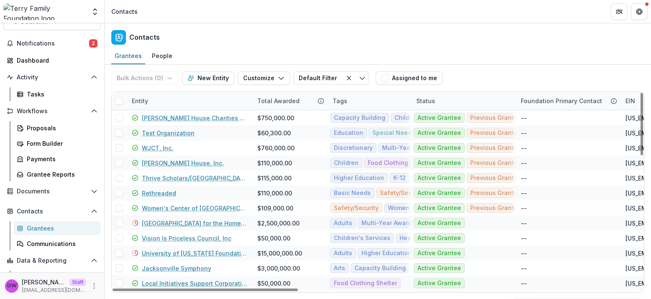
click at [173, 97] on div "Entity" at bounding box center [189, 101] width 125 height 18
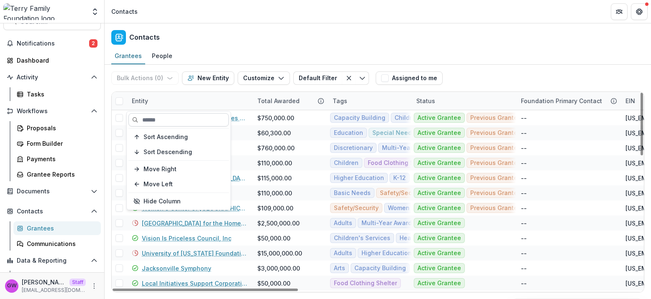
click at [164, 119] on input at bounding box center [178, 119] width 100 height 13
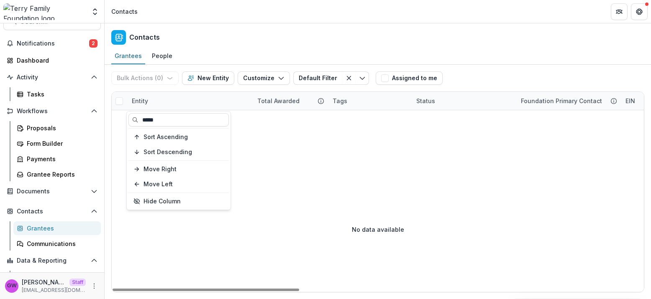
type input "*****"
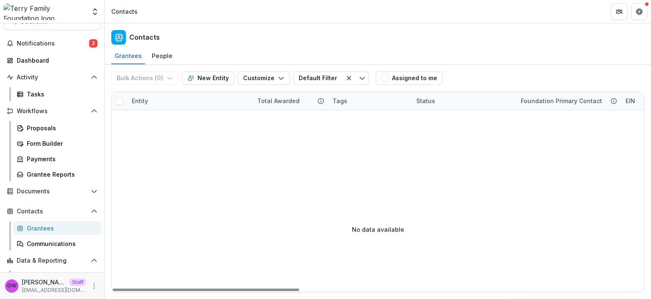
drag, startPoint x: 509, startPoint y: 80, endPoint x: 488, endPoint y: 82, distance: 21.0
click at [509, 80] on div "Bulk Actions ( 0 ) Send Email Create Proposals Create Tasks New Entity Customiz…" at bounding box center [377, 78] width 533 height 27
click at [218, 79] on button "New Entity" at bounding box center [208, 78] width 52 height 13
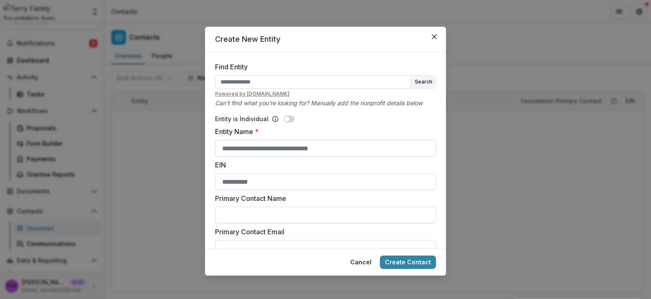
click at [255, 150] on input "Entity Name *" at bounding box center [325, 148] width 221 height 17
type input "**********"
click at [426, 260] on button "Create Contact" at bounding box center [408, 262] width 56 height 13
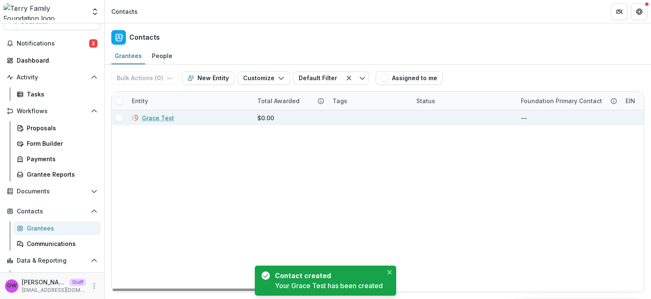
click at [164, 118] on link "Grace Test" at bounding box center [158, 118] width 32 height 9
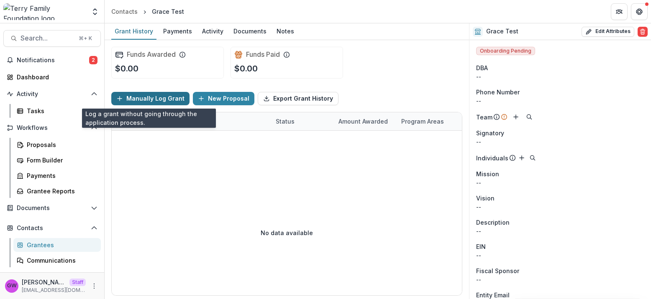
click at [163, 95] on button "Manually Log Grant" at bounding box center [150, 98] width 78 height 13
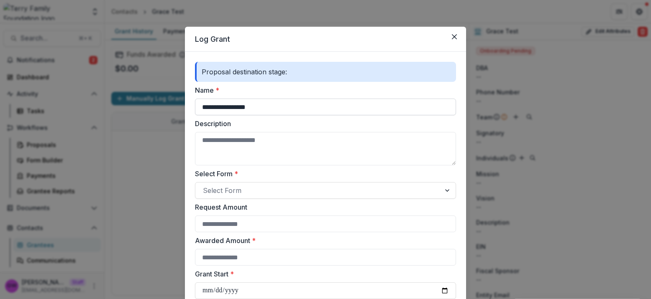
click at [247, 104] on input "**********" at bounding box center [325, 107] width 261 height 17
type input "****"
click at [275, 90] on label "Name *" at bounding box center [323, 90] width 256 height 10
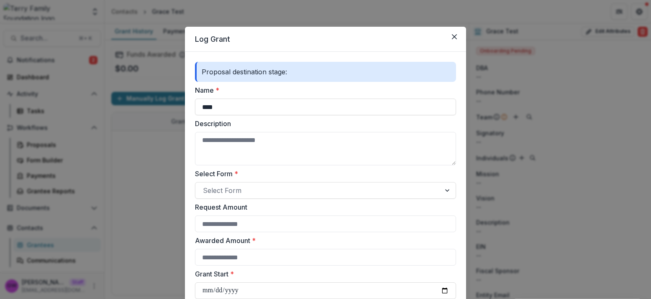
click at [275, 99] on input "****" at bounding box center [325, 107] width 261 height 17
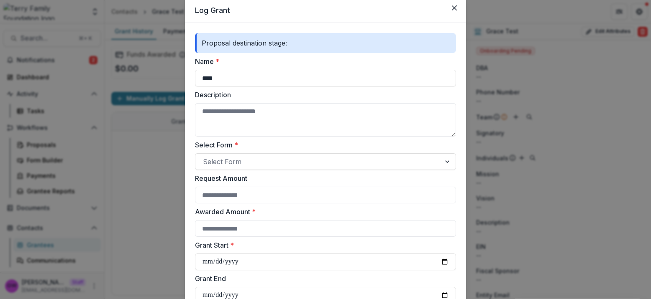
scroll to position [52, 0]
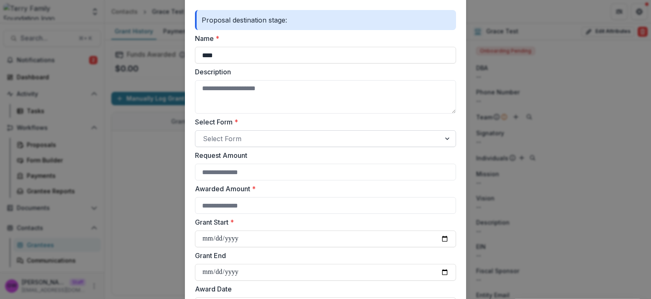
click at [247, 141] on div at bounding box center [318, 139] width 230 height 12
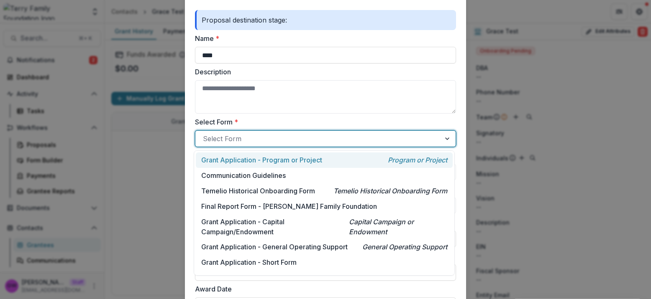
click at [253, 161] on p "Grant Application - Program or Project" at bounding box center [261, 160] width 121 height 10
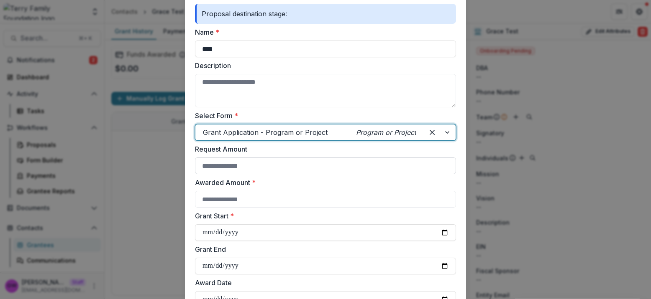
scroll to position [67, 0]
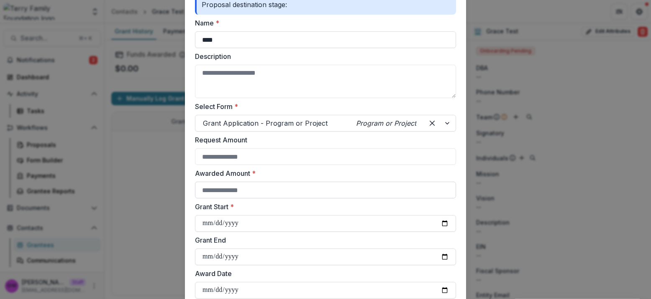
click at [245, 191] on input "Awarded Amount *" at bounding box center [325, 190] width 261 height 17
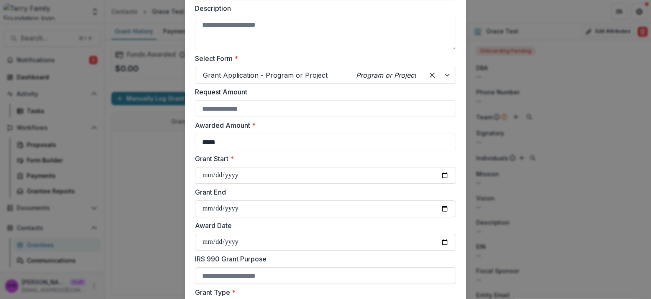
scroll to position [160, 0]
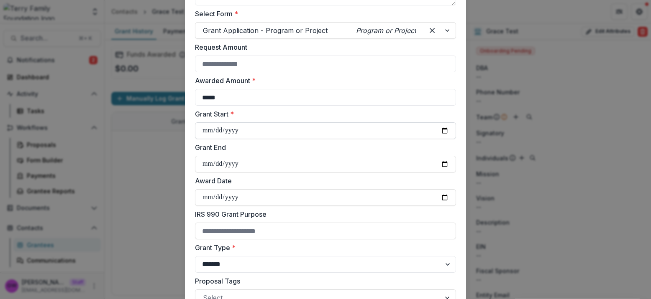
type input "*****"
click at [253, 130] on input "Grant Start *" at bounding box center [325, 131] width 261 height 17
click at [442, 130] on input "Grant Start *" at bounding box center [325, 131] width 261 height 17
type input "**********"
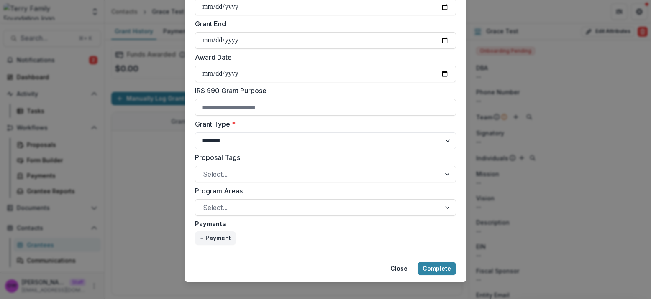
scroll to position [294, 0]
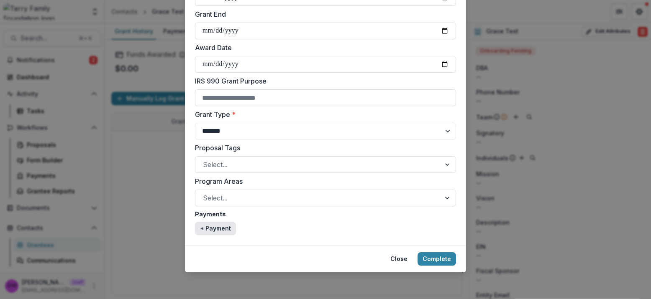
click at [223, 230] on button "+ Payment" at bounding box center [215, 228] width 41 height 13
select select "****"
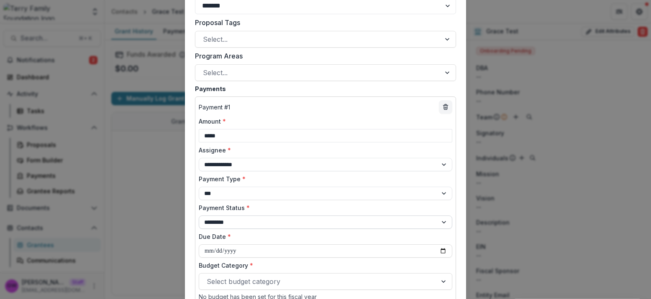
scroll to position [475, 0]
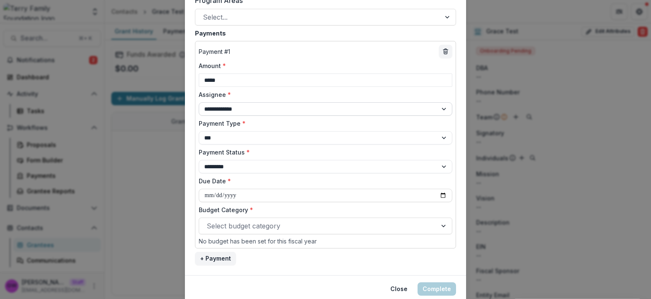
type input "*****"
click at [274, 105] on select "**********" at bounding box center [325, 108] width 253 height 13
select select "**********"
click at [199, 102] on select "**********" at bounding box center [325, 108] width 253 height 13
click at [220, 141] on select "**********" at bounding box center [325, 137] width 253 height 13
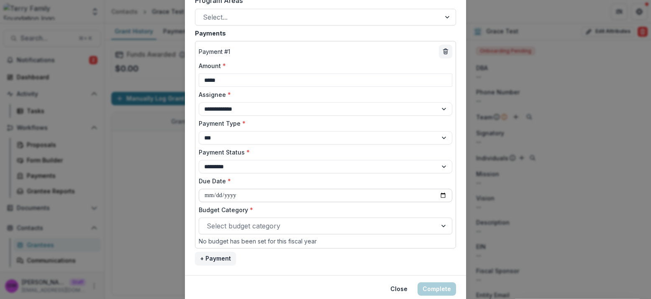
click at [437, 192] on input "Due Date *" at bounding box center [325, 195] width 253 height 13
click at [442, 194] on input "Due Date *" at bounding box center [325, 195] width 253 height 13
type input "**********"
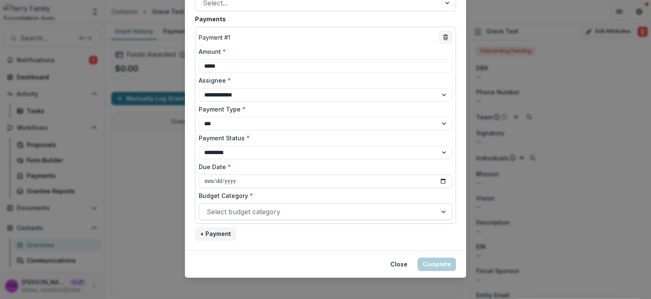
scroll to position [490, 0]
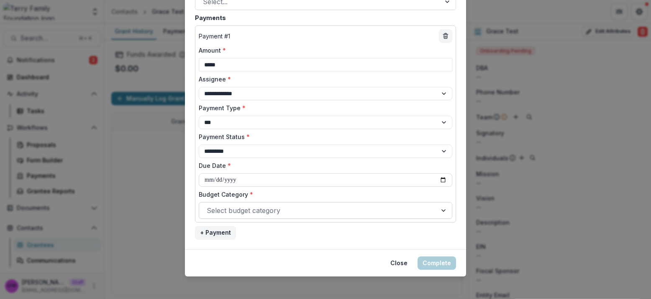
click at [253, 214] on div at bounding box center [318, 211] width 223 height 12
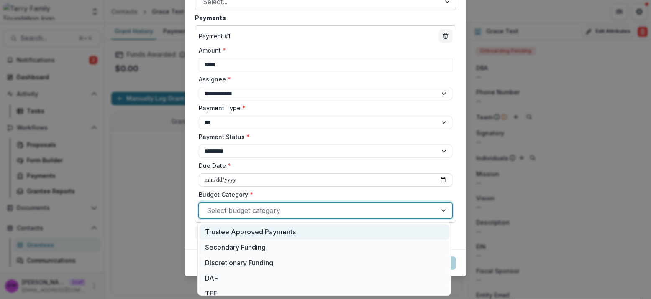
click at [249, 229] on div "Trustee Approved Payments" at bounding box center [324, 232] width 249 height 15
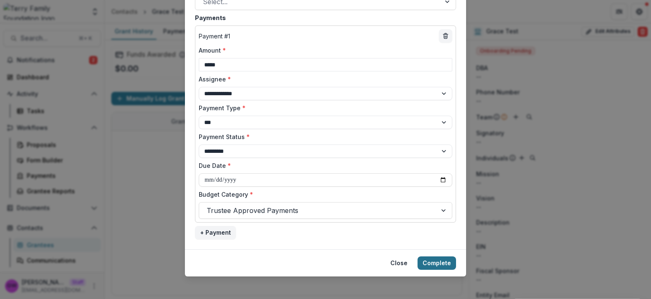
click at [427, 261] on button "Complete" at bounding box center [436, 263] width 38 height 13
click at [445, 262] on button "Complete" at bounding box center [436, 263] width 38 height 13
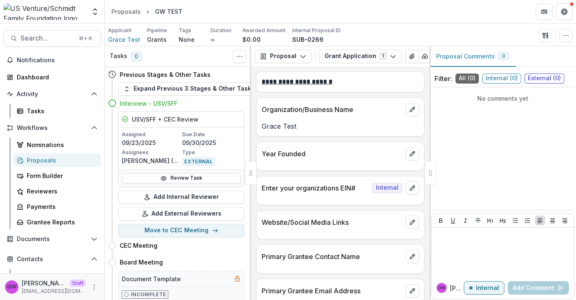
click at [506, 36] on div "Applicant Grace Test Pipeline Grants Tags None All tags Duration ∞ Awarded Amou…" at bounding box center [340, 35] width 464 height 17
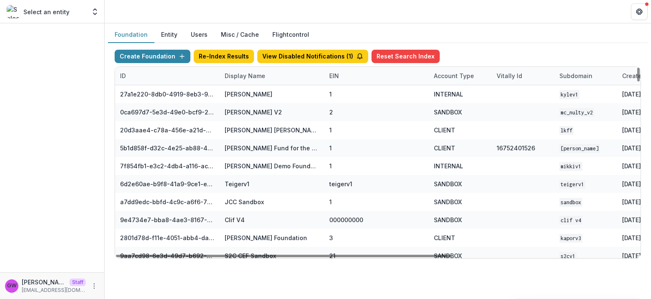
click at [245, 75] on div "Display Name" at bounding box center [245, 76] width 51 height 9
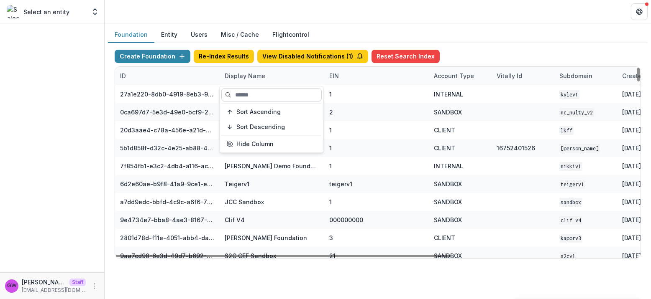
click at [253, 94] on input at bounding box center [271, 94] width 100 height 13
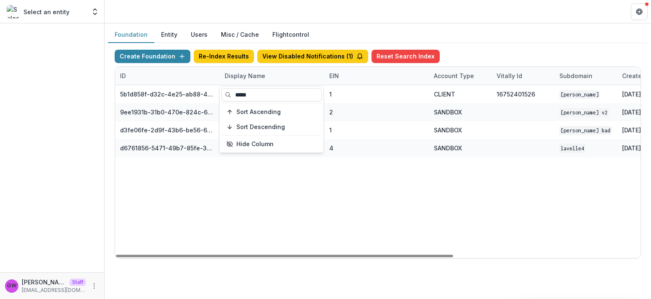
type input "*****"
click at [491, 39] on div "Foundation Entity Users Misc / Cache Flightcontrol" at bounding box center [378, 35] width 540 height 16
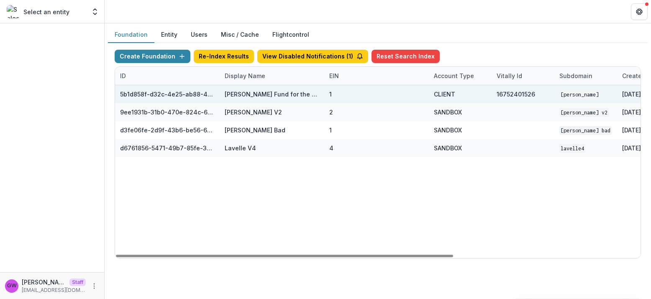
scroll to position [0, 290]
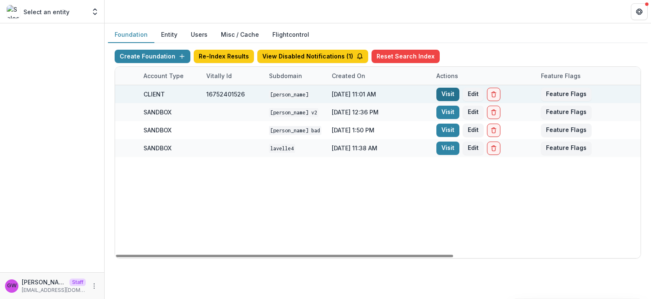
click at [449, 93] on link "Visit" at bounding box center [447, 94] width 23 height 13
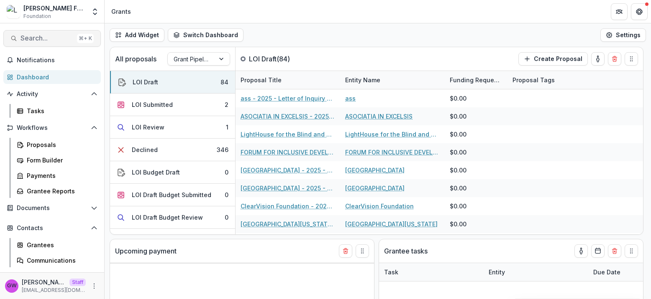
click at [44, 41] on span "Search..." at bounding box center [46, 38] width 53 height 8
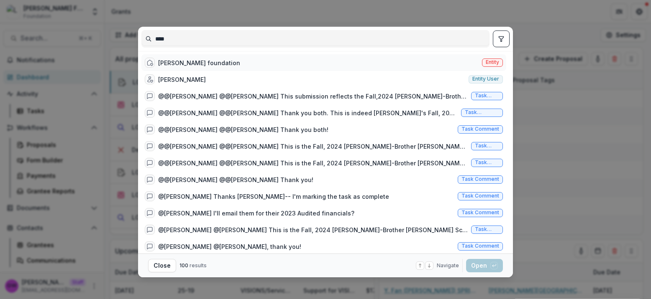
type input "****"
click at [199, 61] on div "[PERSON_NAME] foundation" at bounding box center [199, 63] width 82 height 9
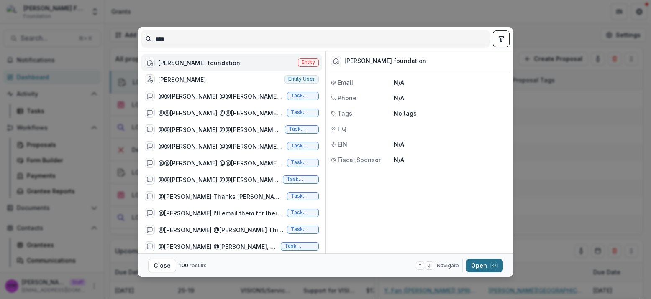
click at [473, 268] on button "Open with enter key" at bounding box center [484, 265] width 37 height 13
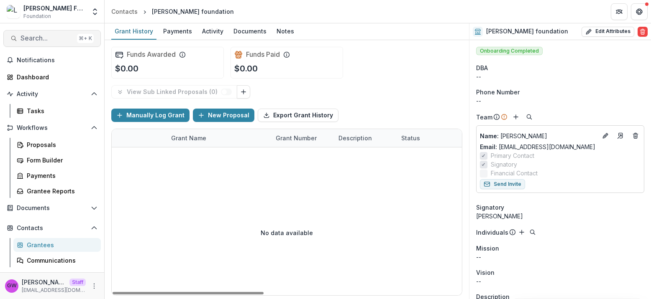
click at [39, 34] on span "Search..." at bounding box center [46, 38] width 53 height 8
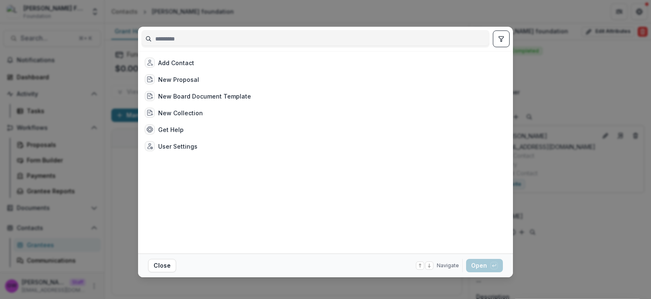
click at [203, 43] on input at bounding box center [315, 38] width 347 height 13
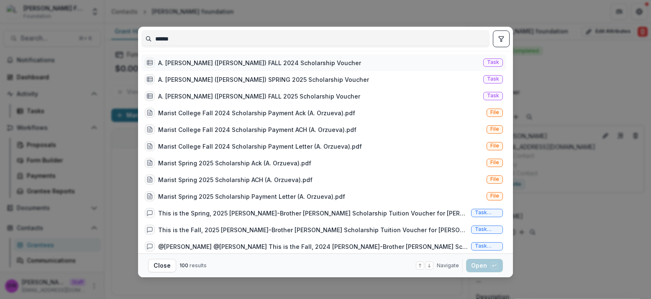
type input "******"
click at [271, 66] on div "A. [PERSON_NAME] ([PERSON_NAME]) FALL 2024 Scholarship Voucher" at bounding box center [259, 63] width 203 height 9
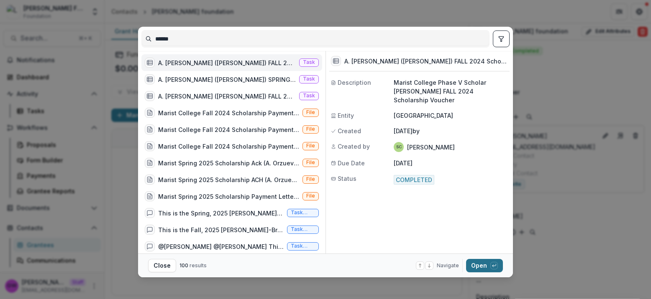
click at [477, 264] on button "Open with enter key" at bounding box center [484, 265] width 37 height 13
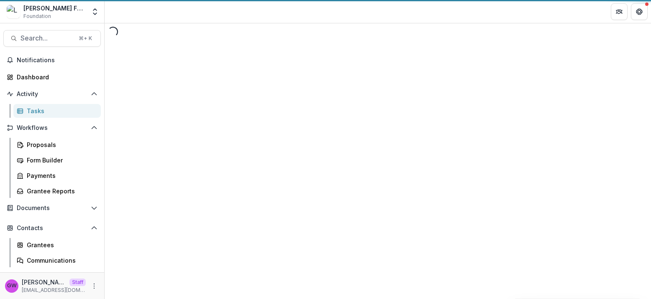
select select "********"
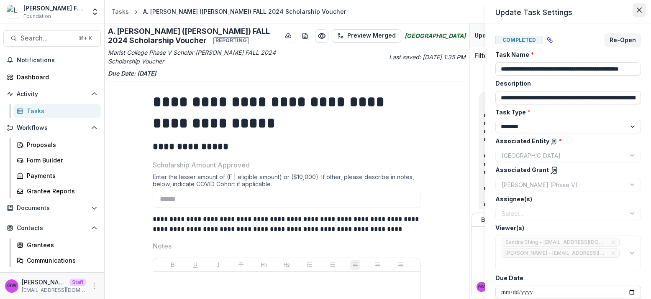
click at [642, 10] on button "Close" at bounding box center [638, 9] width 13 height 13
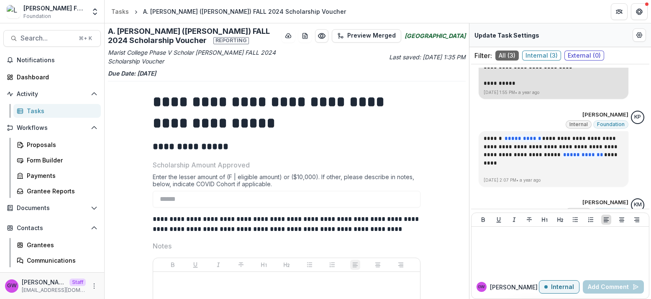
scroll to position [192, 0]
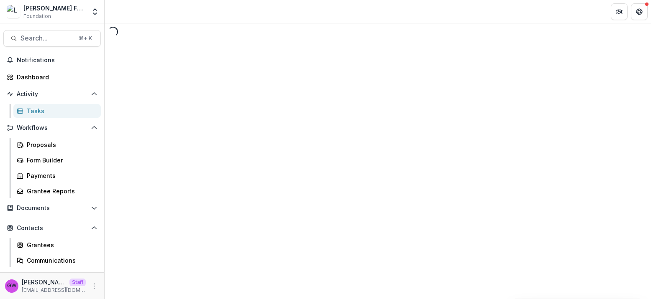
select select "********"
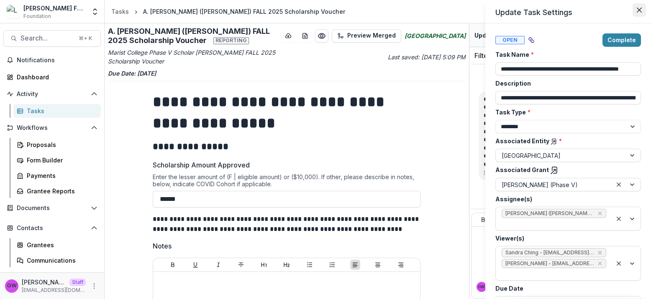
click at [641, 12] on icon "Close" at bounding box center [639, 10] width 5 height 5
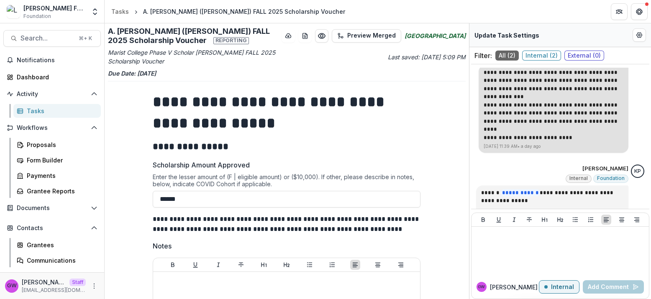
scroll to position [30, 0]
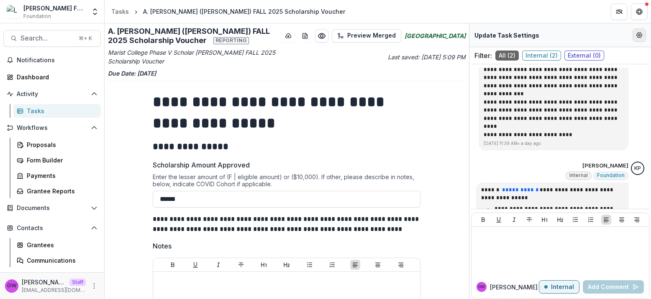
click at [644, 37] on button "Edit Form Settings" at bounding box center [638, 34] width 13 height 13
select select "********"
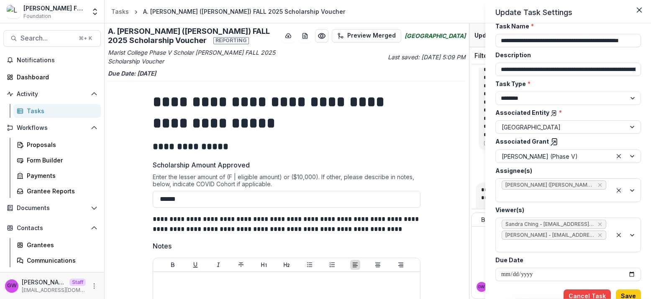
scroll to position [32, 0]
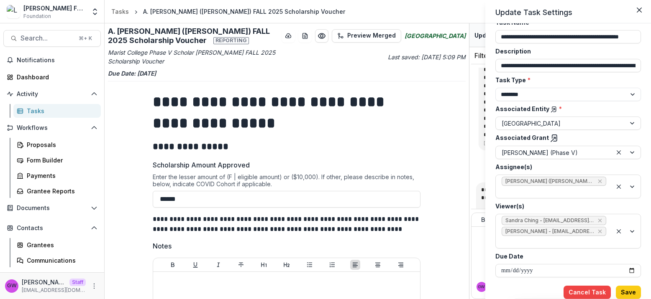
click at [415, 134] on div "**********" at bounding box center [325, 149] width 651 height 299
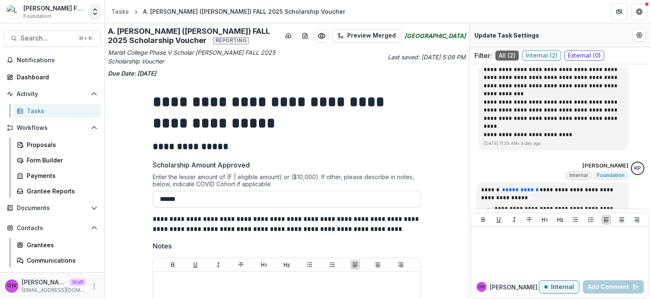
click at [94, 14] on polyline "Open entity switcher" at bounding box center [94, 14] width 3 height 2
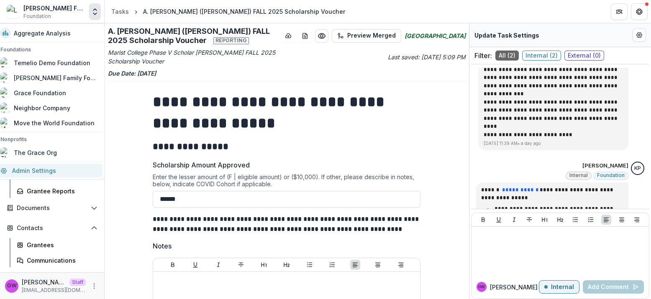
click at [45, 170] on link "Admin Settings" at bounding box center [48, 171] width 107 height 14
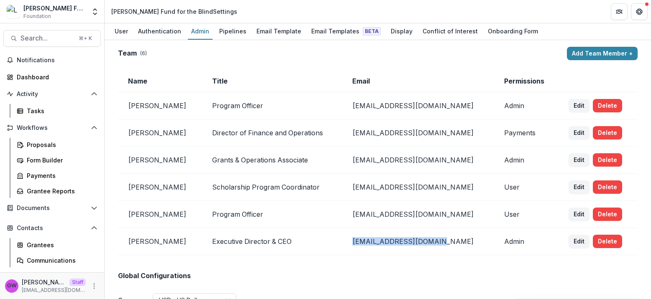
drag, startPoint x: 448, startPoint y: 241, endPoint x: 365, endPoint y: 240, distance: 82.8
click at [365, 240] on td "[EMAIL_ADDRESS][DOMAIN_NAME]" at bounding box center [418, 241] width 152 height 27
copy td "[EMAIL_ADDRESS][DOMAIN_NAME]"
select select "********"
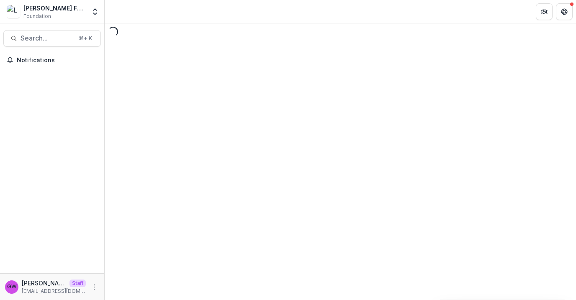
select select "********"
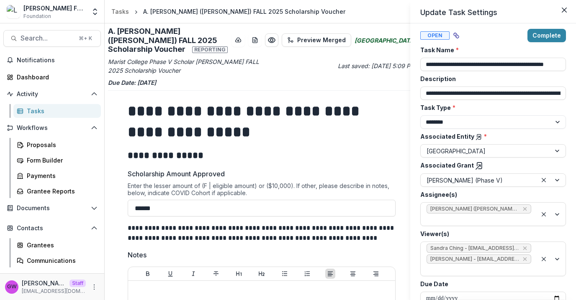
scroll to position [5, 0]
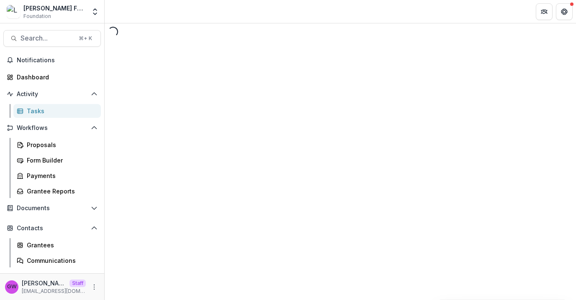
select select "********"
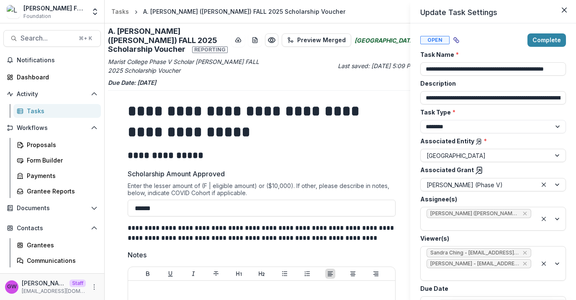
click at [48, 190] on div "**********" at bounding box center [288, 150] width 576 height 300
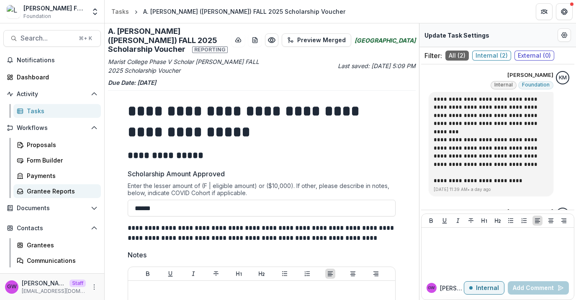
click at [60, 191] on div "Grantee Reports" at bounding box center [60, 191] width 67 height 9
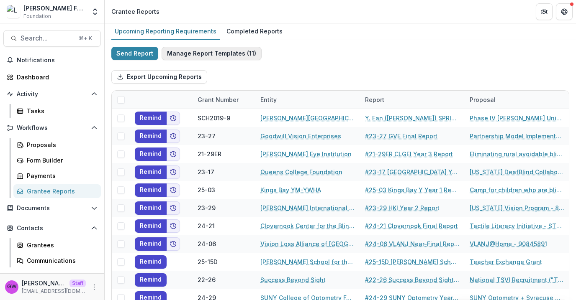
click at [222, 50] on button "Manage Report Templates ( 11 )" at bounding box center [211, 53] width 100 height 13
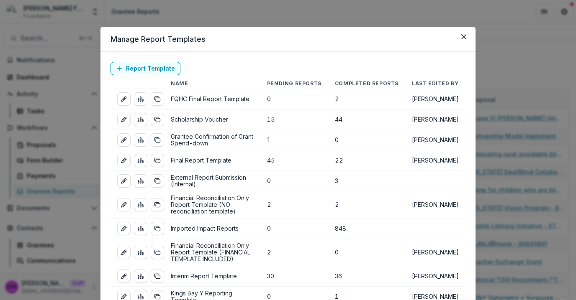
click at [527, 66] on div "Manage Report Templates Report Template Name Pending Reports Completed Reports …" at bounding box center [288, 150] width 576 height 300
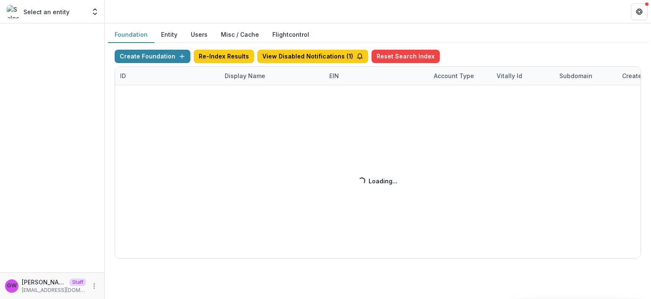
click at [260, 77] on div "Create Foundation Re-Index Results View Disabled Notifications ( 1 ) Reset Sear…" at bounding box center [378, 154] width 526 height 209
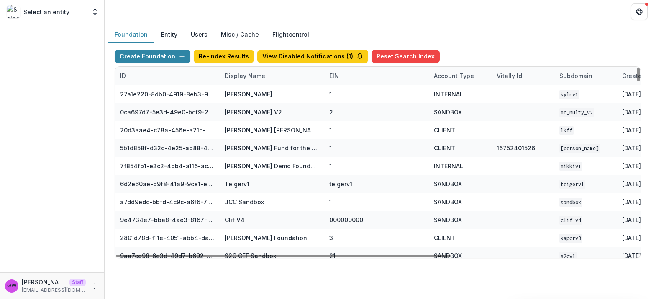
click at [248, 77] on div "Display Name" at bounding box center [245, 76] width 51 height 9
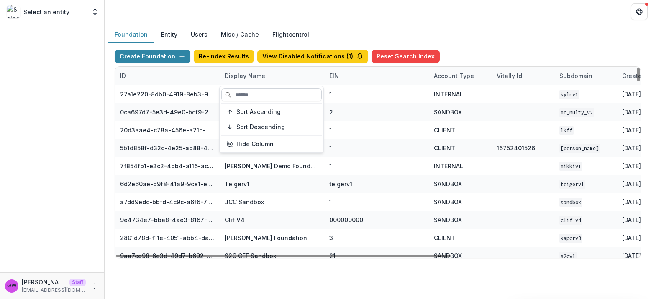
click at [251, 92] on input at bounding box center [271, 94] width 100 height 13
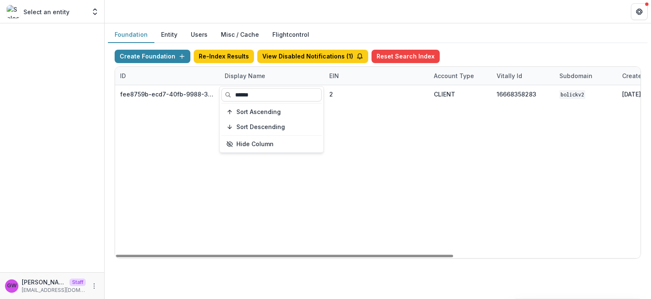
type input "******"
click at [499, 28] on div "Foundation Entity Users Misc / Cache Flightcontrol" at bounding box center [378, 35] width 540 height 16
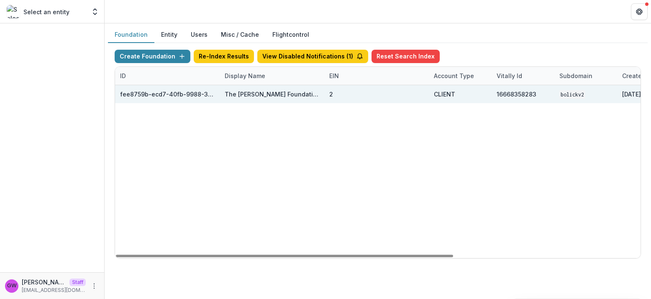
scroll to position [0, 290]
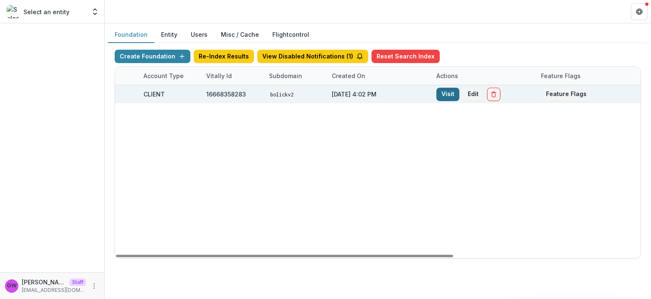
click at [445, 93] on link "Visit" at bounding box center [447, 94] width 23 height 13
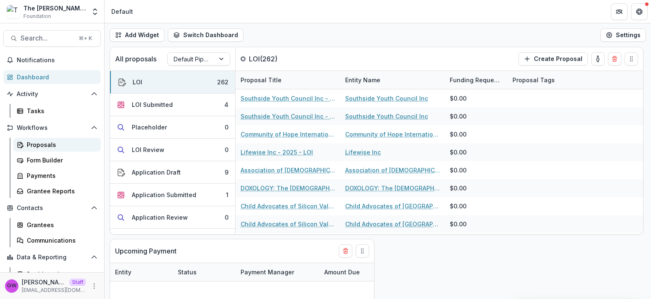
click at [49, 142] on div "Proposals" at bounding box center [60, 145] width 67 height 9
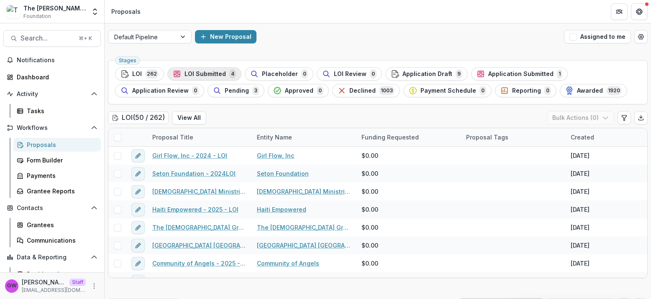
click at [207, 73] on span "LOI Submitted" at bounding box center [204, 74] width 41 height 7
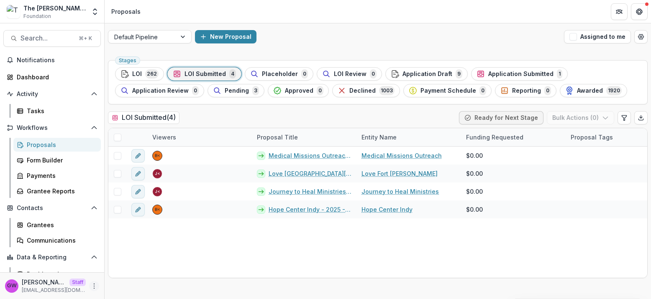
click at [92, 289] on icon "More" at bounding box center [94, 286] width 7 height 7
click at [133, 251] on link "Help Center" at bounding box center [147, 255] width 90 height 14
drag, startPoint x: 91, startPoint y: 10, endPoint x: 94, endPoint y: 25, distance: 14.5
click at [91, 10] on icon "Open entity switcher" at bounding box center [95, 12] width 8 height 8
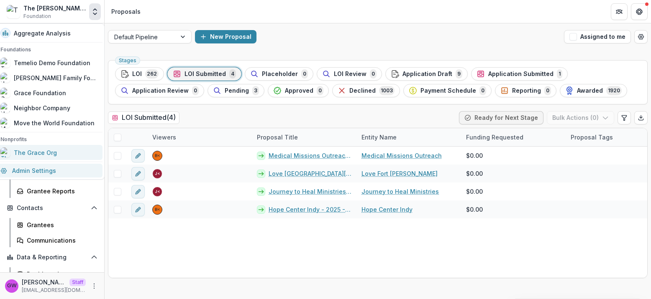
drag, startPoint x: 32, startPoint y: 170, endPoint x: 77, endPoint y: 159, distance: 46.2
click at [32, 170] on link "Admin Settings" at bounding box center [48, 171] width 107 height 14
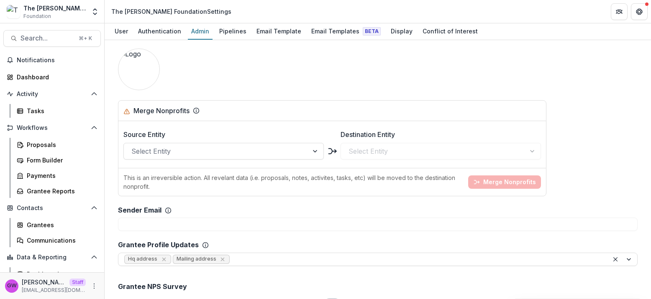
scroll to position [716, 0]
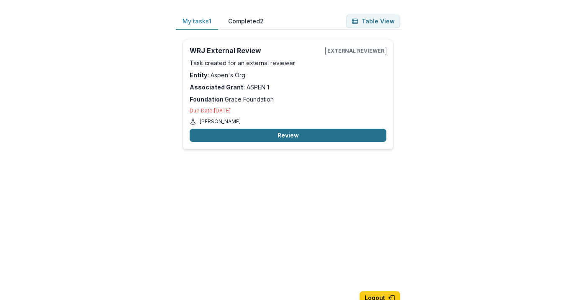
click at [244, 139] on button "Review" at bounding box center [287, 135] width 197 height 13
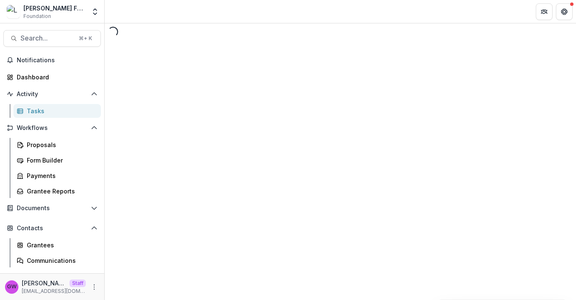
select select "********"
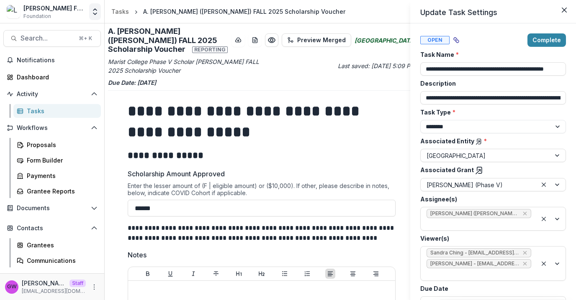
click at [94, 12] on div "**********" at bounding box center [288, 150] width 576 height 300
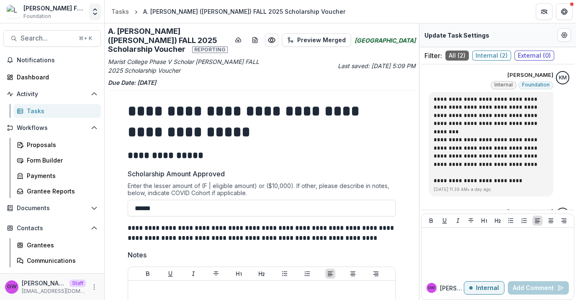
click at [96, 12] on icon "Open entity switcher" at bounding box center [95, 12] width 8 height 8
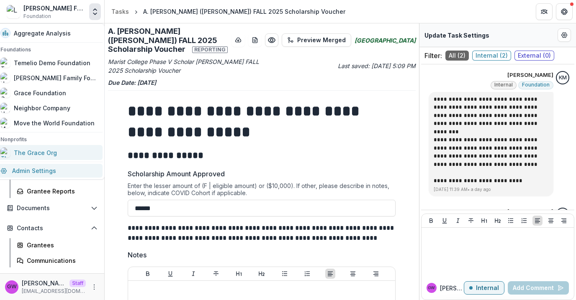
click at [36, 172] on link "Admin Settings" at bounding box center [48, 171] width 107 height 14
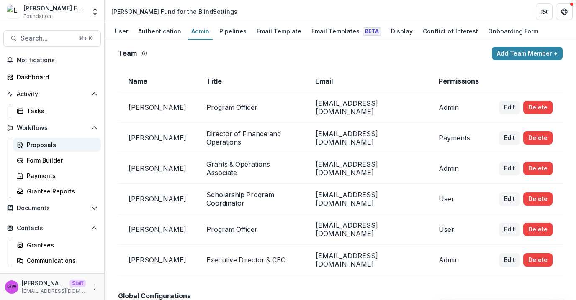
select select "********"
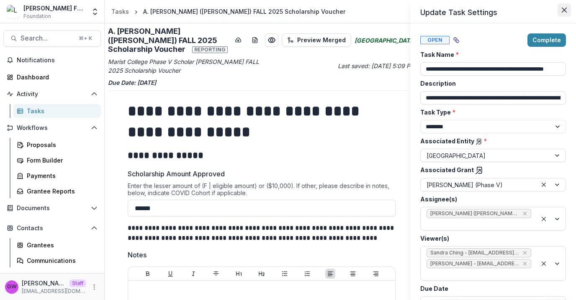
click at [568, 10] on button "Close" at bounding box center [563, 9] width 13 height 13
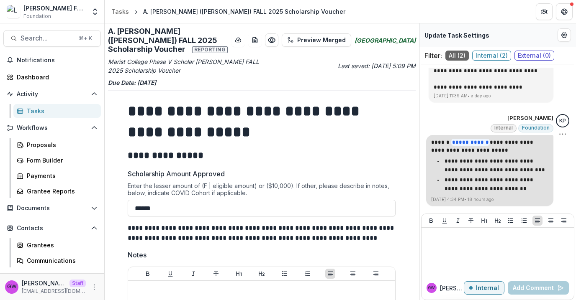
scroll to position [95, 0]
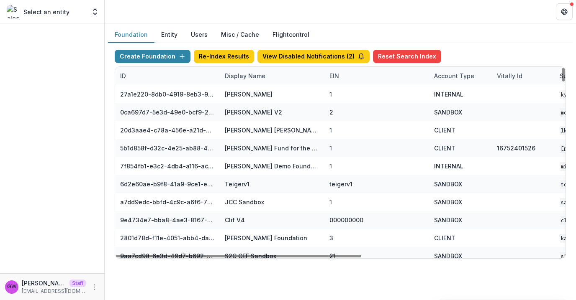
click at [239, 76] on div "Display Name" at bounding box center [245, 76] width 51 height 9
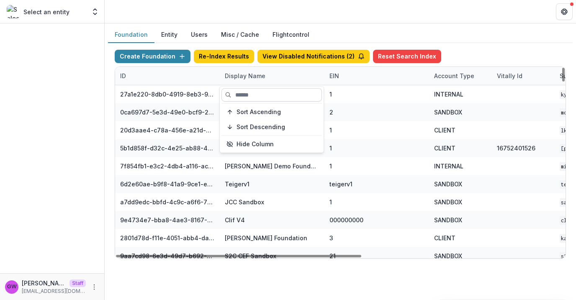
click at [248, 95] on input at bounding box center [271, 94] width 100 height 13
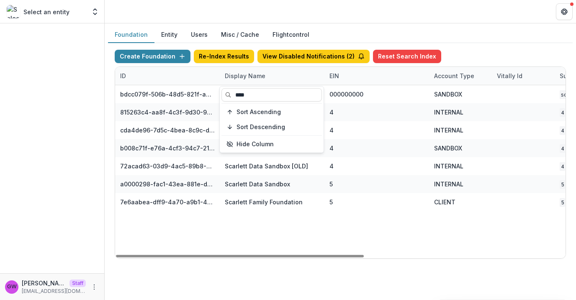
type input "****"
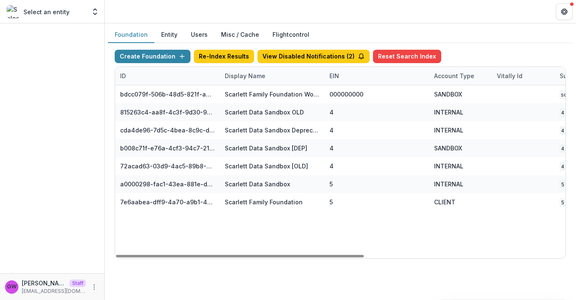
drag, startPoint x: 460, startPoint y: 48, endPoint x: 456, endPoint y: 51, distance: 4.4
click at [460, 48] on div "Create Foundation Re-Index Results View Disabled Notifications ( 2 ) Reset Sear…" at bounding box center [340, 154] width 464 height 223
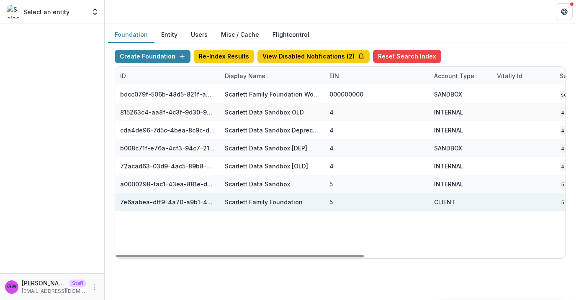
scroll to position [0, 366]
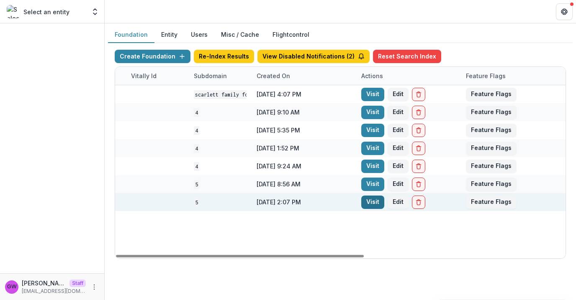
click at [373, 200] on link "Visit" at bounding box center [372, 202] width 23 height 13
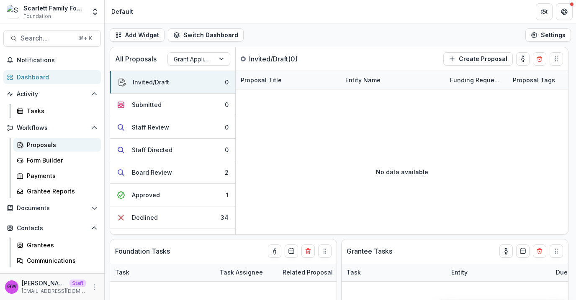
click at [42, 142] on div "Proposals" at bounding box center [60, 145] width 67 height 9
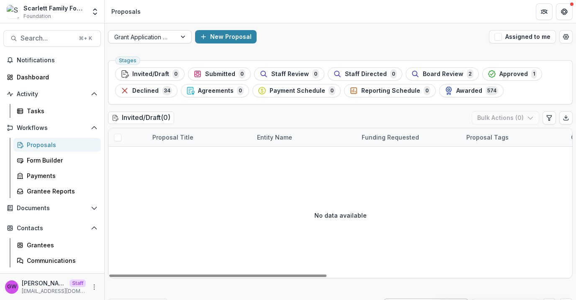
click at [165, 37] on div at bounding box center [142, 37] width 56 height 10
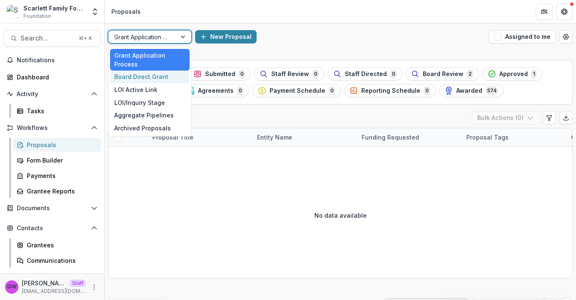
click at [155, 77] on div "Board Direct Grant" at bounding box center [149, 77] width 79 height 13
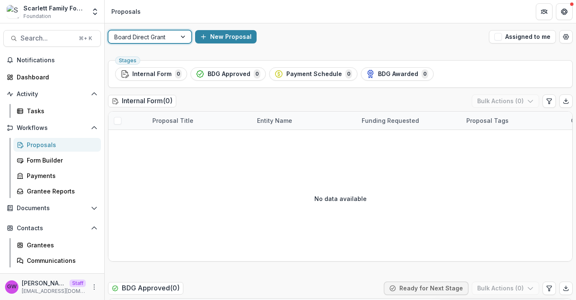
click at [169, 37] on div at bounding box center [142, 37] width 56 height 10
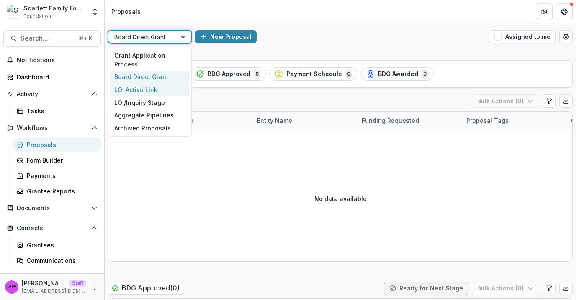
click at [158, 86] on div "LOI Active Link" at bounding box center [149, 89] width 79 height 13
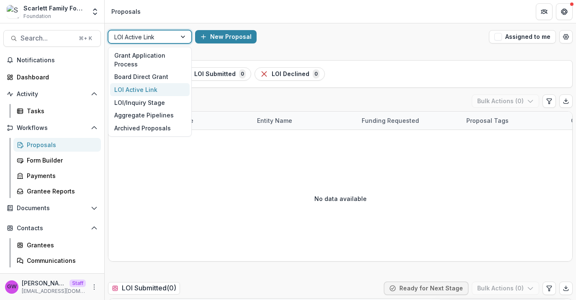
click at [177, 31] on div at bounding box center [183, 37] width 15 height 13
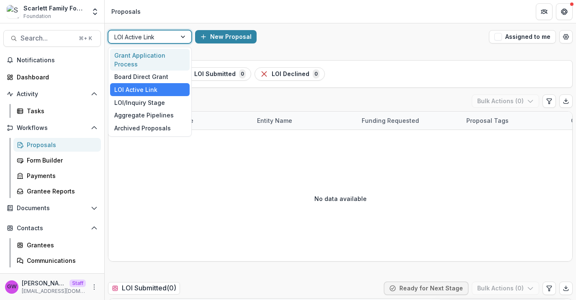
click at [167, 54] on div "Grant Application Process" at bounding box center [149, 60] width 79 height 22
